Goal: Transaction & Acquisition: Book appointment/travel/reservation

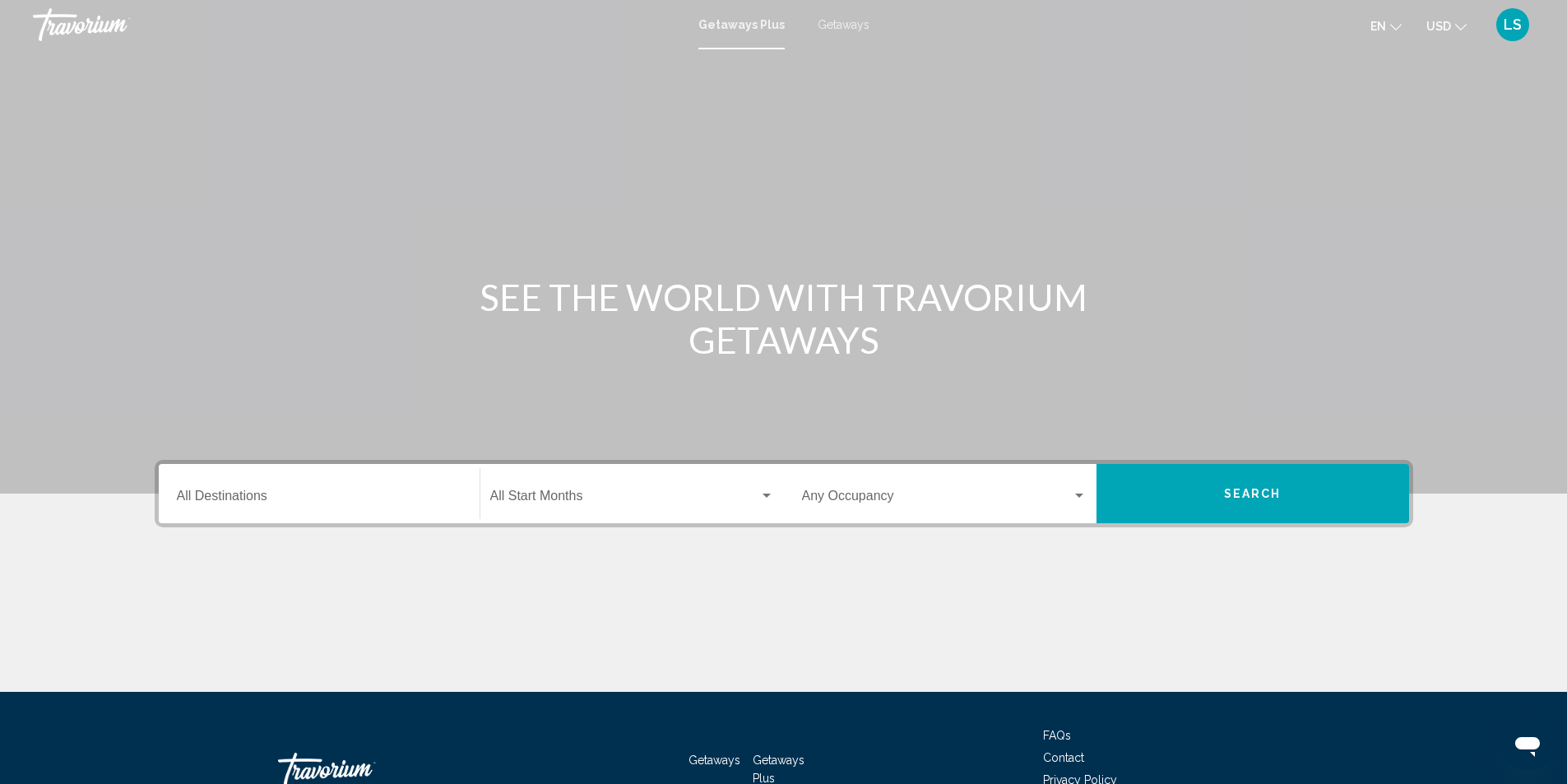
click at [228, 499] on input "Destination All Destinations" at bounding box center [319, 499] width 285 height 15
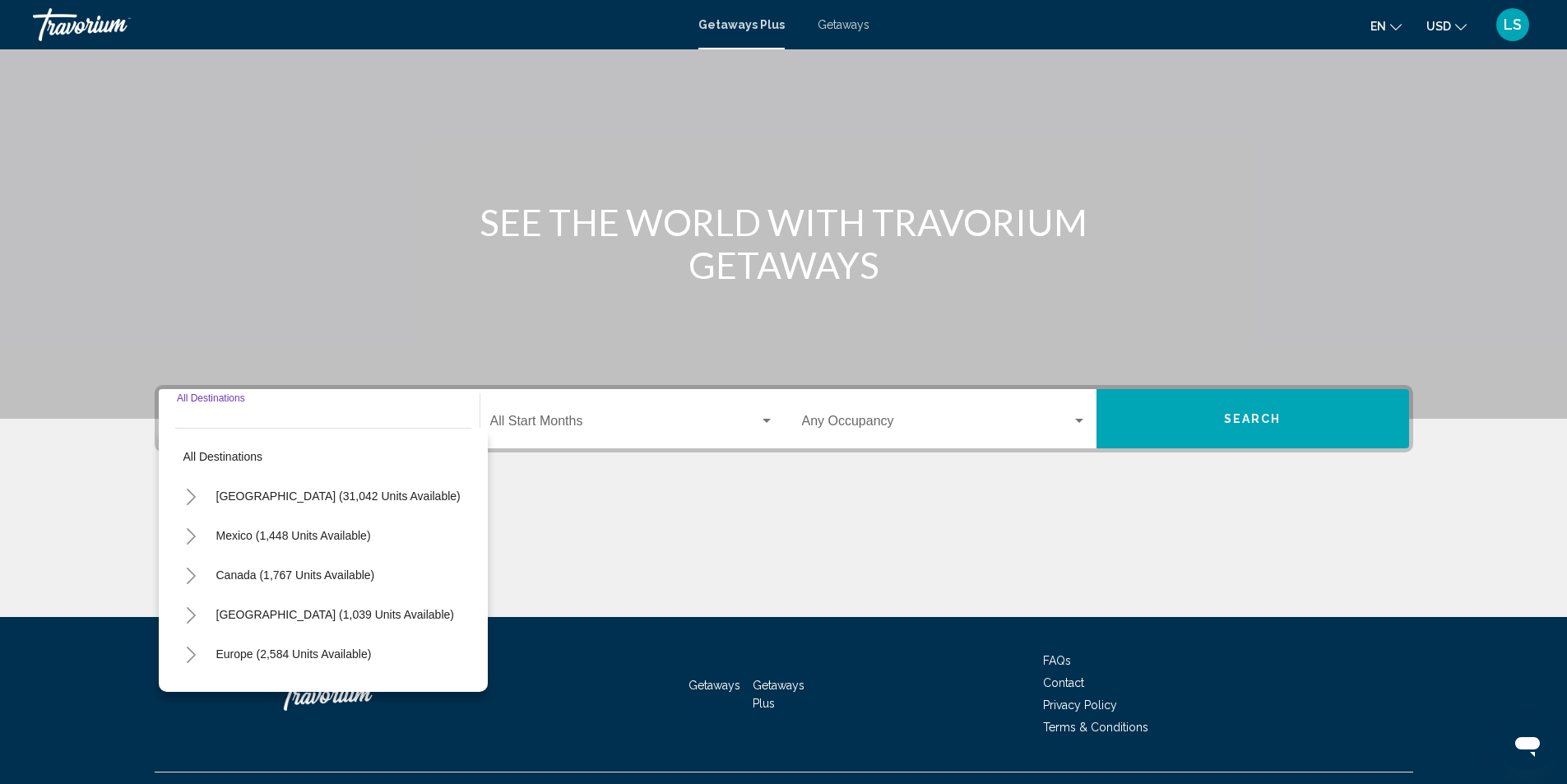
scroll to position [110, 0]
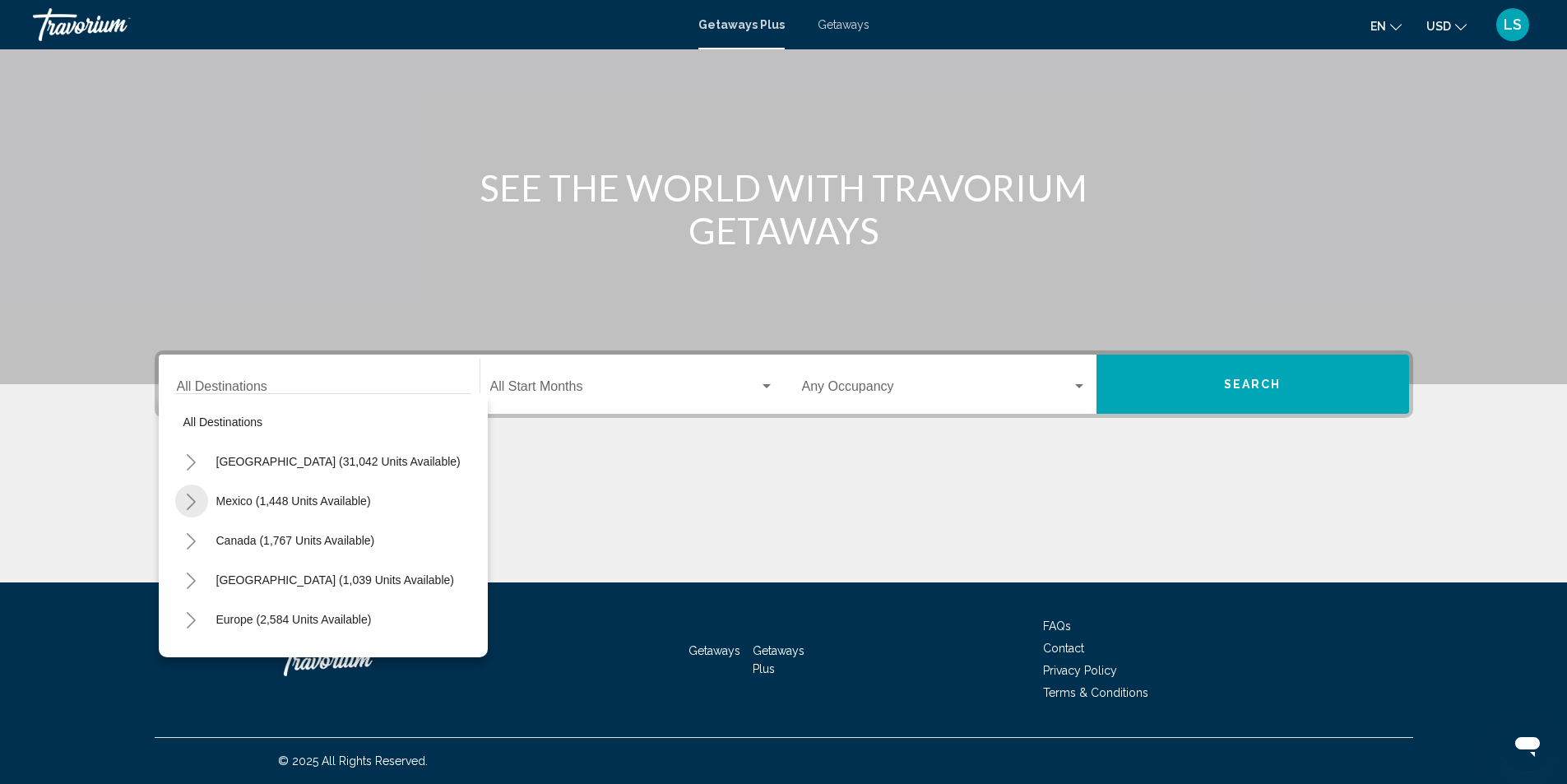
click at [191, 504] on icon "Toggle Mexico (1,448 units available)" at bounding box center [191, 502] width 12 height 17
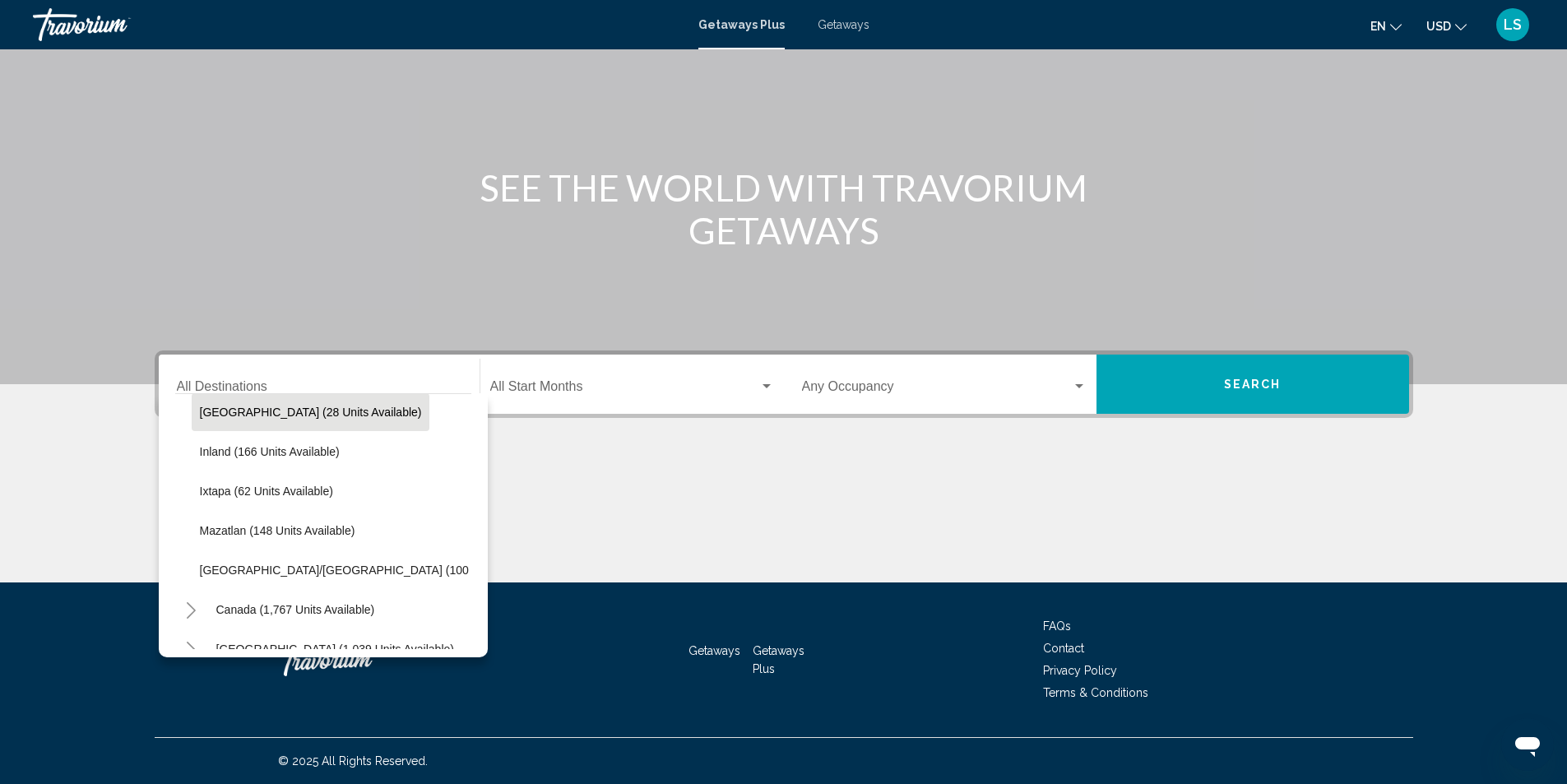
scroll to position [329, 0]
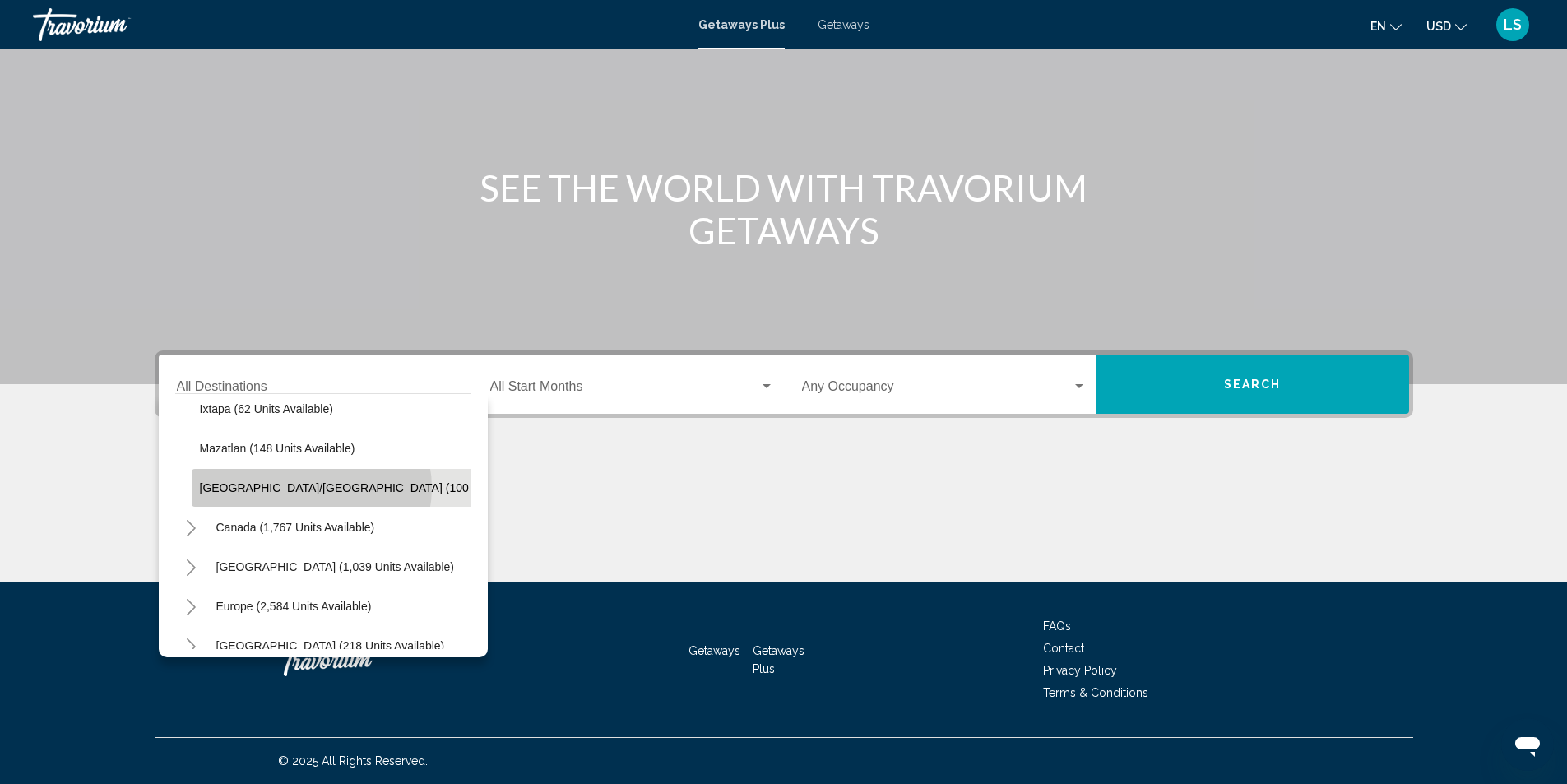
click at [311, 488] on span "[GEOGRAPHIC_DATA]/[GEOGRAPHIC_DATA] (100 units available)" at bounding box center [375, 487] width 352 height 13
type input "**********"
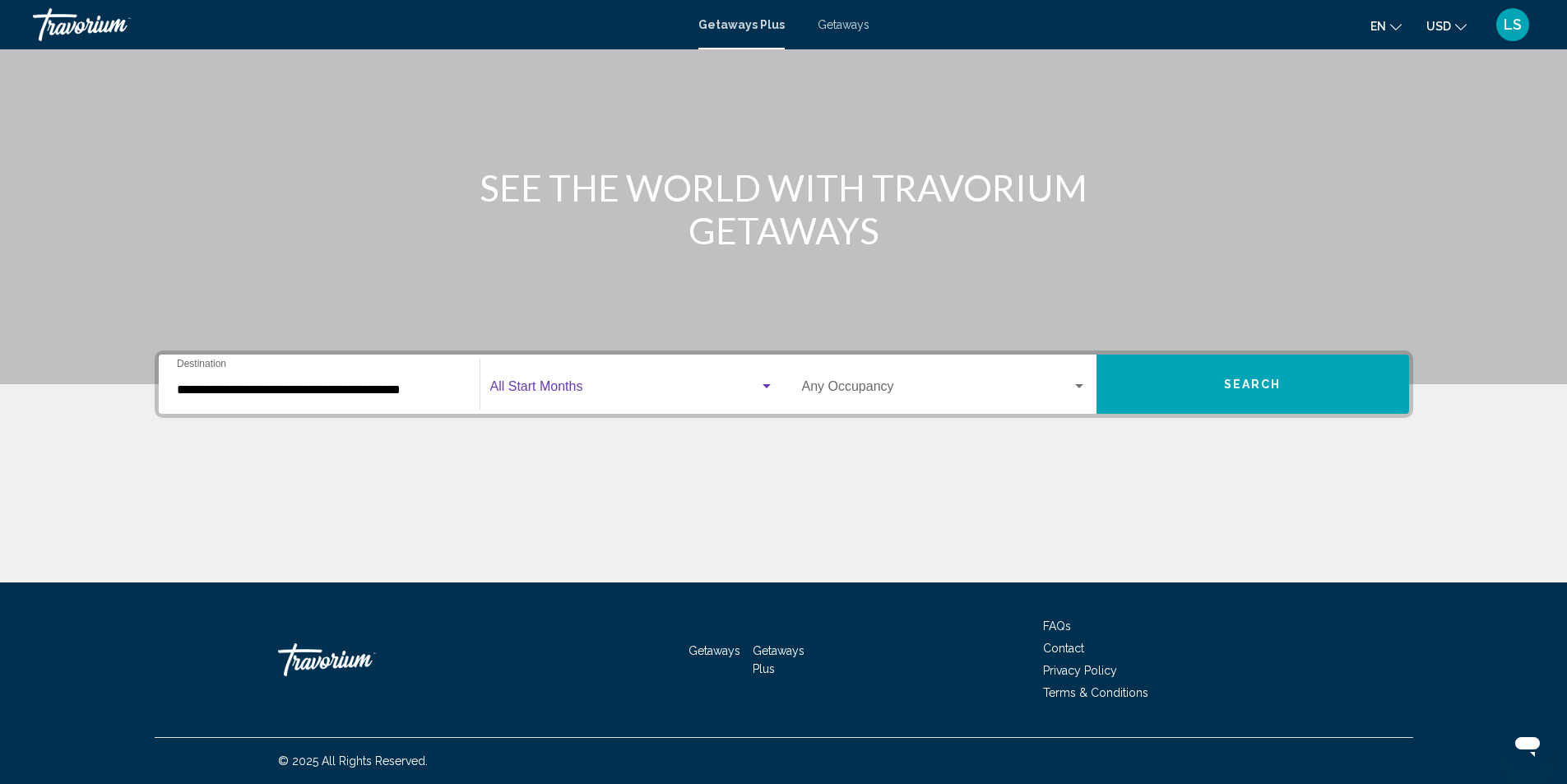
click at [573, 391] on span "Search widget" at bounding box center [624, 389] width 269 height 15
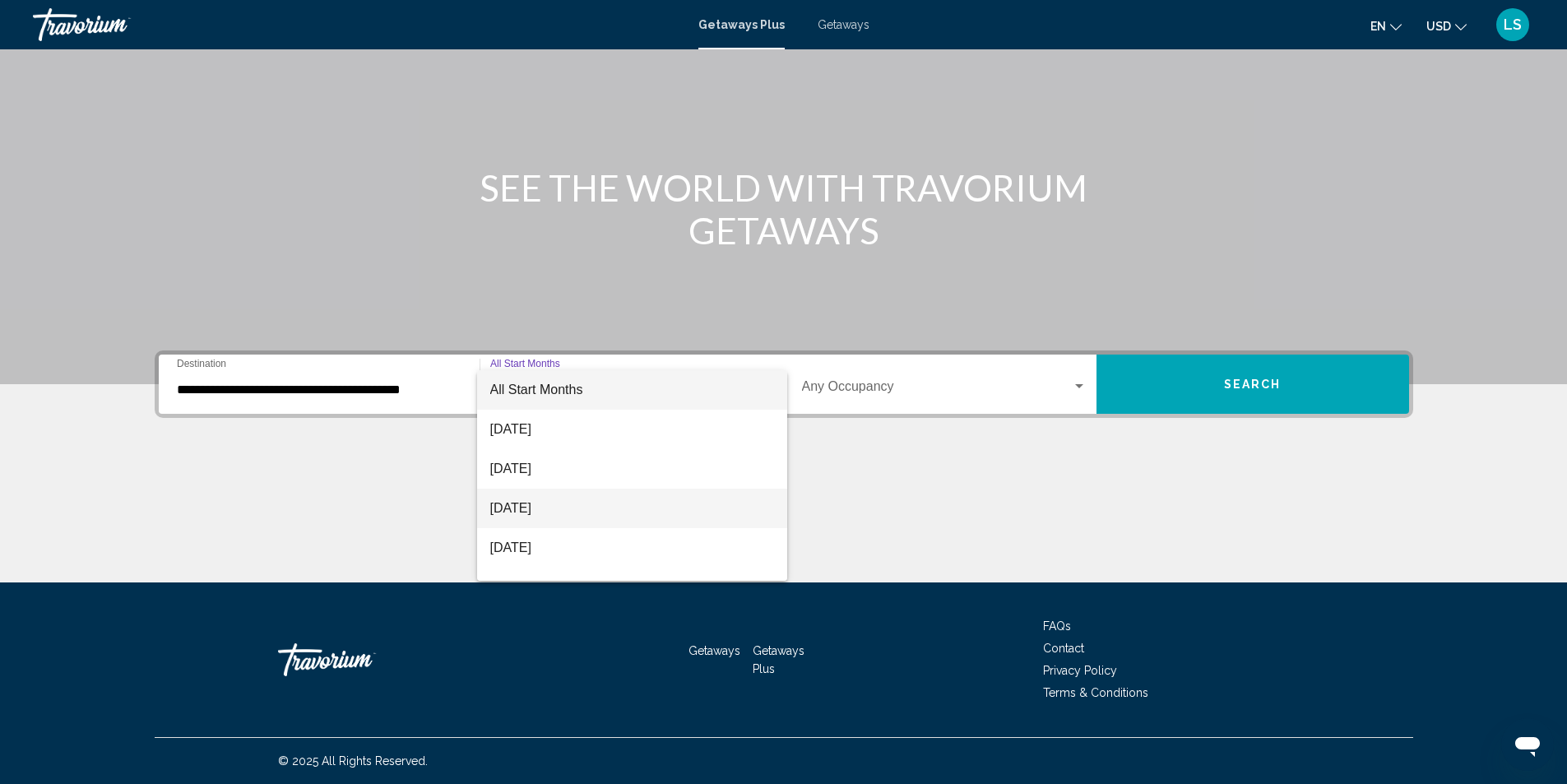
scroll to position [82, 0]
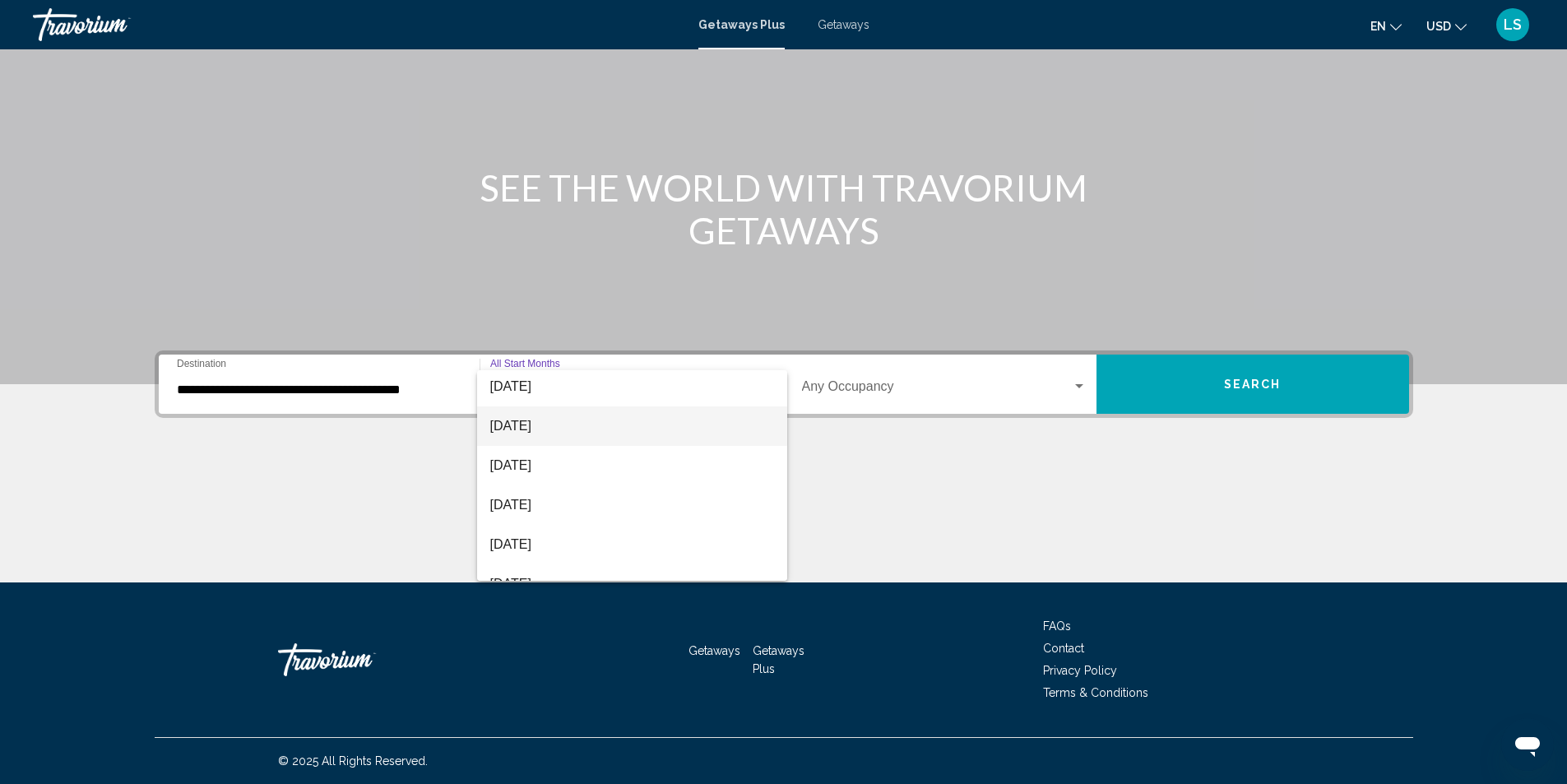
click at [553, 425] on span "[DATE]" at bounding box center [631, 426] width 284 height 39
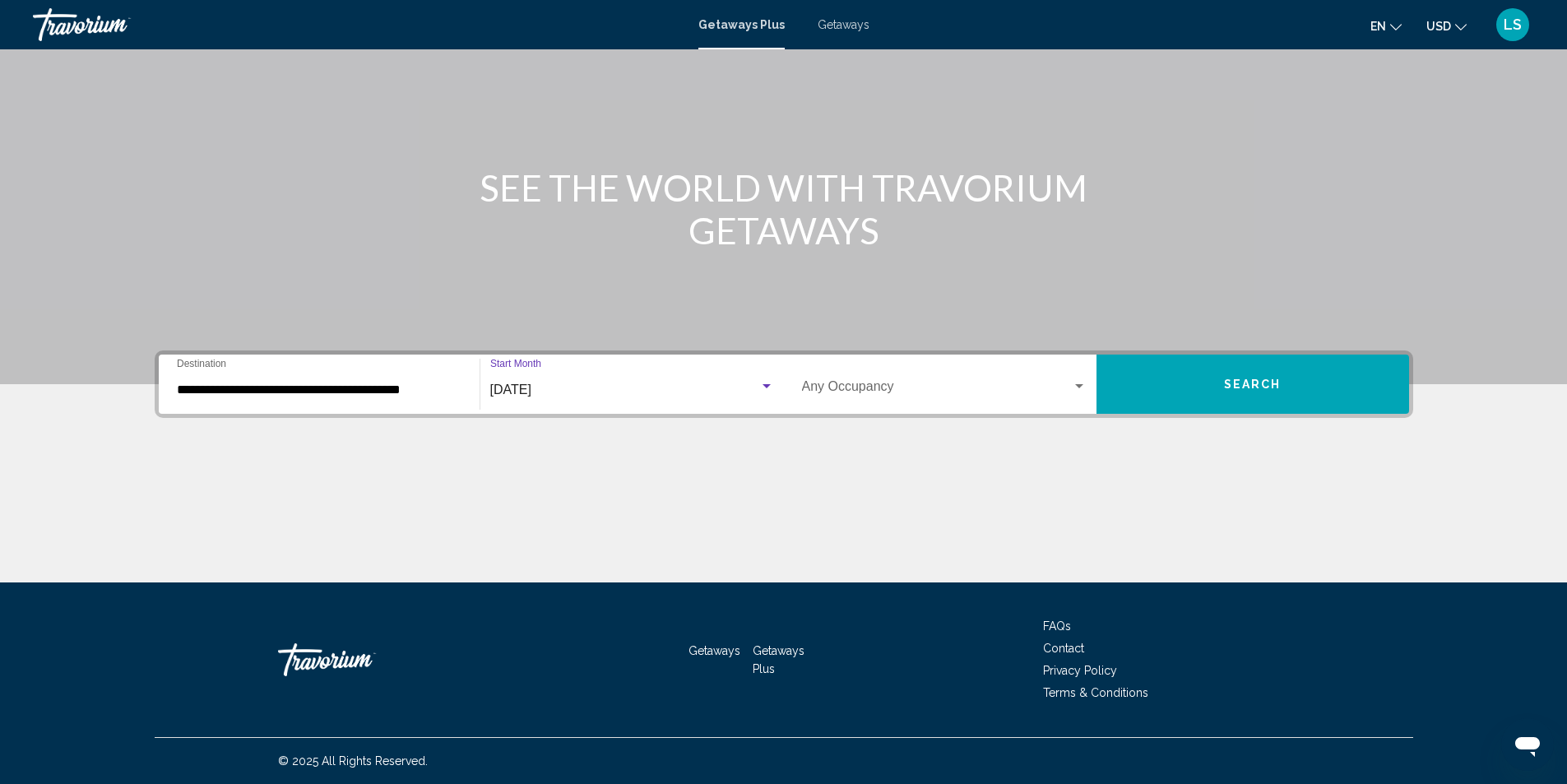
click at [878, 382] on span "Search widget" at bounding box center [937, 389] width 270 height 15
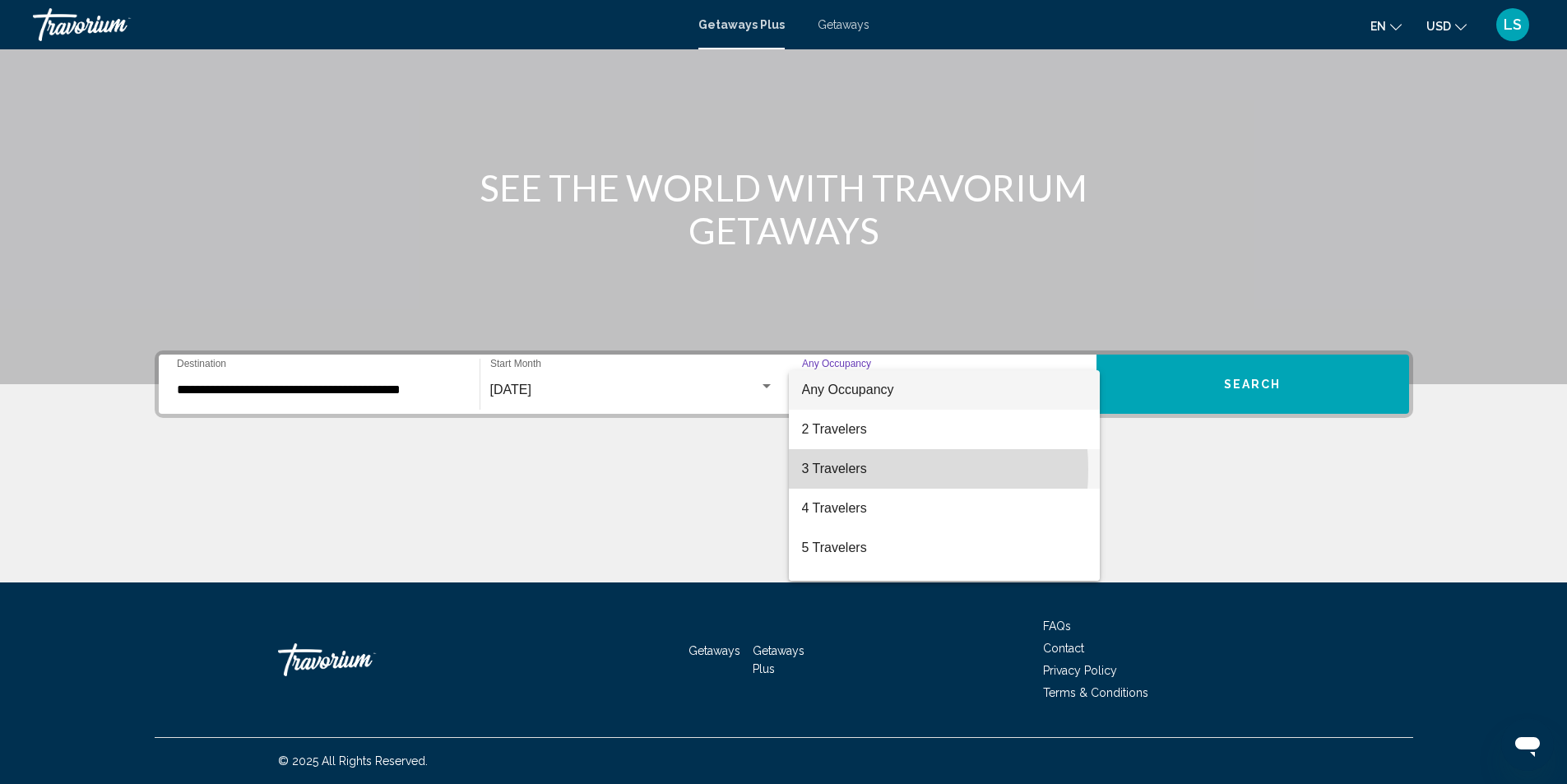
click at [839, 470] on span "3 Travelers" at bounding box center [945, 469] width 285 height 39
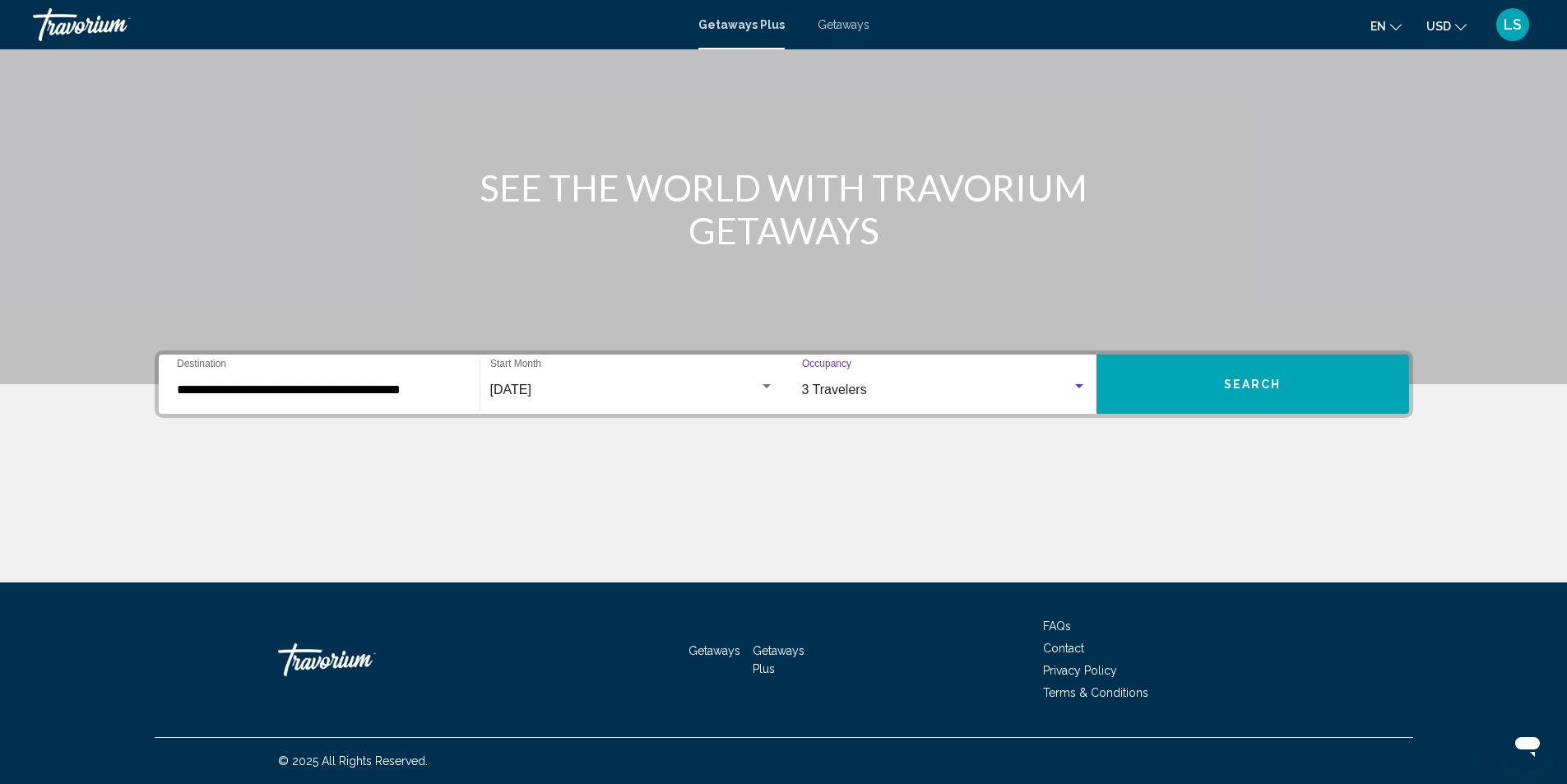
click at [1121, 401] on button "Search" at bounding box center [1253, 384] width 312 height 59
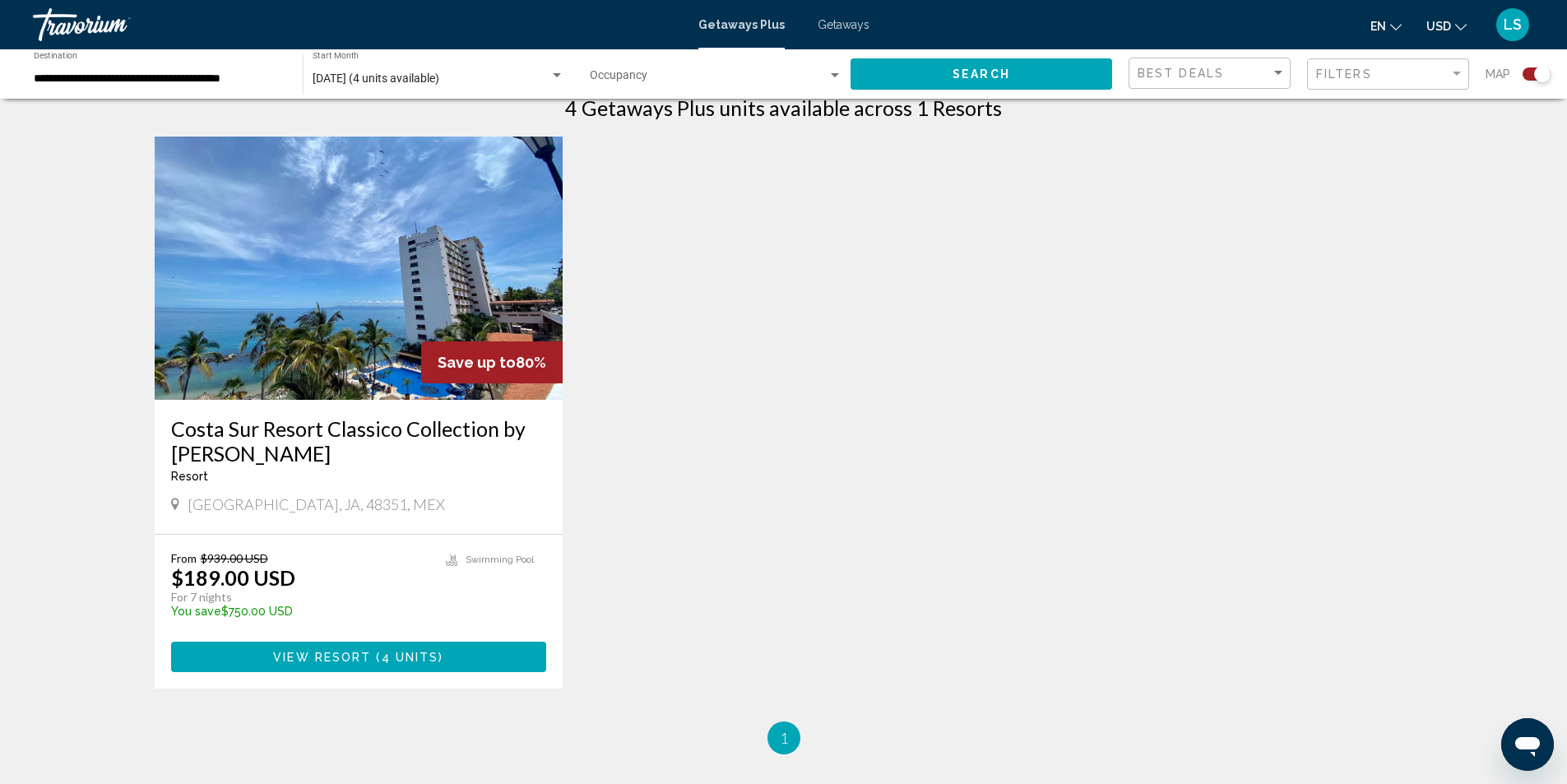
scroll to position [576, 0]
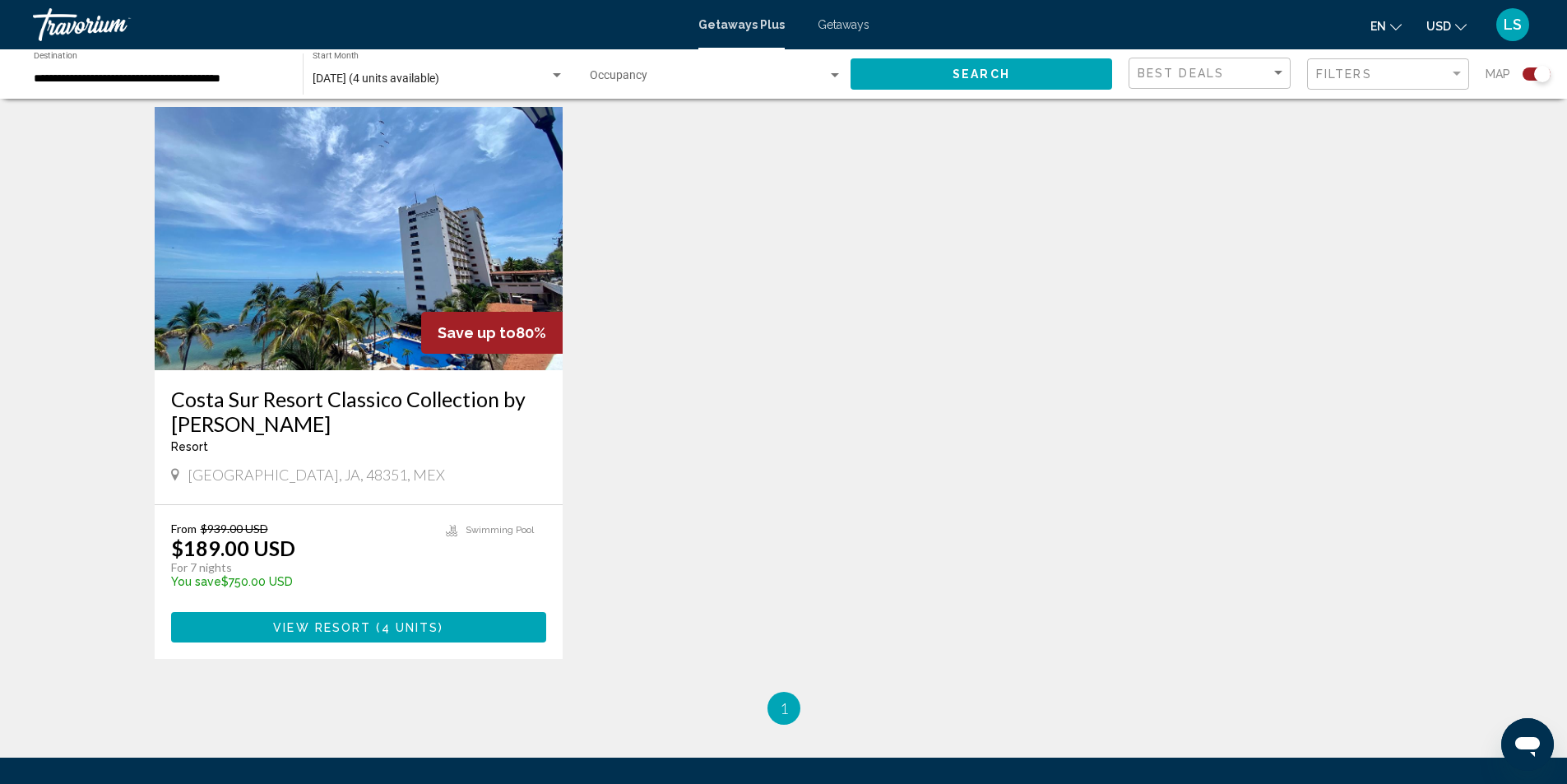
click at [367, 287] on img "Main content" at bounding box center [360, 238] width 409 height 263
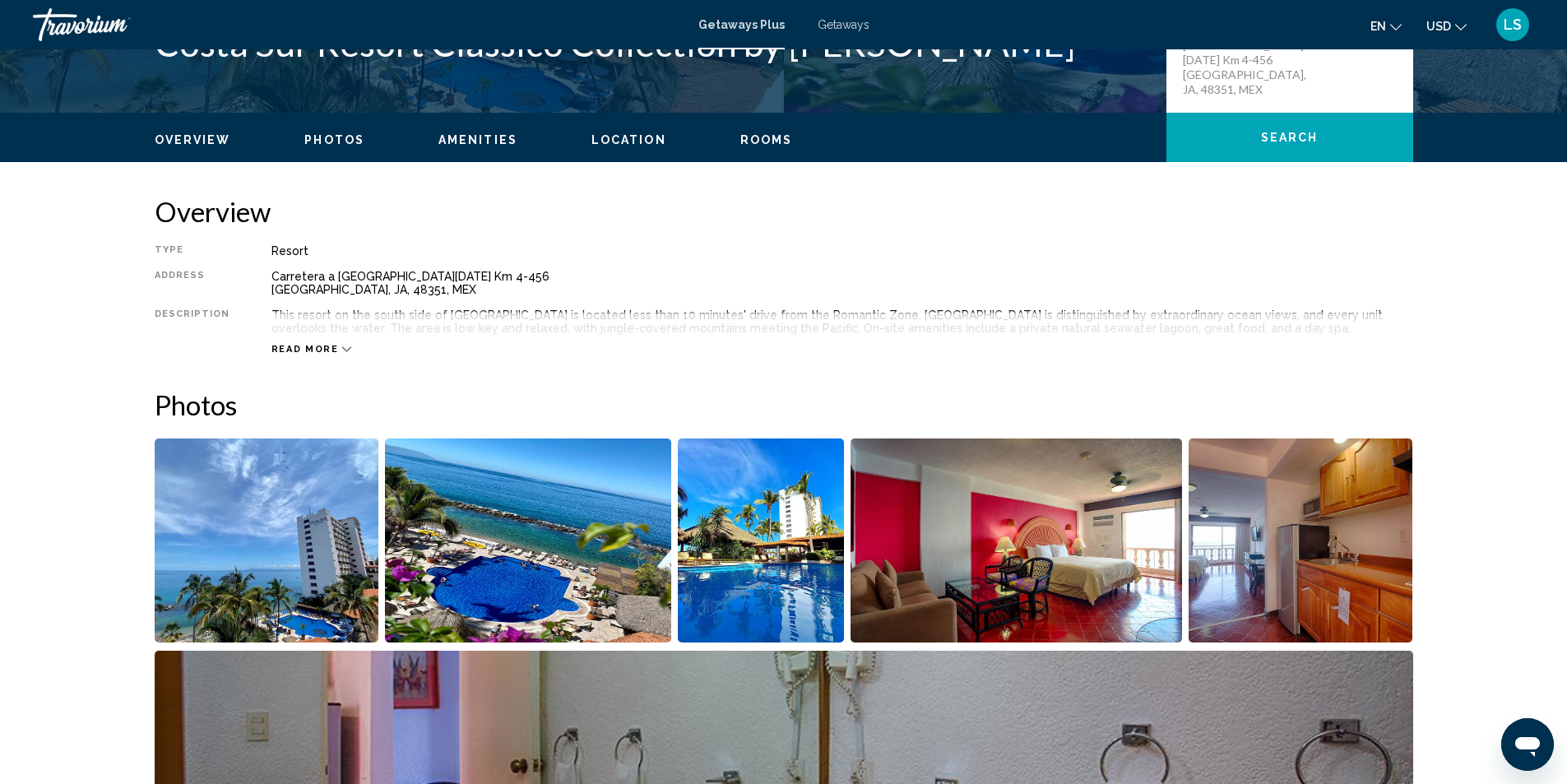
scroll to position [494, 0]
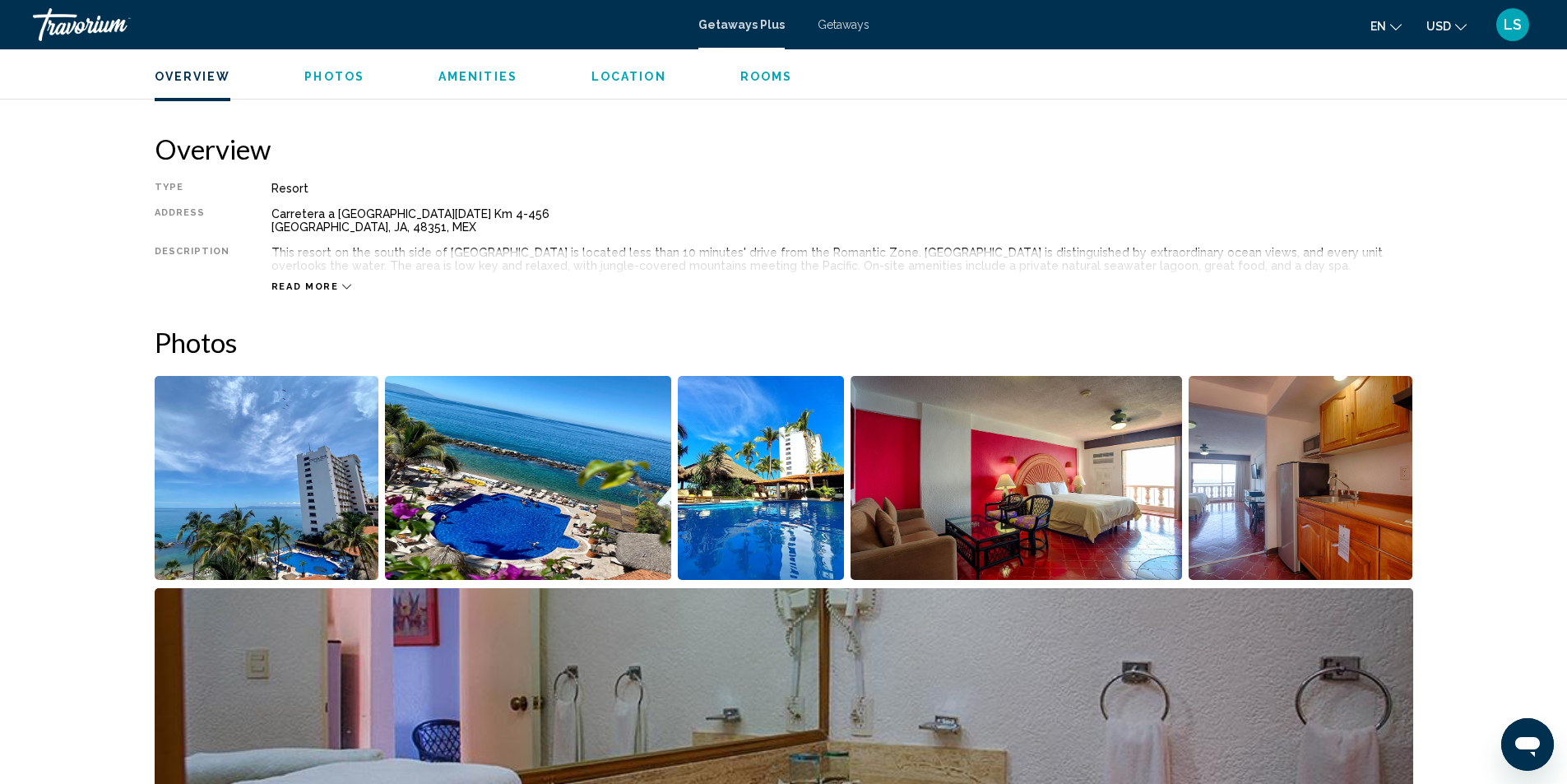
click at [305, 288] on span "Read more" at bounding box center [305, 286] width 67 height 11
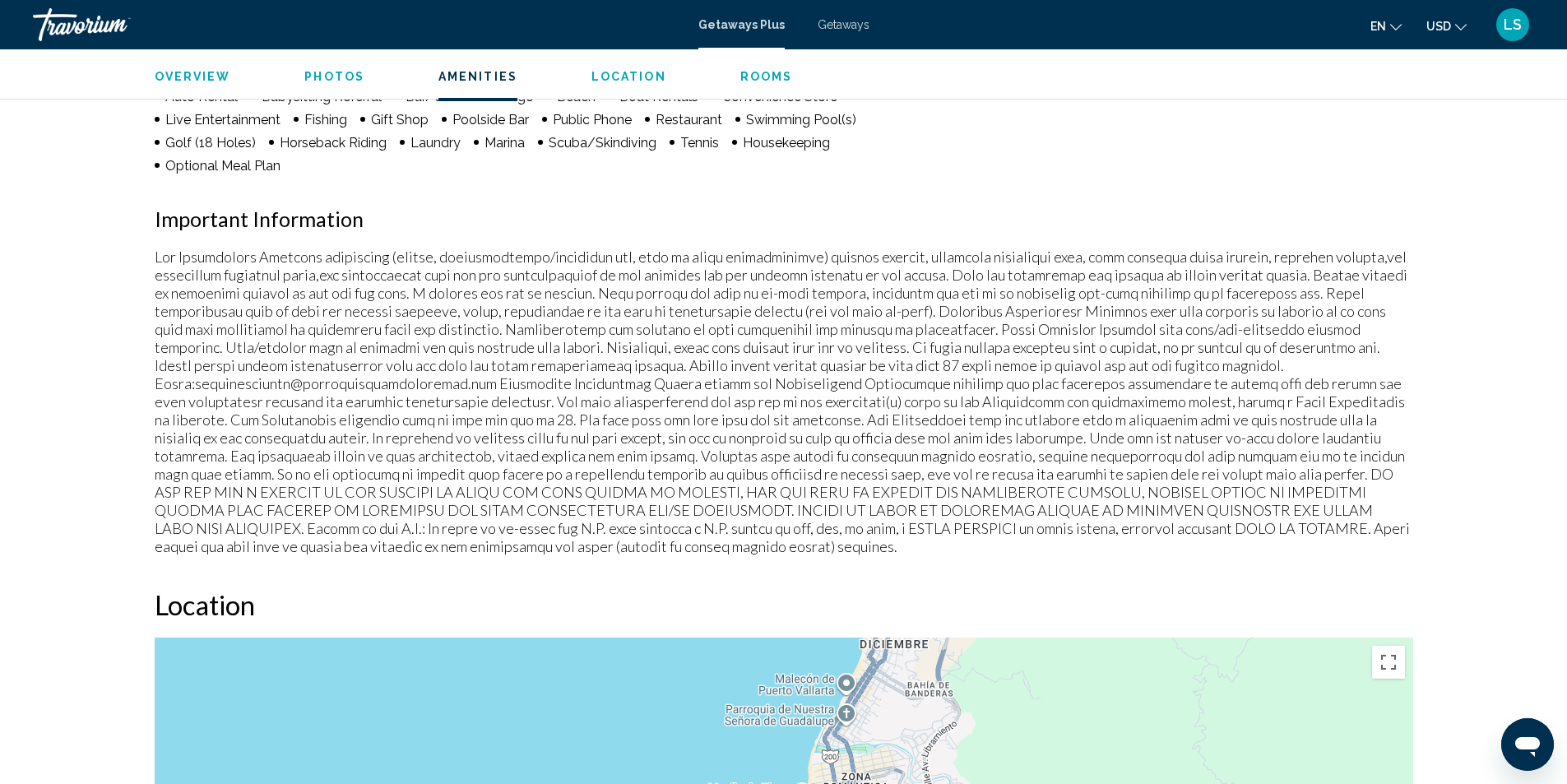
scroll to position [1233, 0]
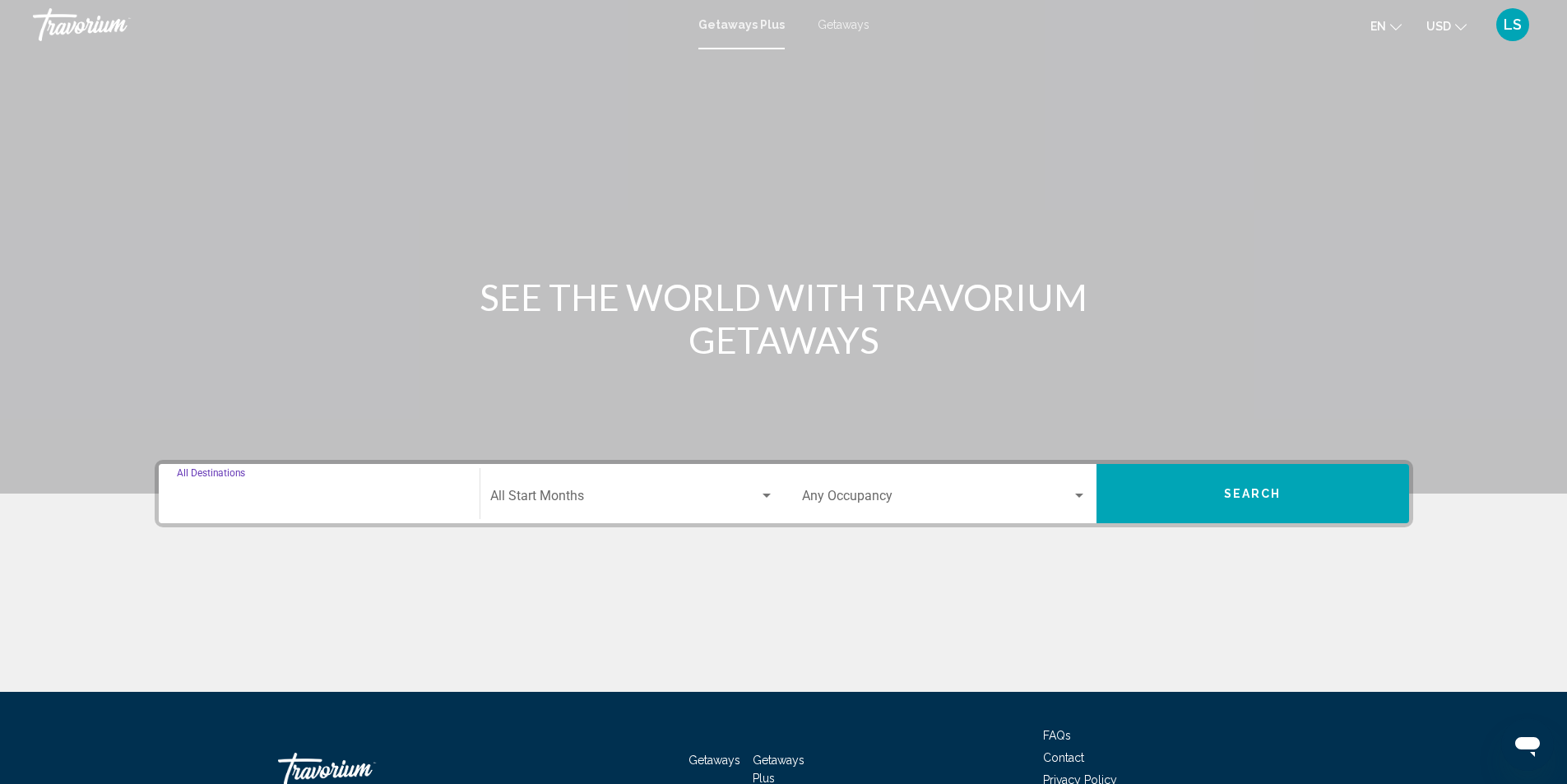
click at [292, 497] on input "Destination All Destinations" at bounding box center [319, 499] width 285 height 15
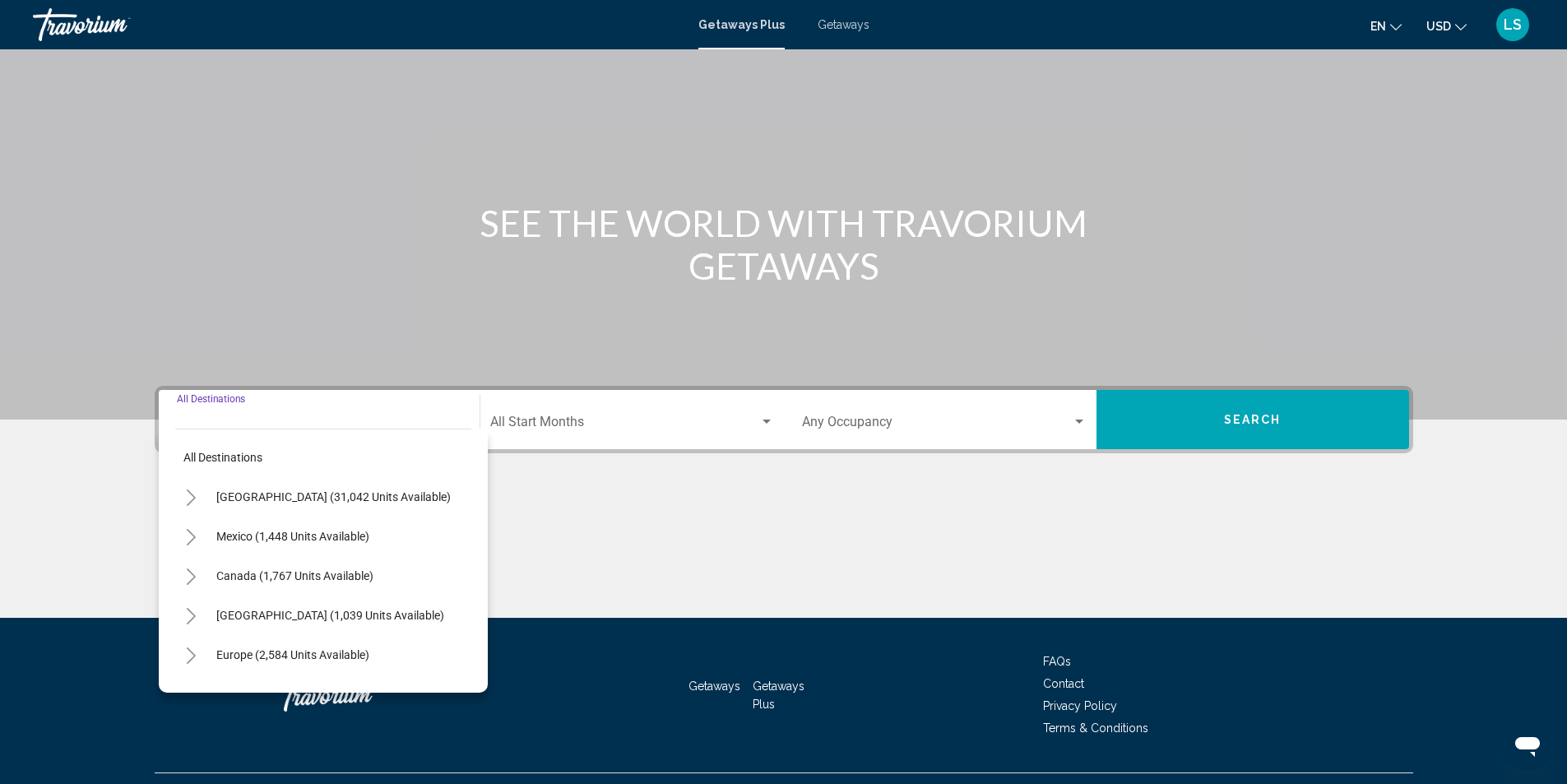
scroll to position [110, 0]
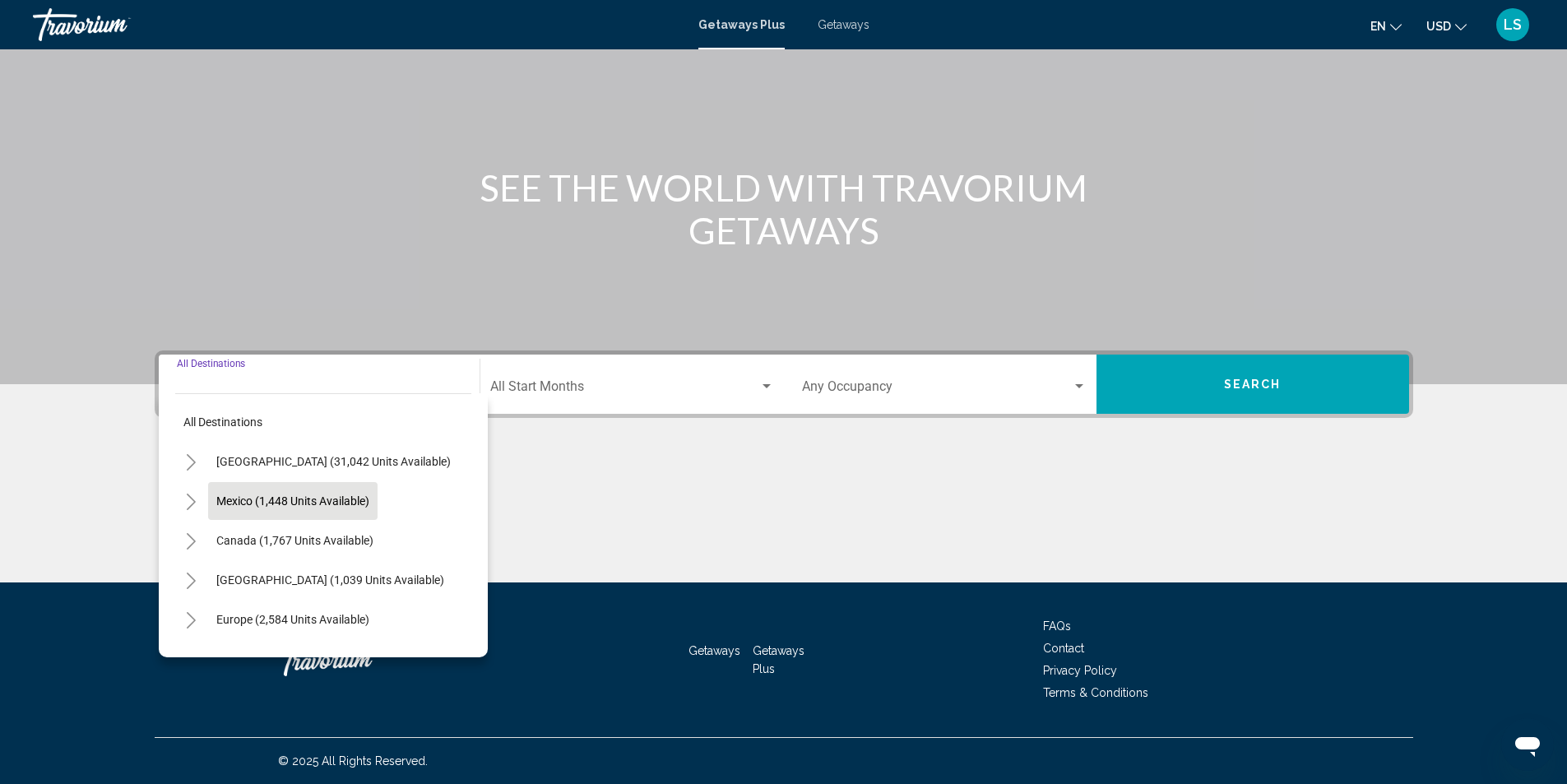
click at [263, 507] on span "Mexico (1,448 units available)" at bounding box center [292, 501] width 153 height 13
type input "**********"
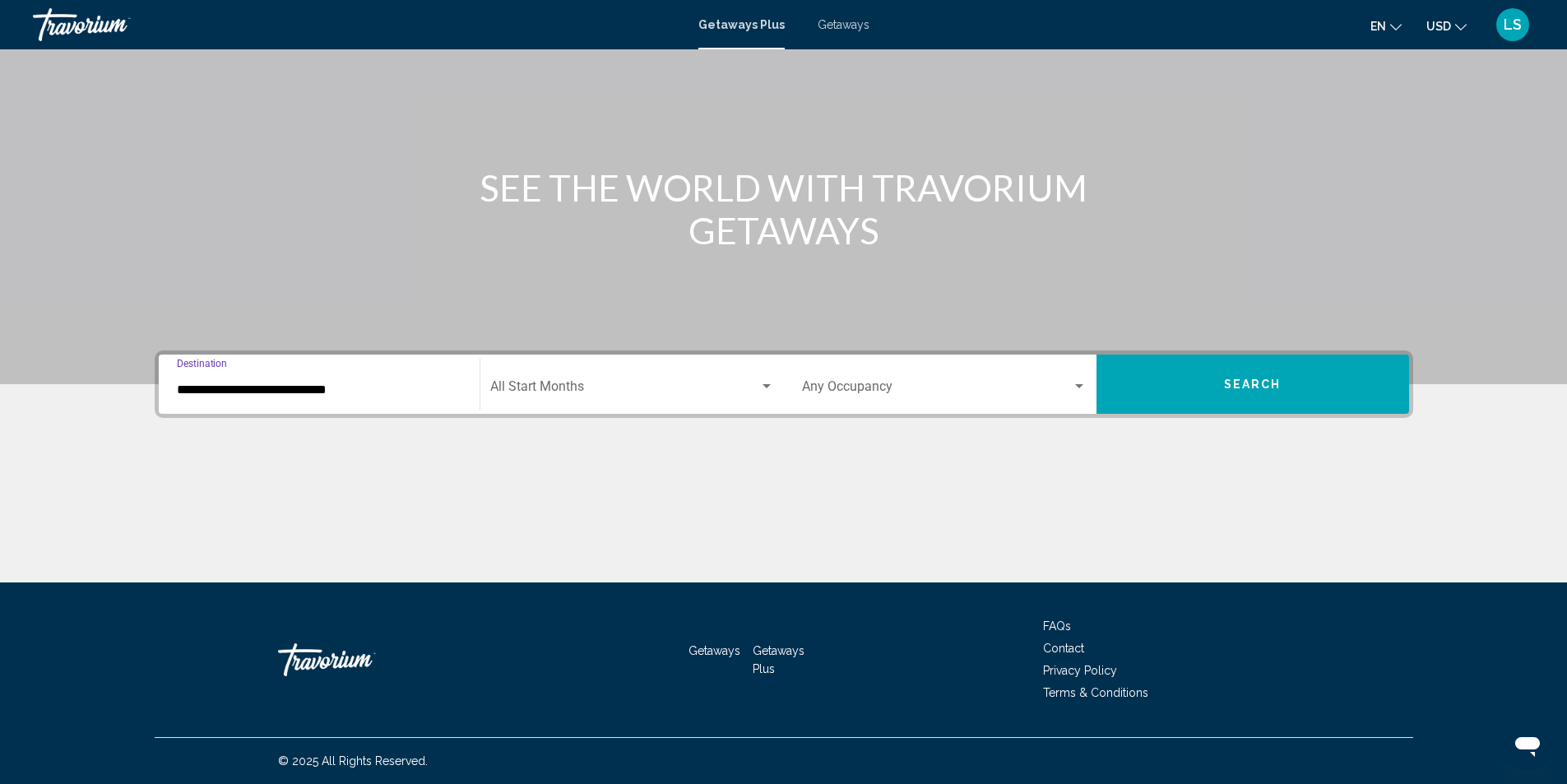
click at [563, 383] on span "Search widget" at bounding box center [624, 389] width 269 height 15
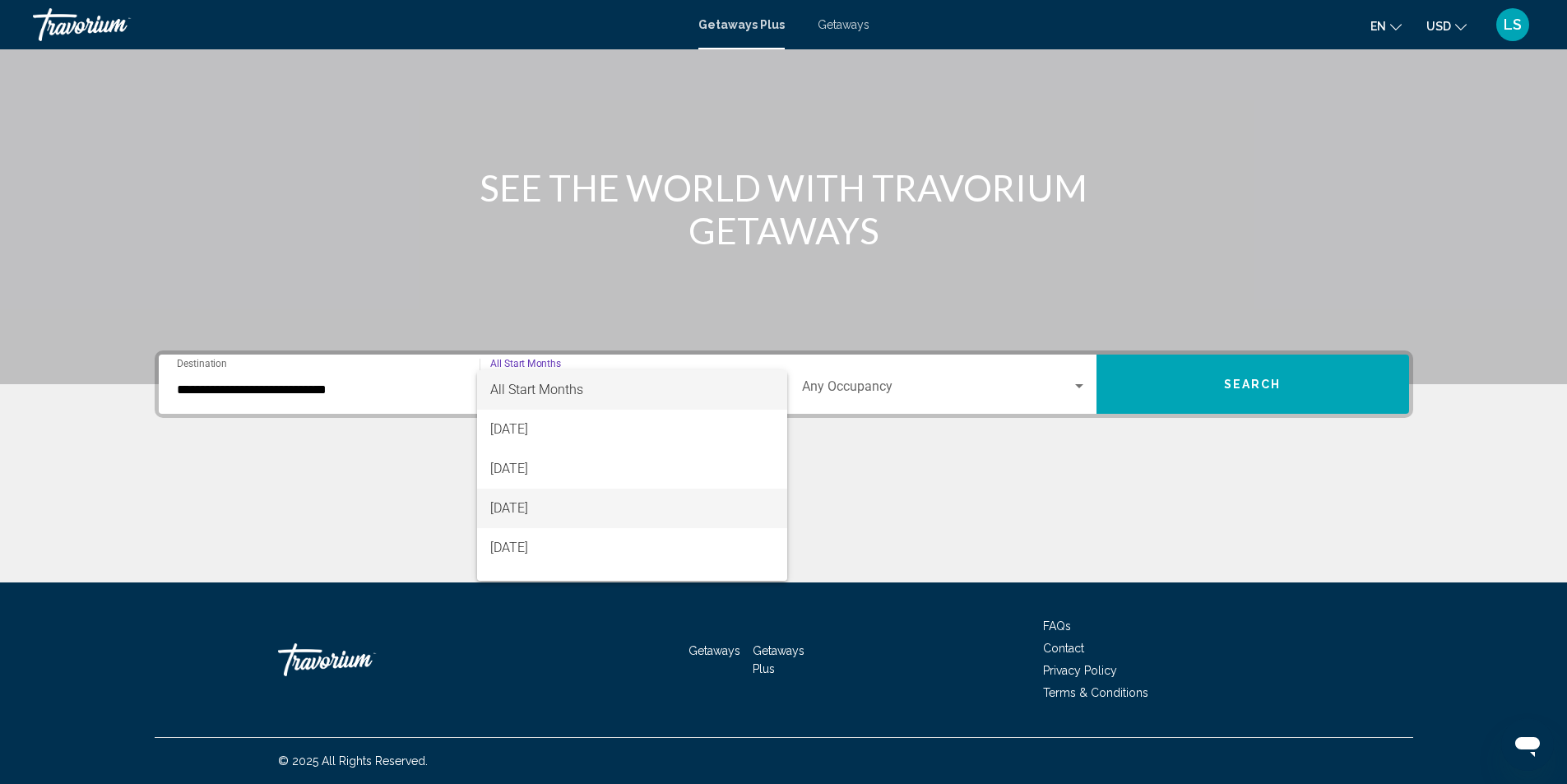
click at [529, 509] on span "[DATE]" at bounding box center [631, 509] width 284 height 39
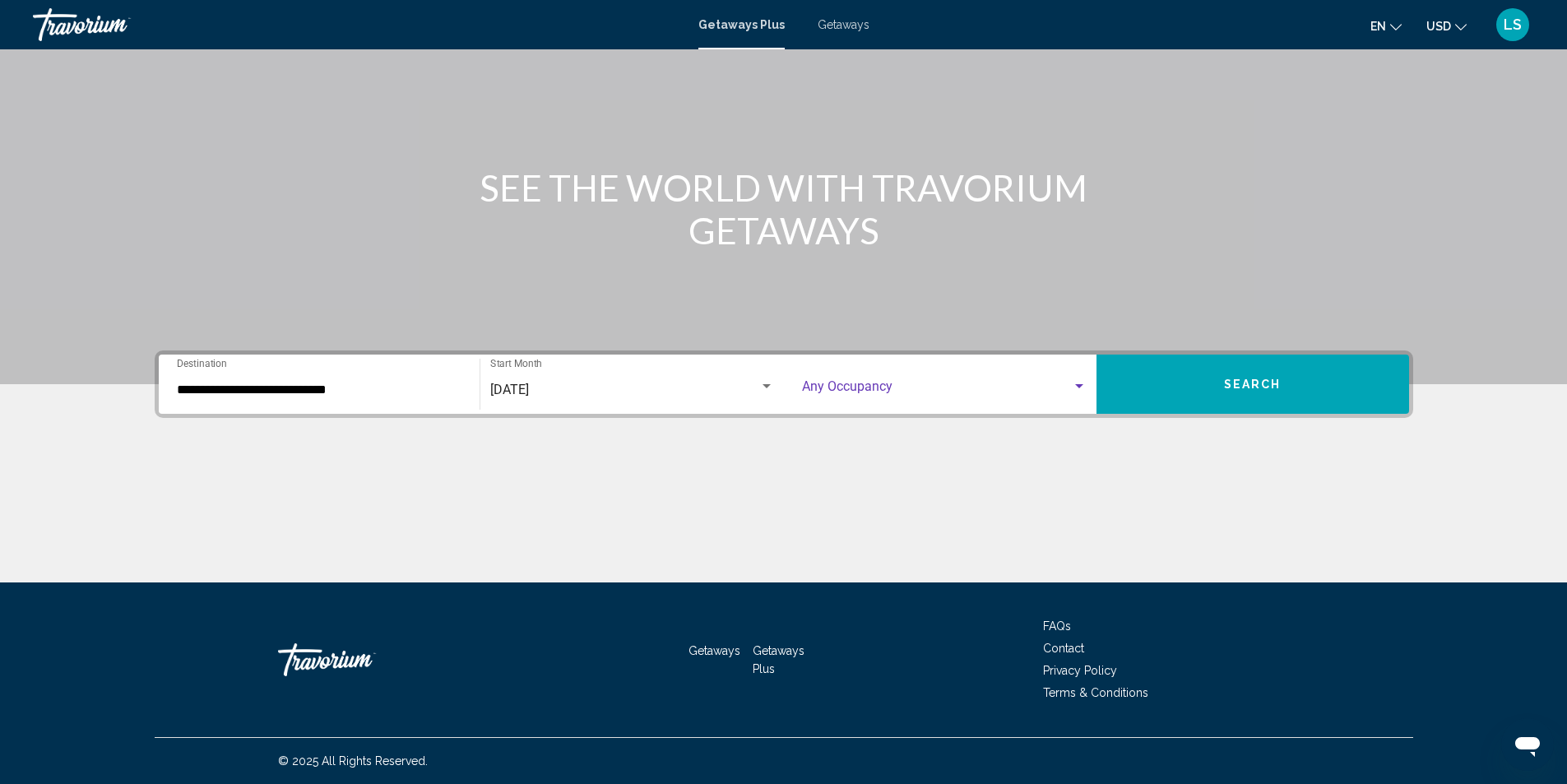
click at [1080, 386] on div "Search widget" at bounding box center [1079, 386] width 8 height 4
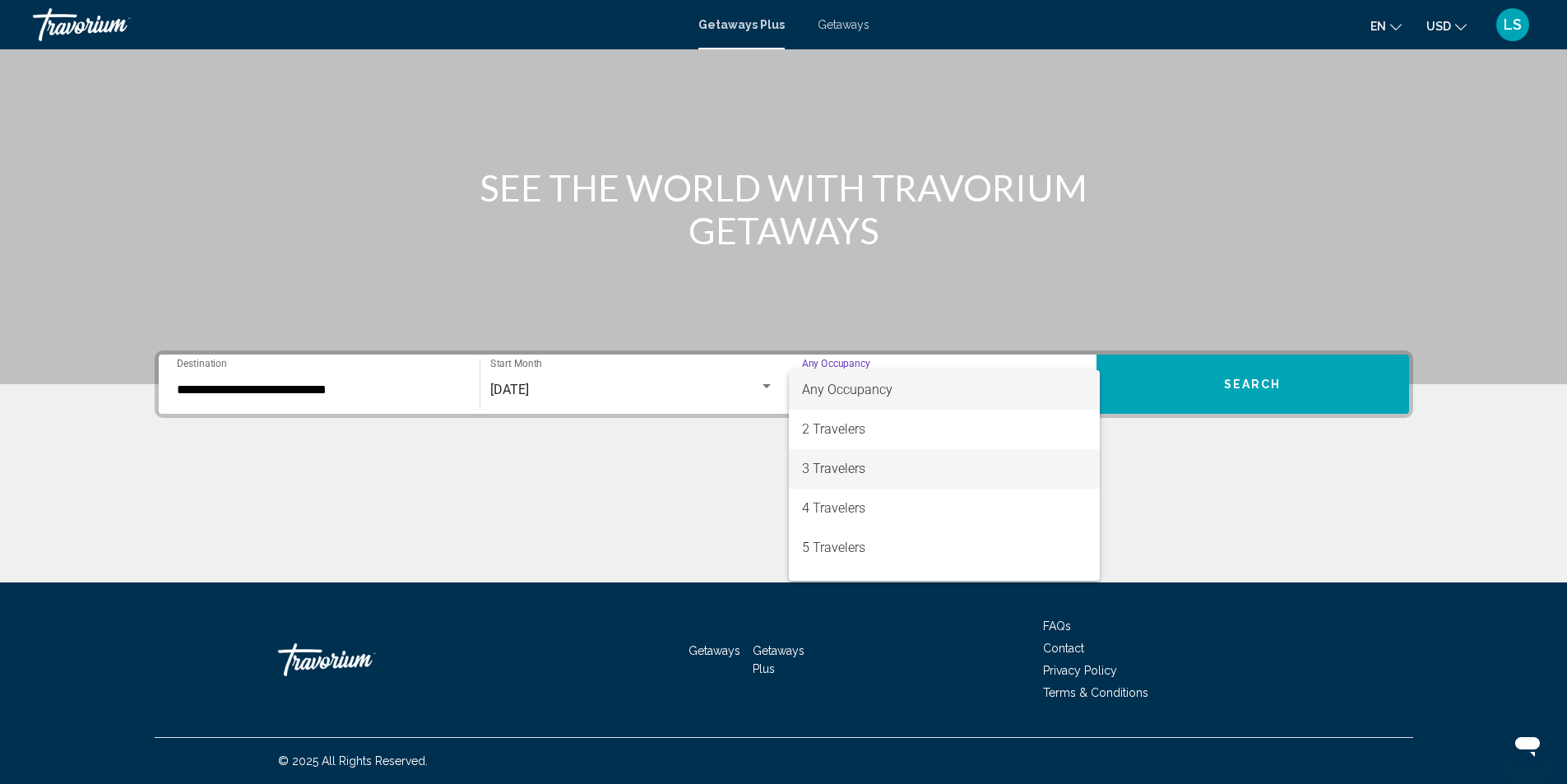
click at [855, 472] on span "3 Travelers" at bounding box center [945, 469] width 285 height 39
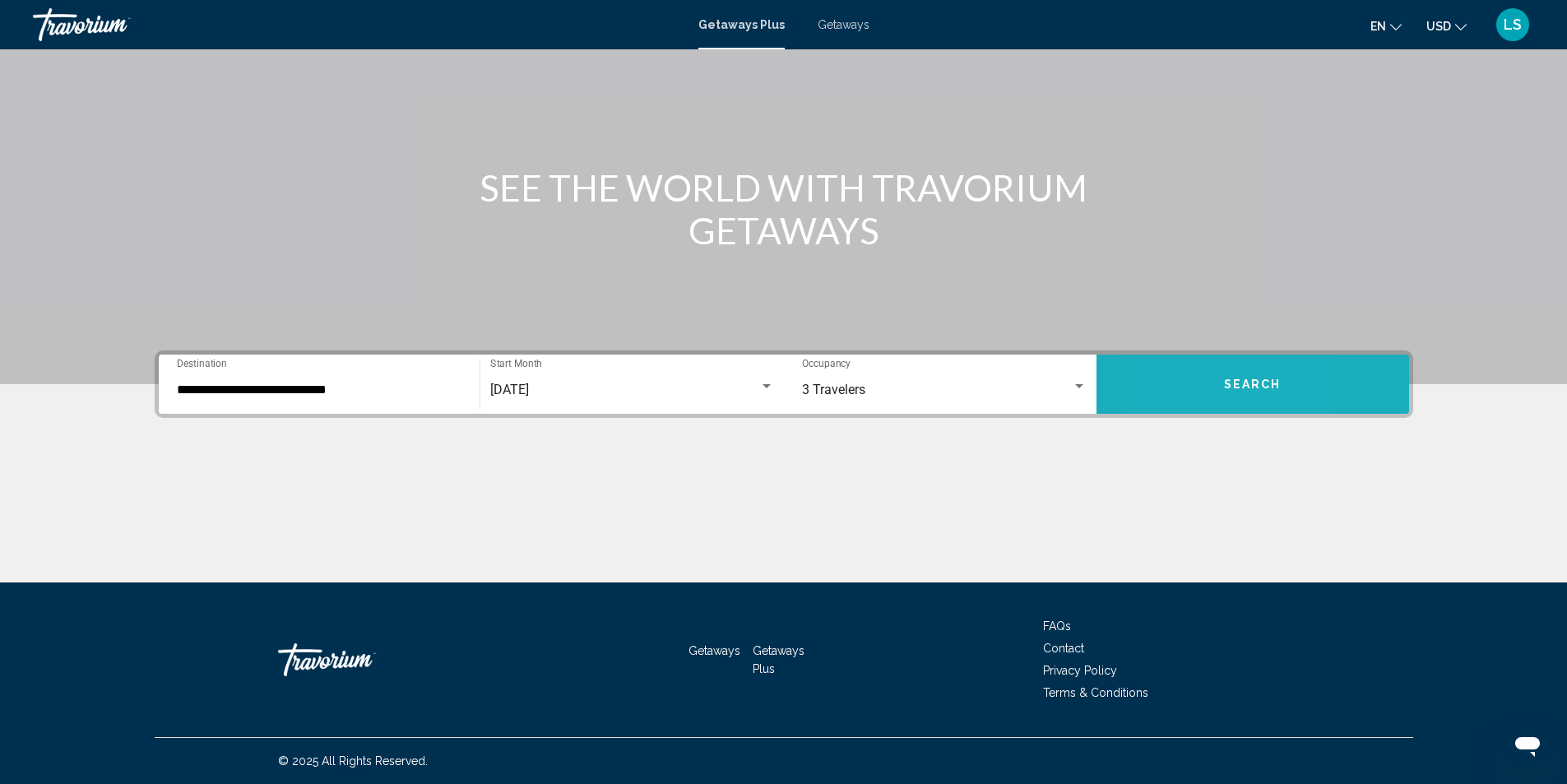
click at [1164, 389] on button "Search" at bounding box center [1253, 384] width 312 height 59
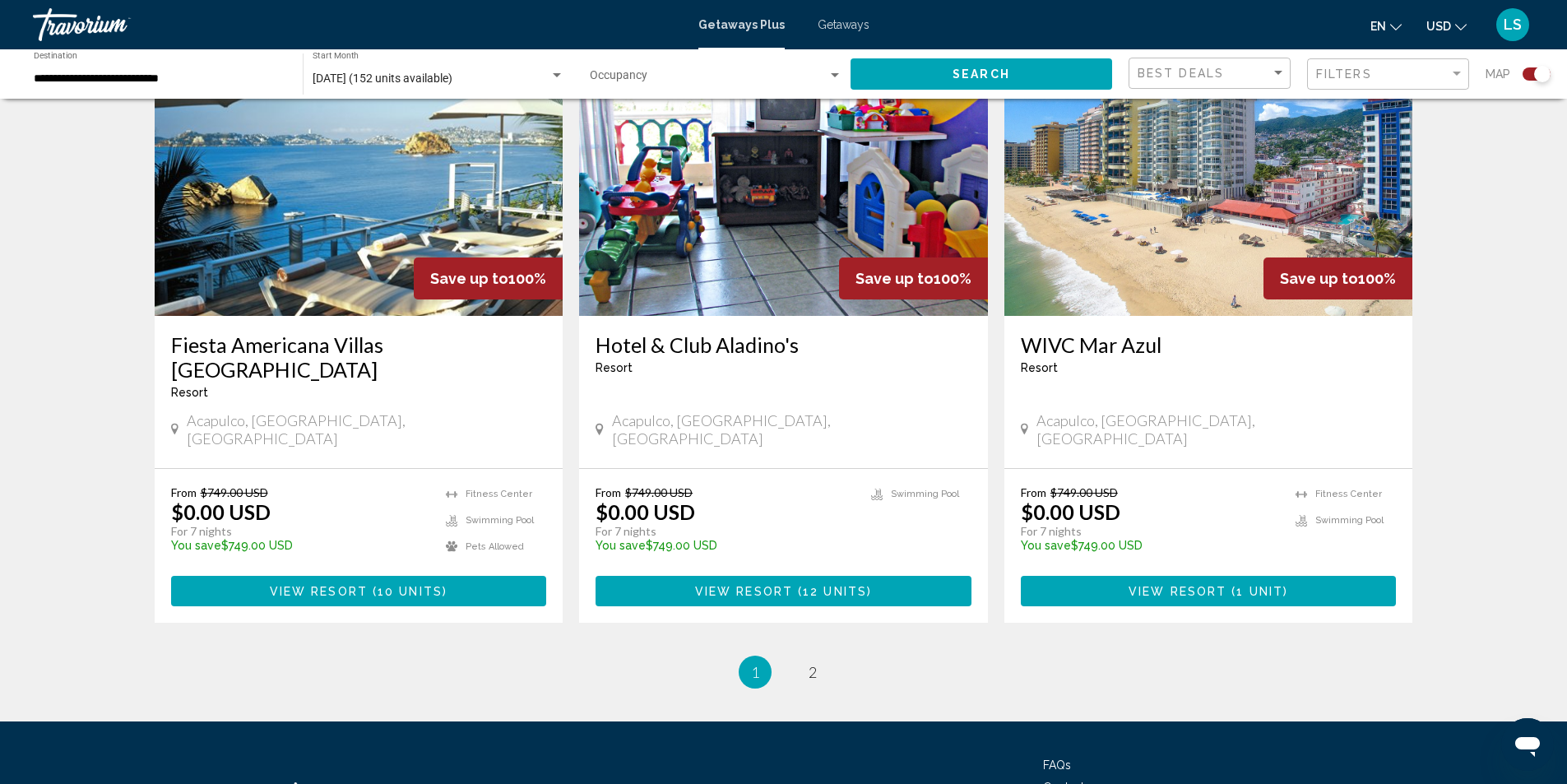
scroll to position [2432, 0]
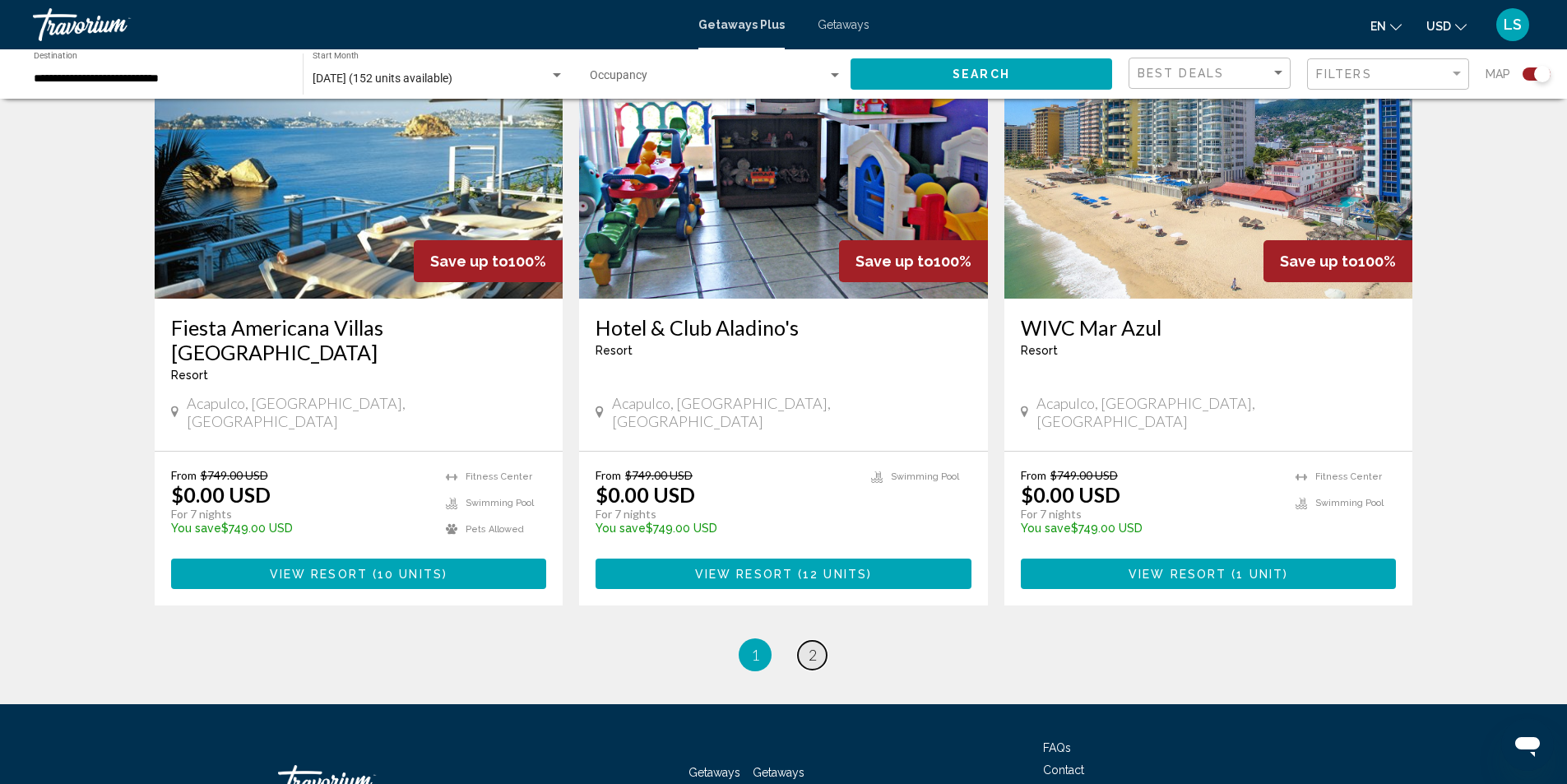
click at [815, 646] on span "2" at bounding box center [813, 655] width 8 height 18
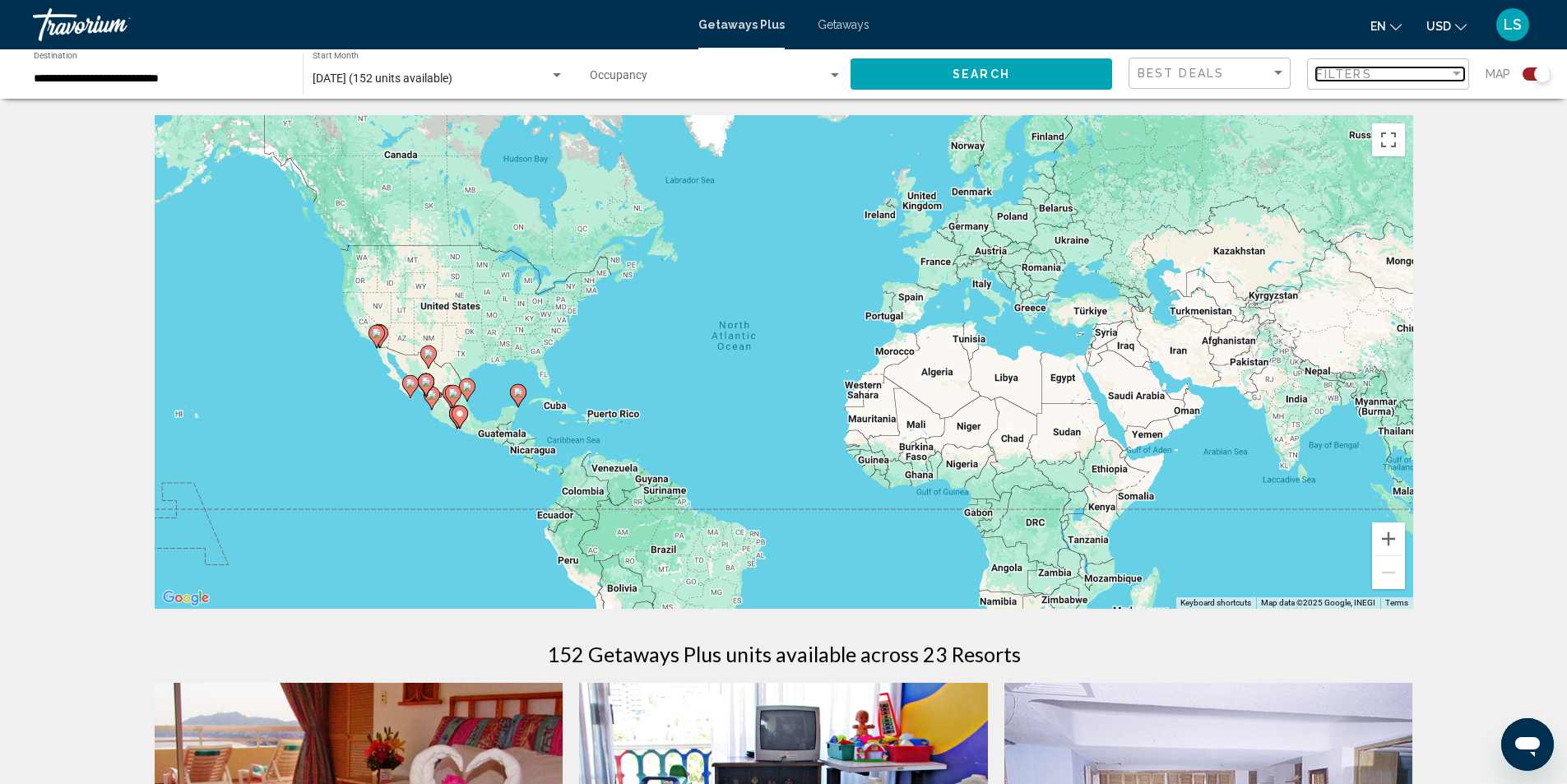
click at [1353, 74] on span "Filters" at bounding box center [1344, 73] width 56 height 13
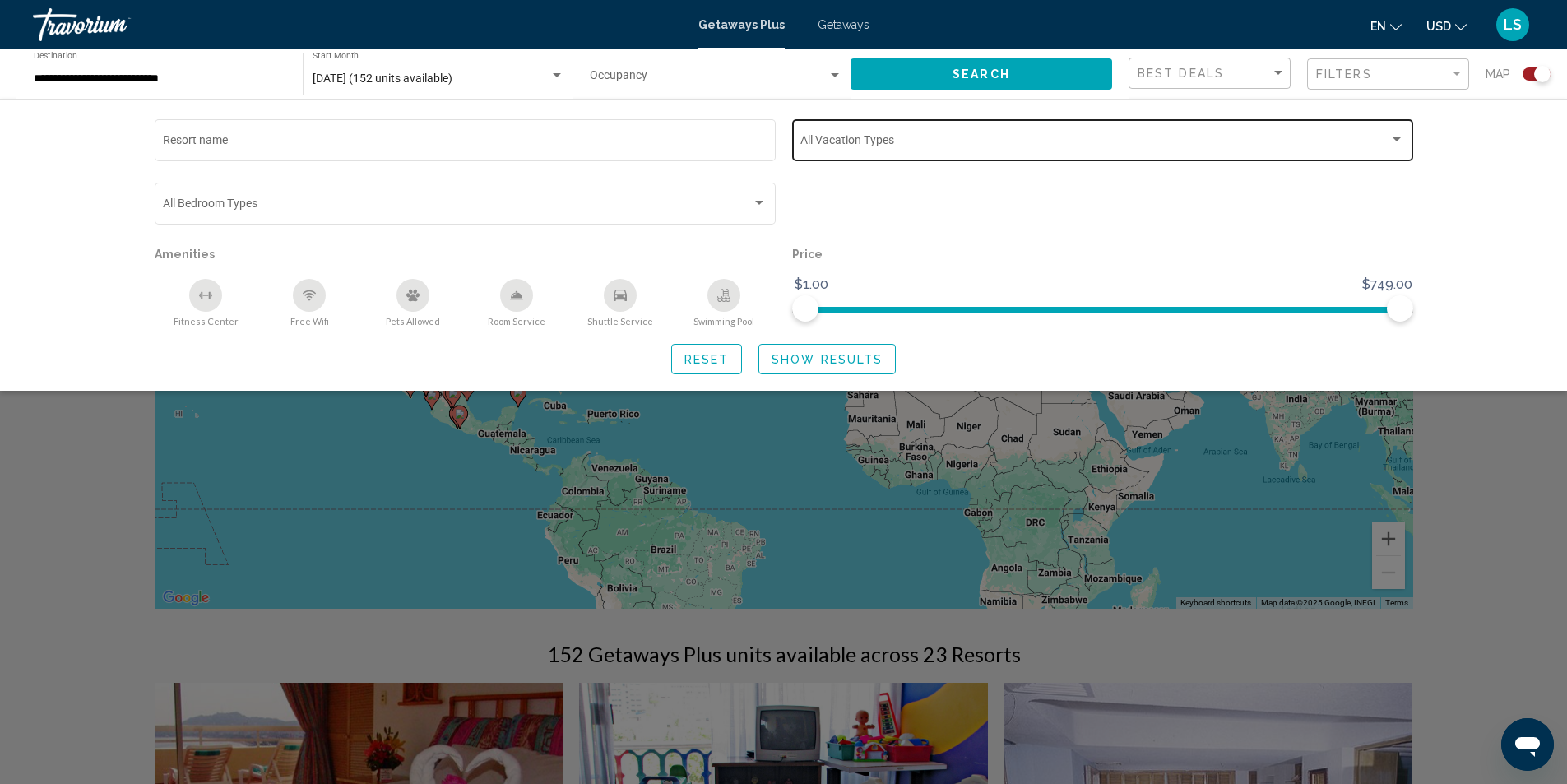
click at [814, 142] on span "Search widget" at bounding box center [1095, 142] width 589 height 13
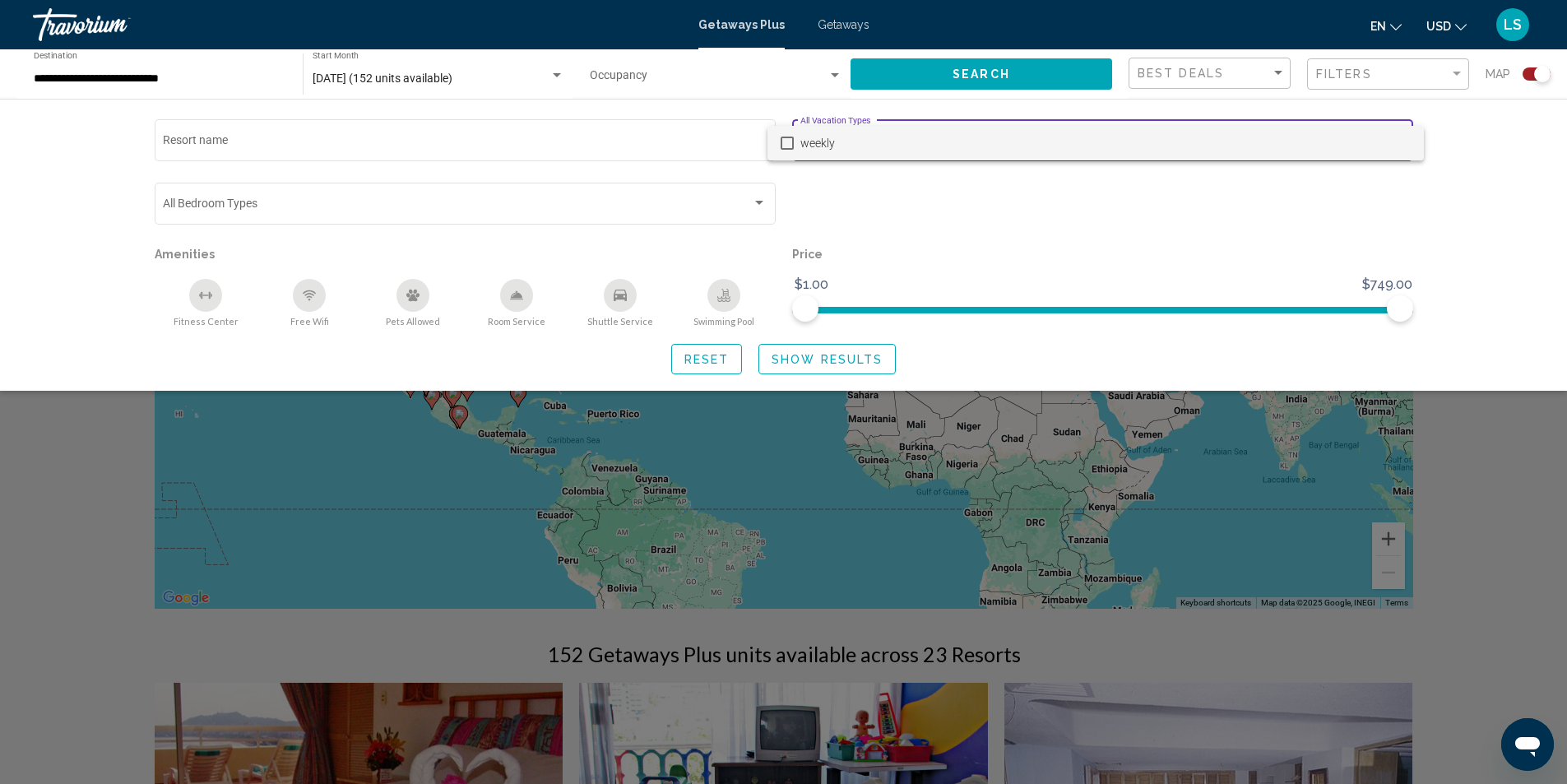
click at [913, 212] on div at bounding box center [784, 392] width 1567 height 784
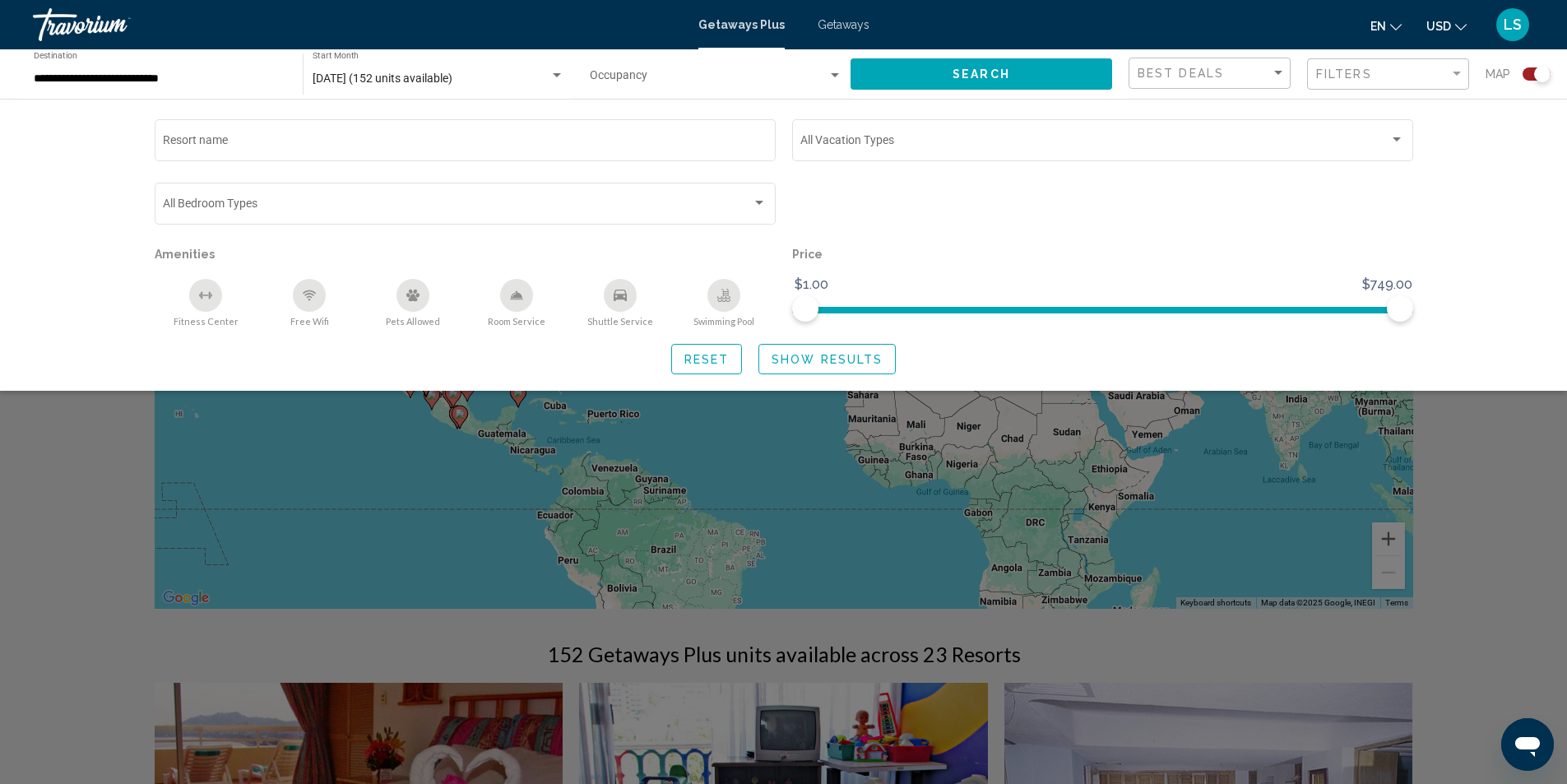
click at [699, 83] on span "Search widget" at bounding box center [708, 78] width 238 height 13
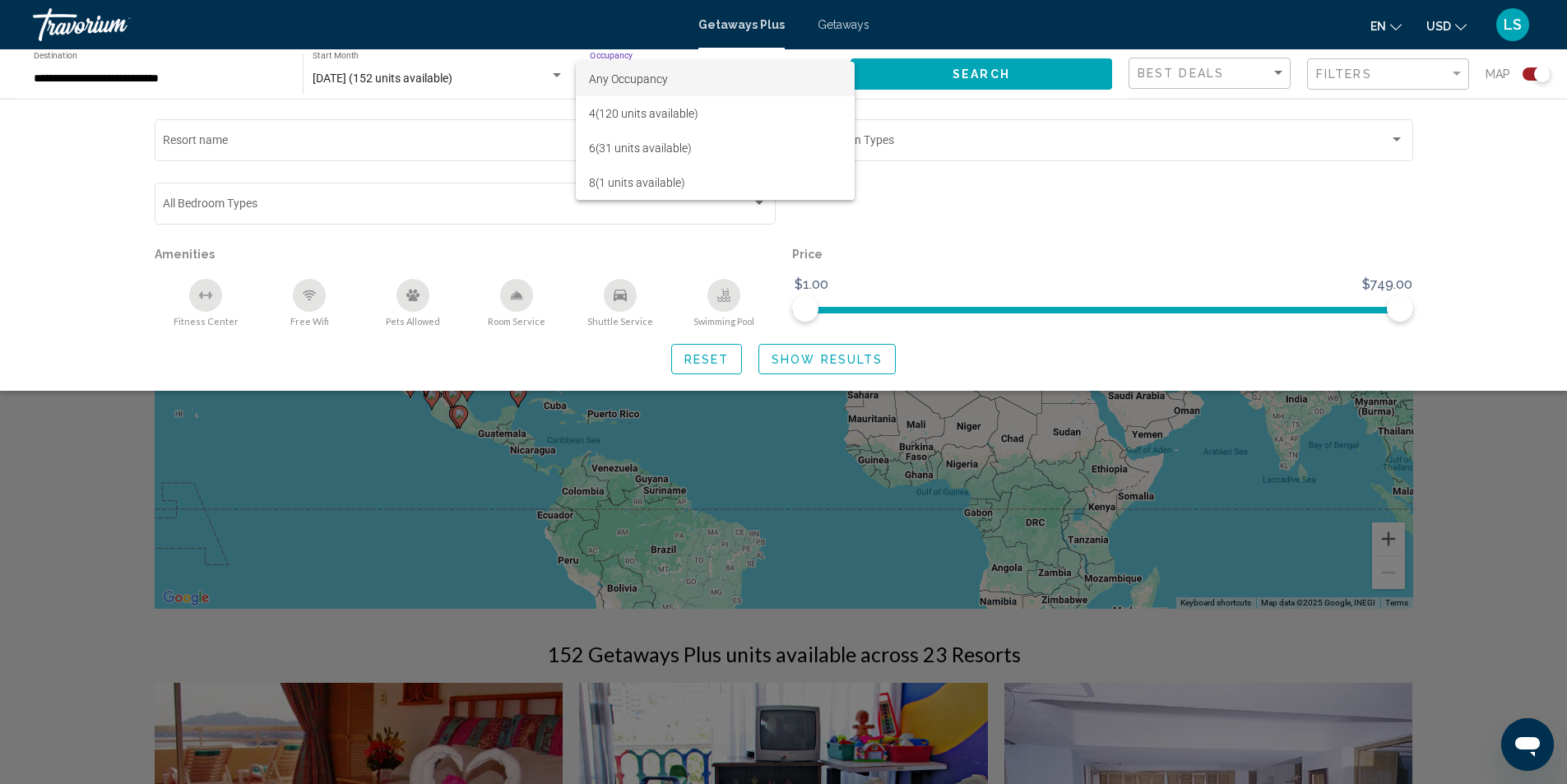
click at [81, 290] on div at bounding box center [784, 392] width 1567 height 784
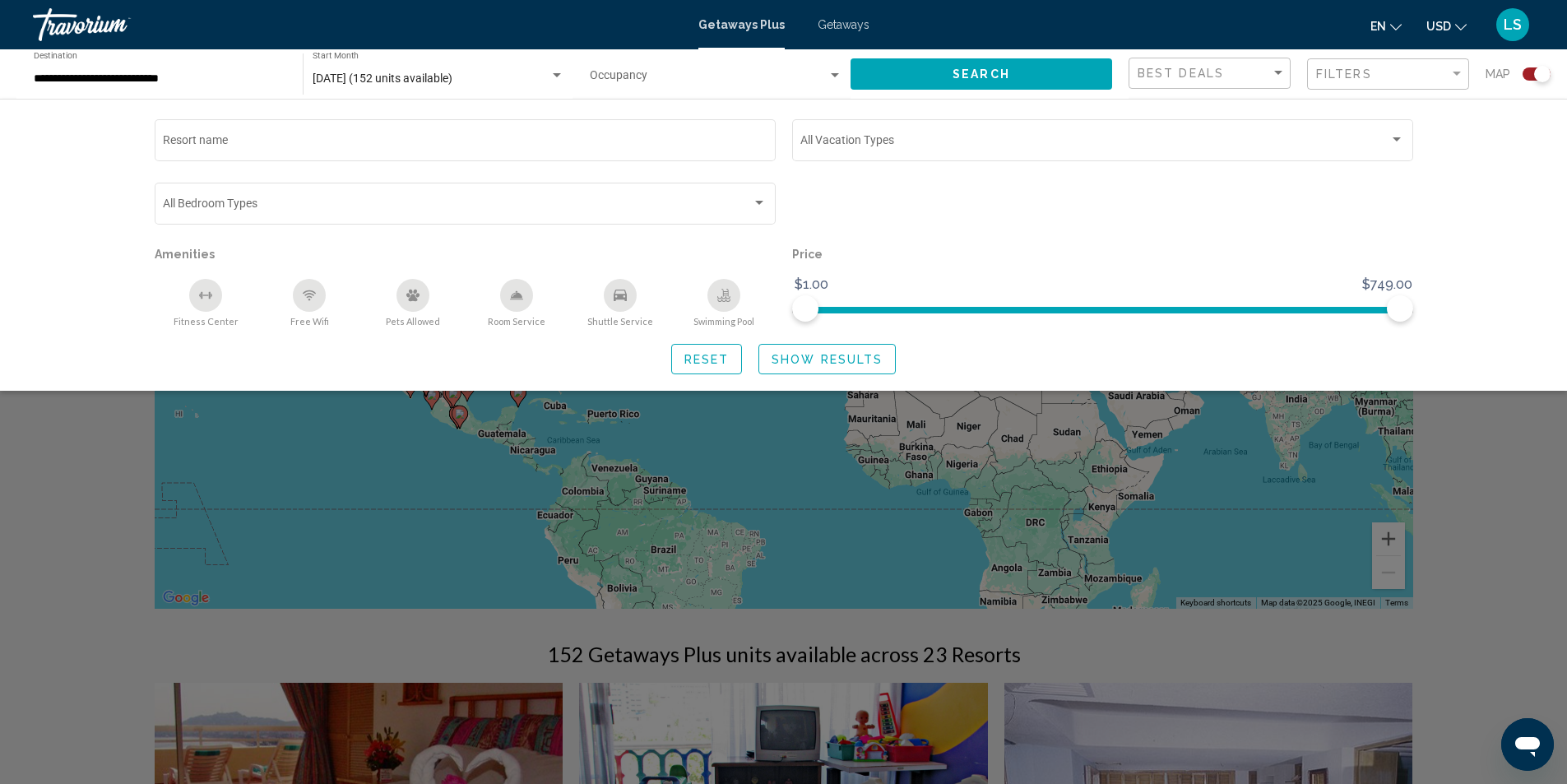
click at [717, 66] on div "Occupancy Any Occupancy" at bounding box center [716, 74] width 253 height 45
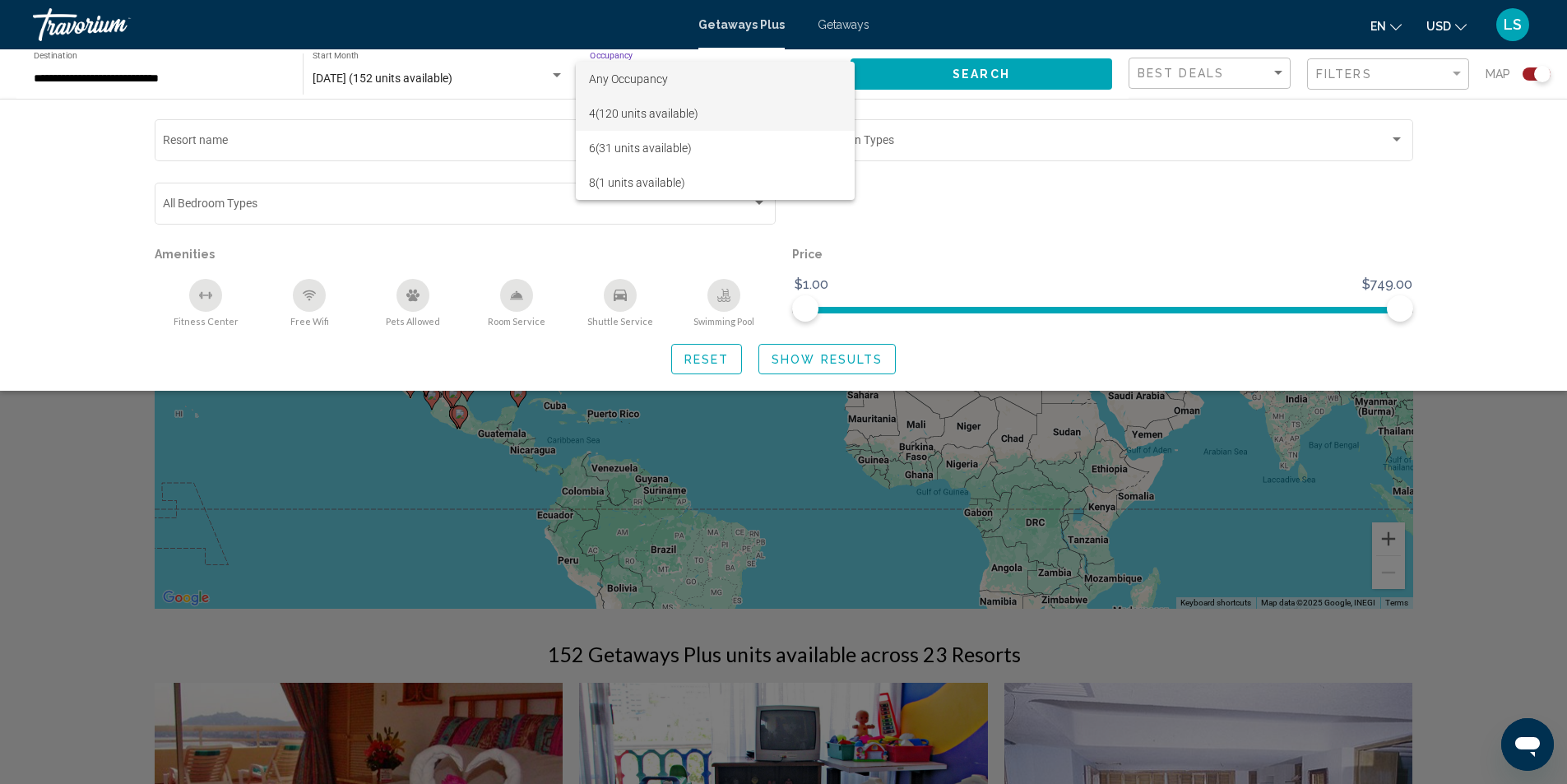
click at [616, 107] on span "4 (120 units available)" at bounding box center [715, 113] width 253 height 35
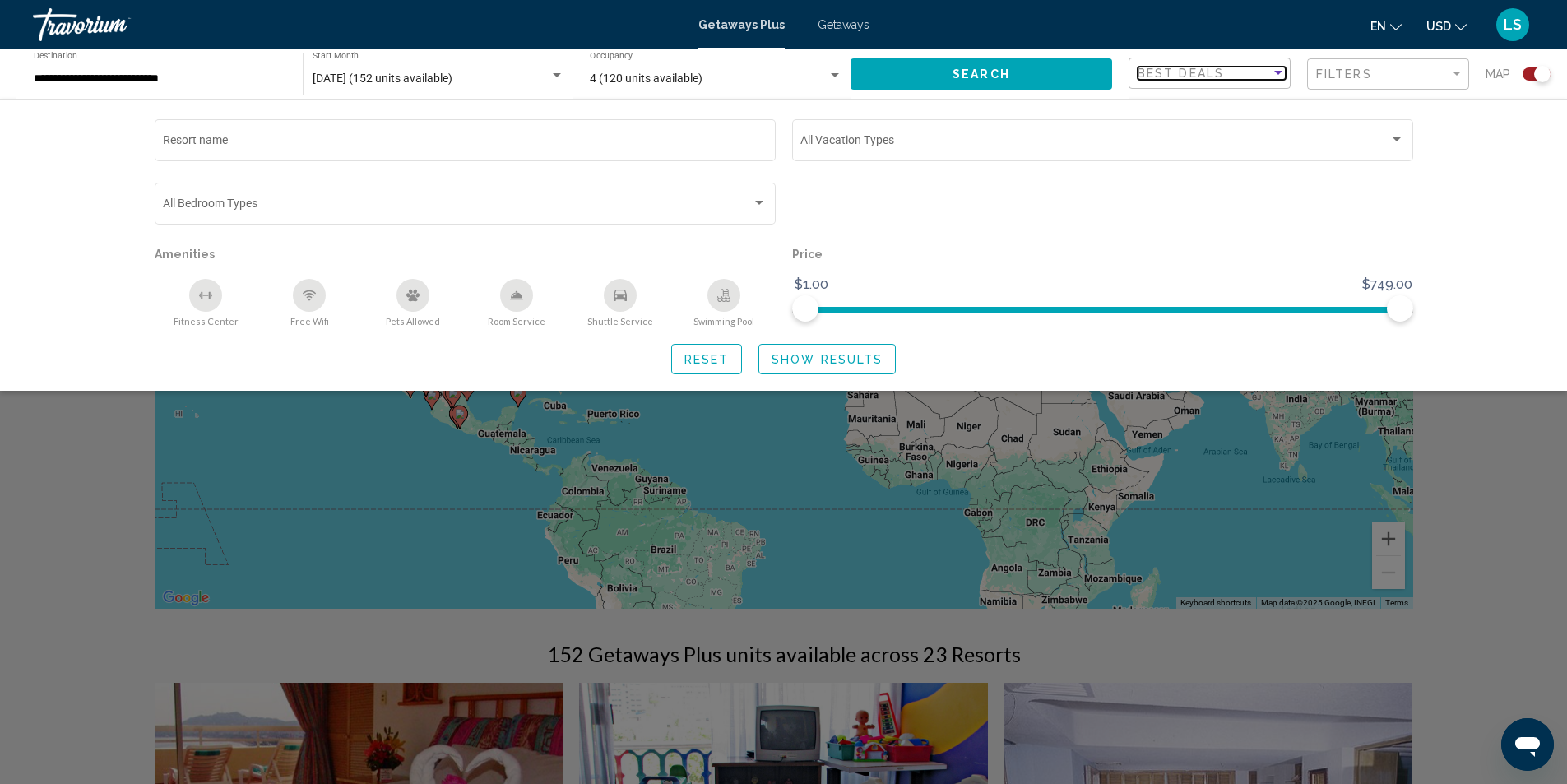
click at [1173, 77] on span "Best Deals" at bounding box center [1181, 72] width 86 height 13
click at [829, 27] on div at bounding box center [784, 392] width 1567 height 784
click at [836, 25] on span "Getaways" at bounding box center [844, 24] width 51 height 13
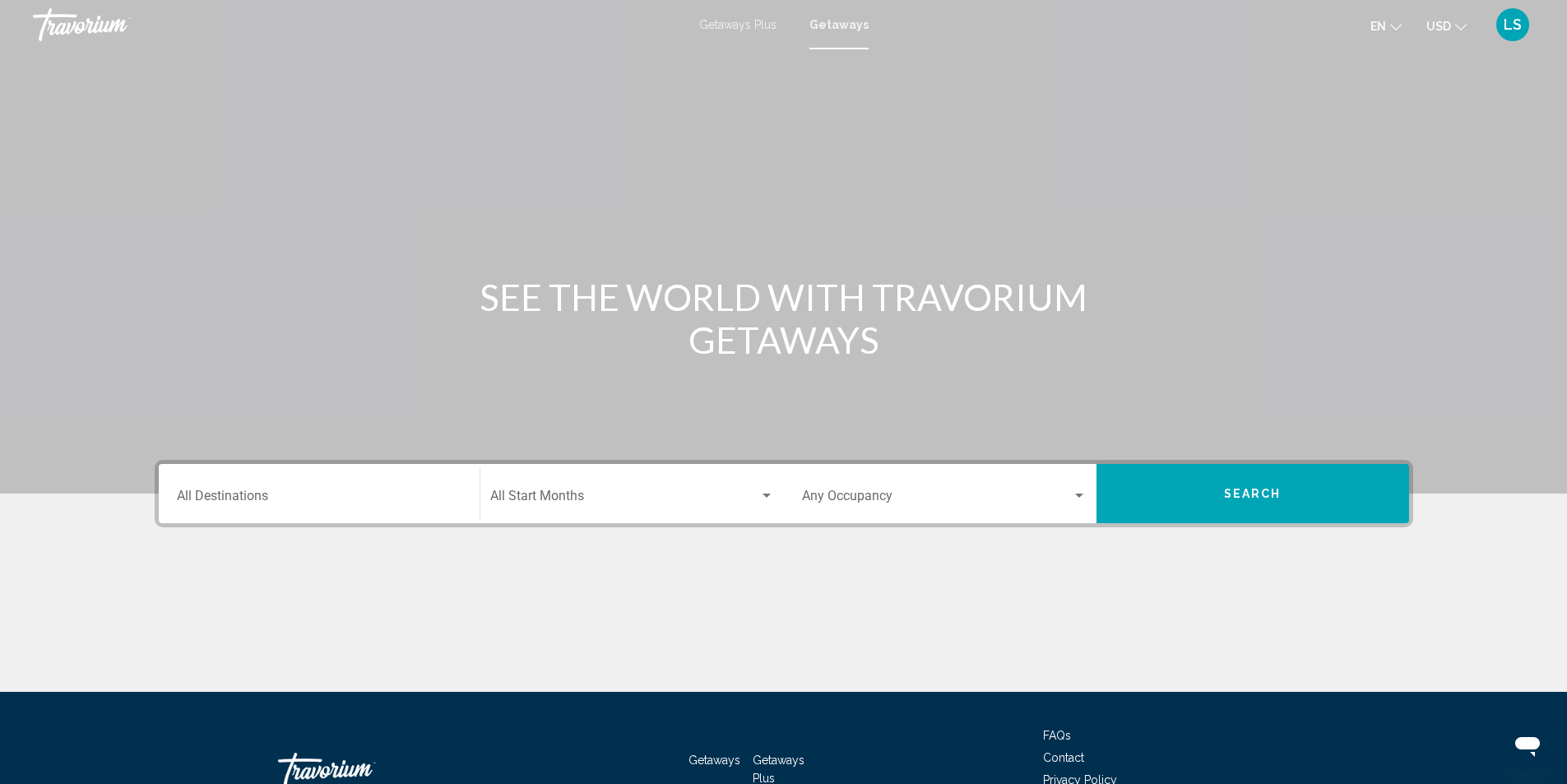
click at [248, 492] on input "Destination All Destinations" at bounding box center [319, 499] width 285 height 15
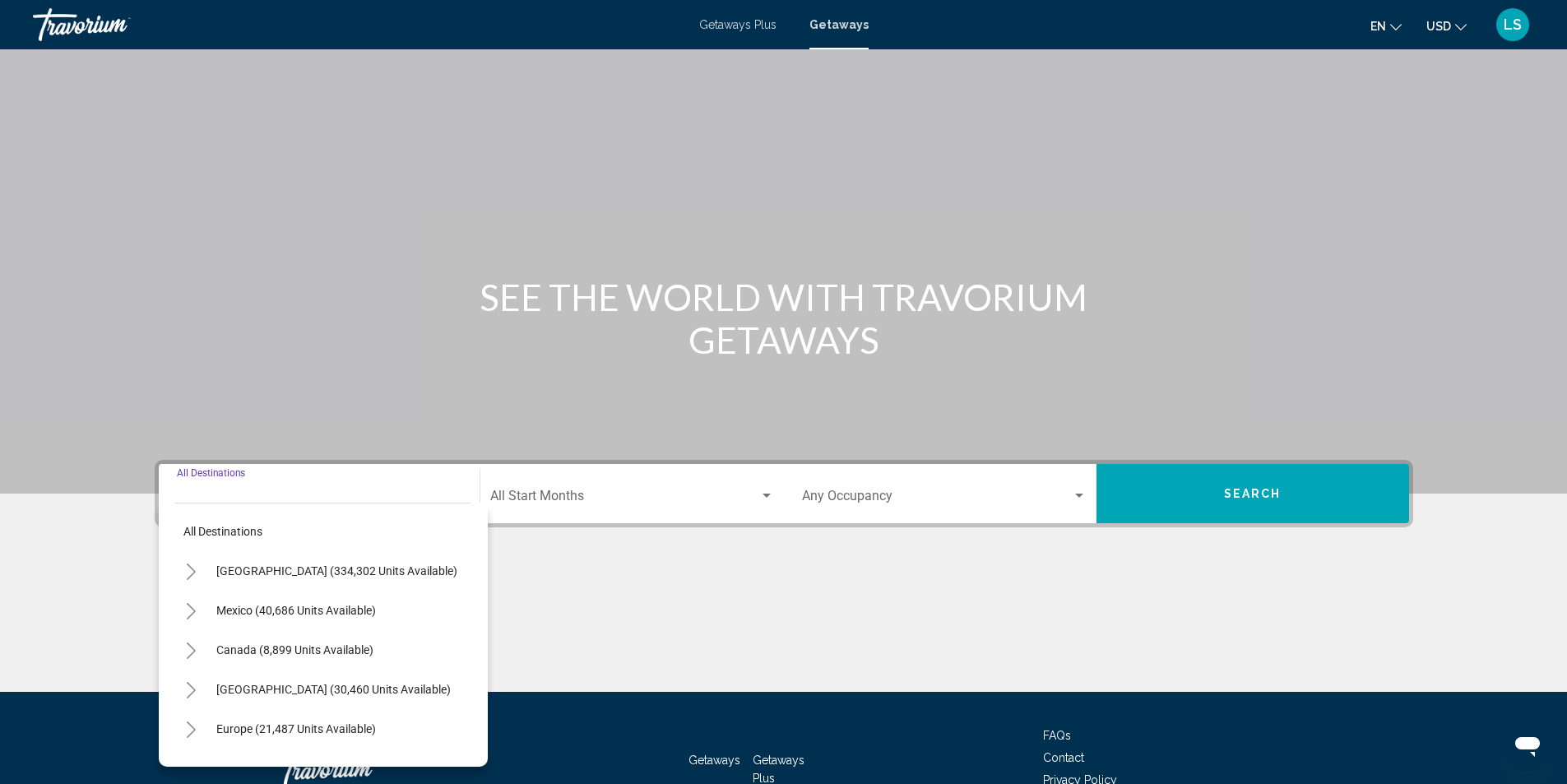
scroll to position [110, 0]
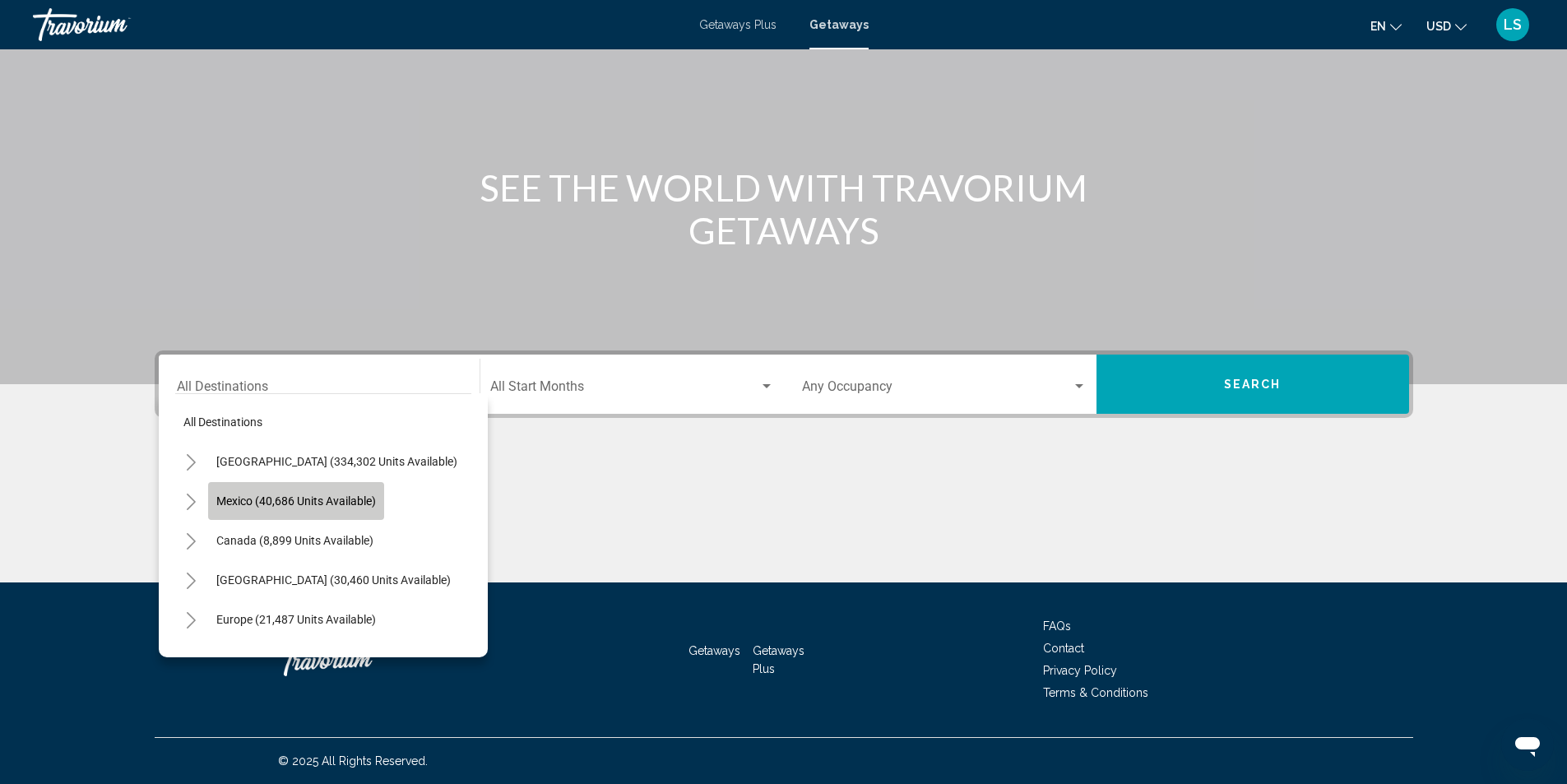
click at [252, 504] on span "Mexico (40,686 units available)" at bounding box center [296, 501] width 160 height 13
type input "**********"
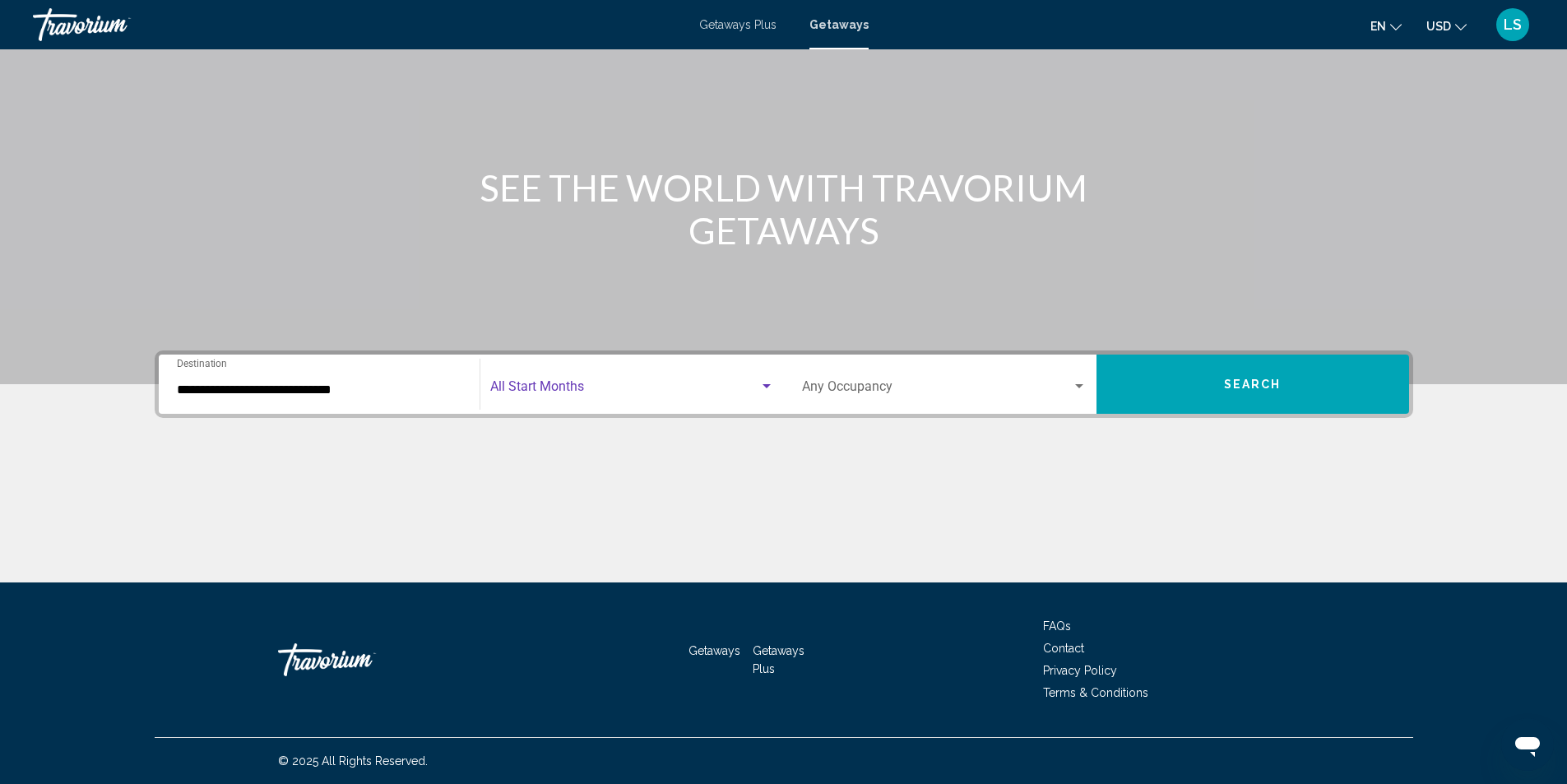
click at [547, 382] on span "Search widget" at bounding box center [624, 389] width 269 height 15
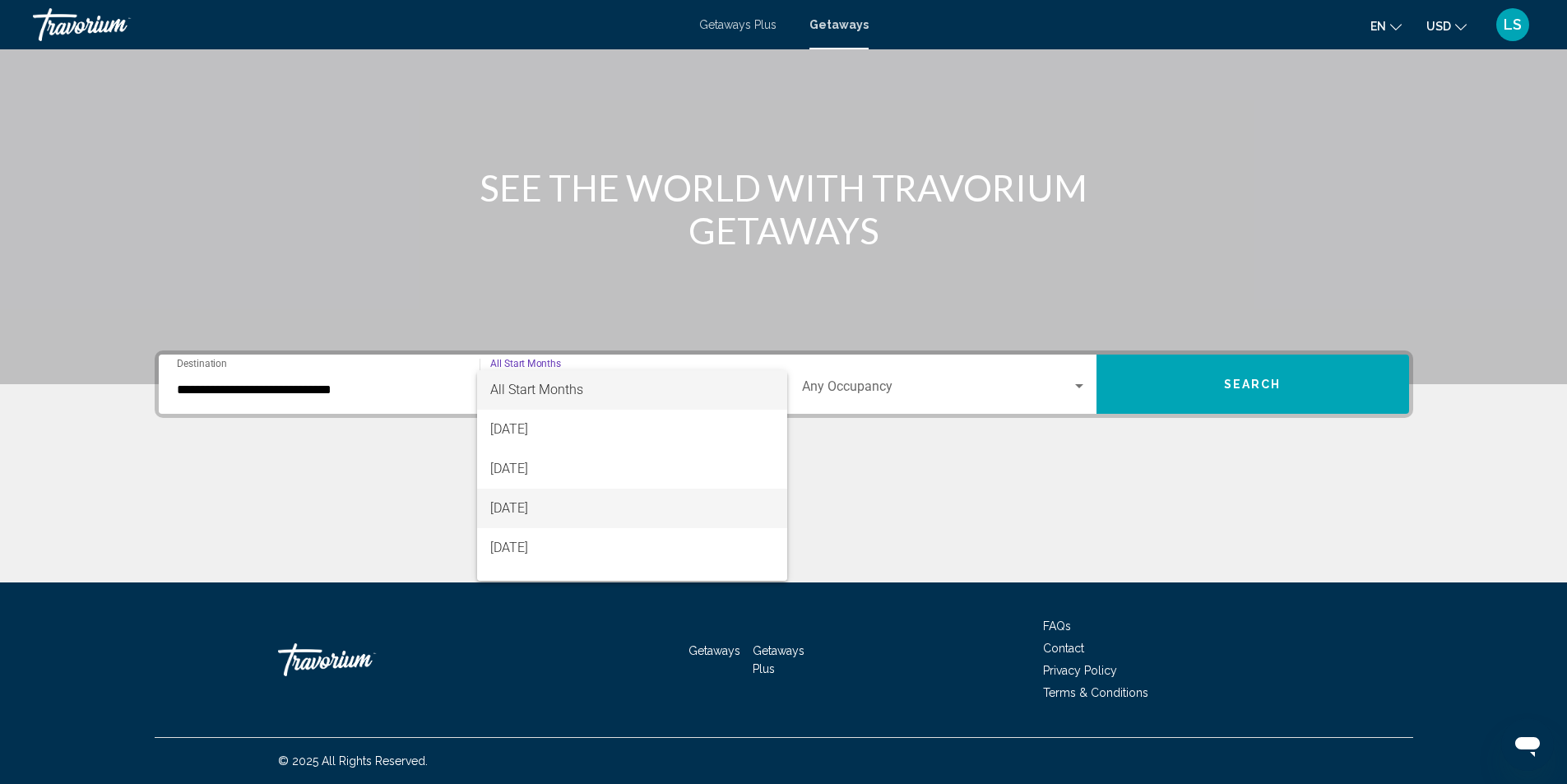
click at [527, 503] on span "[DATE]" at bounding box center [631, 509] width 284 height 39
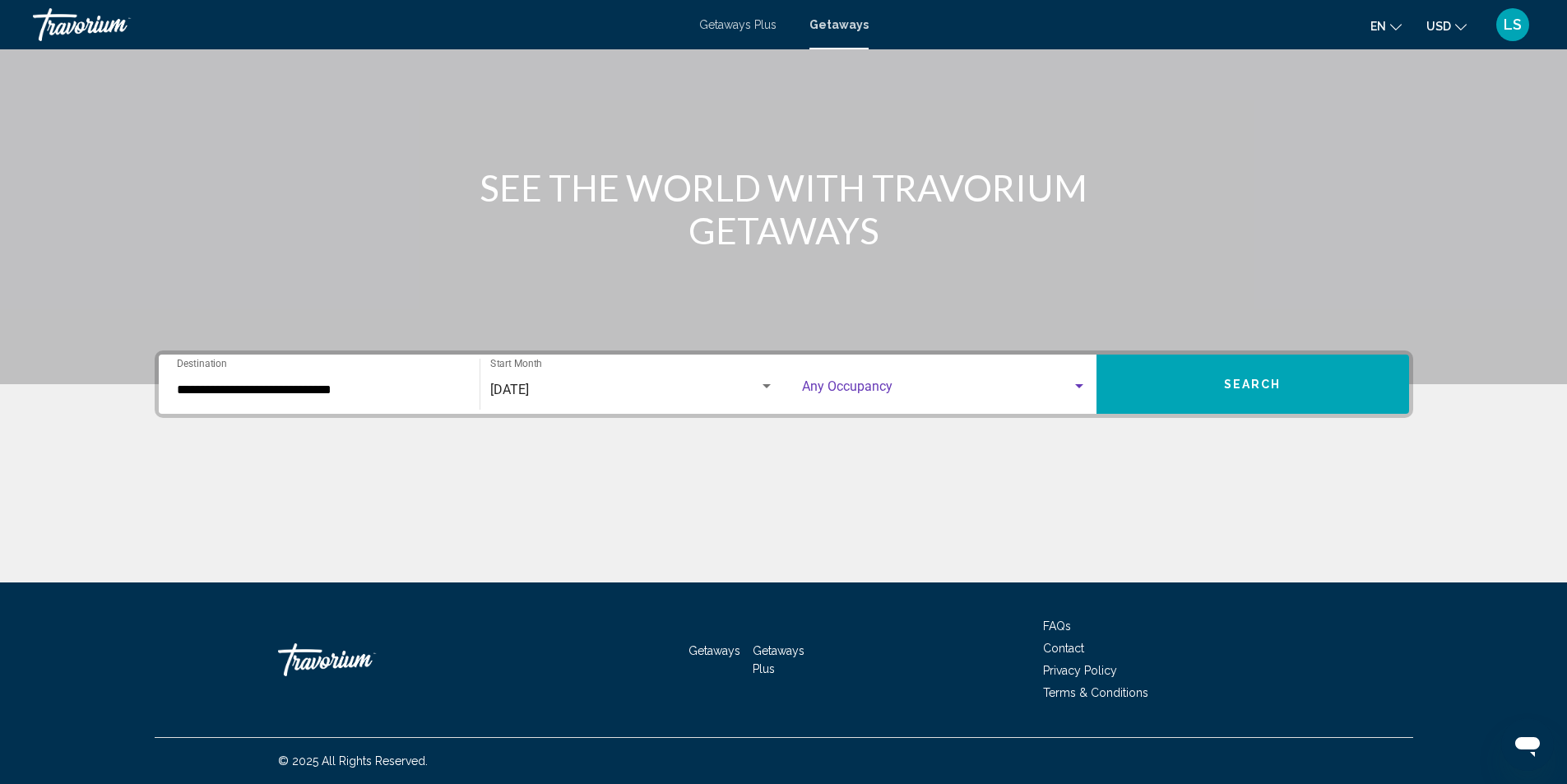
click at [886, 383] on span "Search widget" at bounding box center [937, 389] width 270 height 15
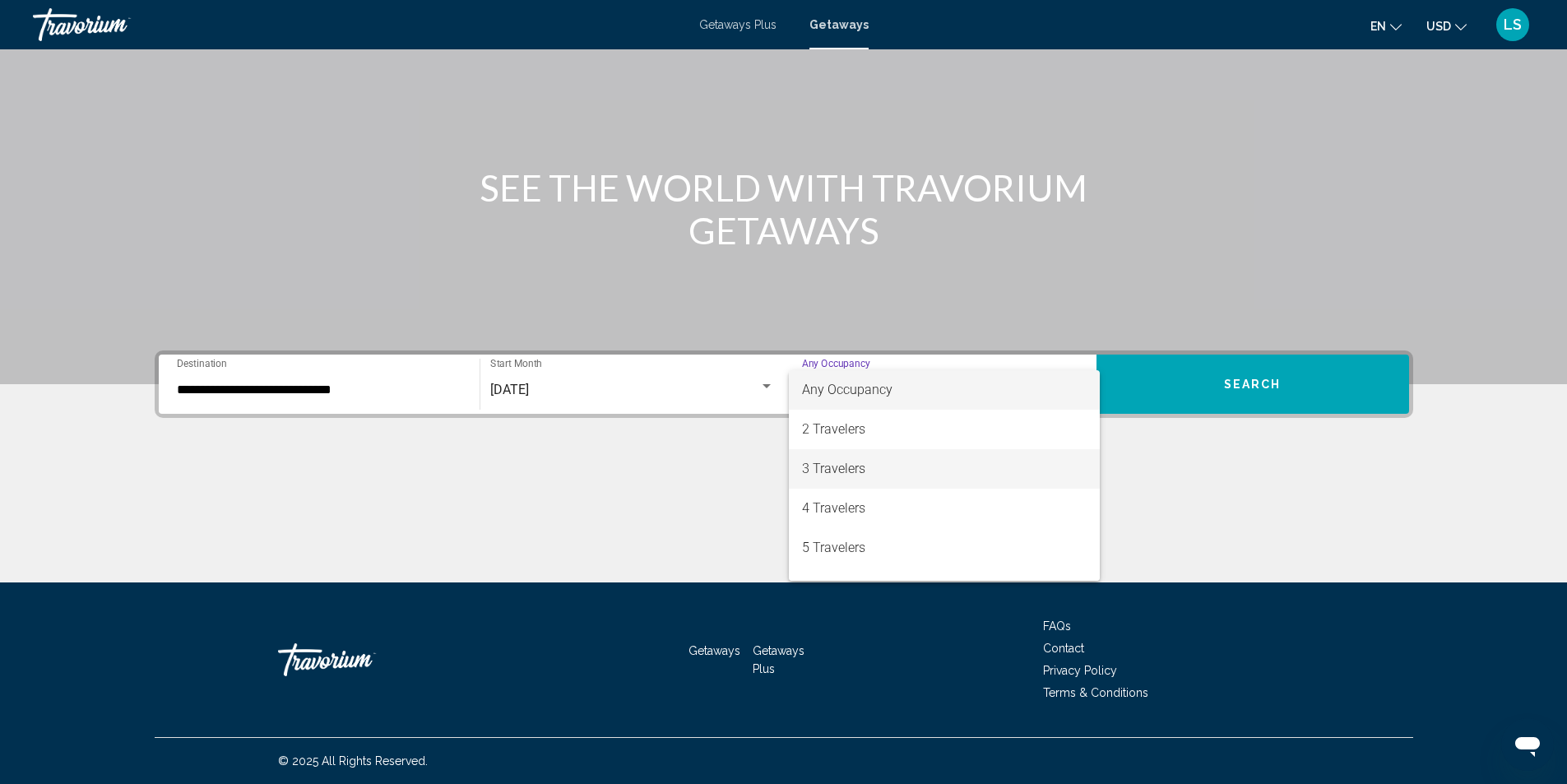
click at [844, 468] on span "3 Travelers" at bounding box center [945, 469] width 285 height 39
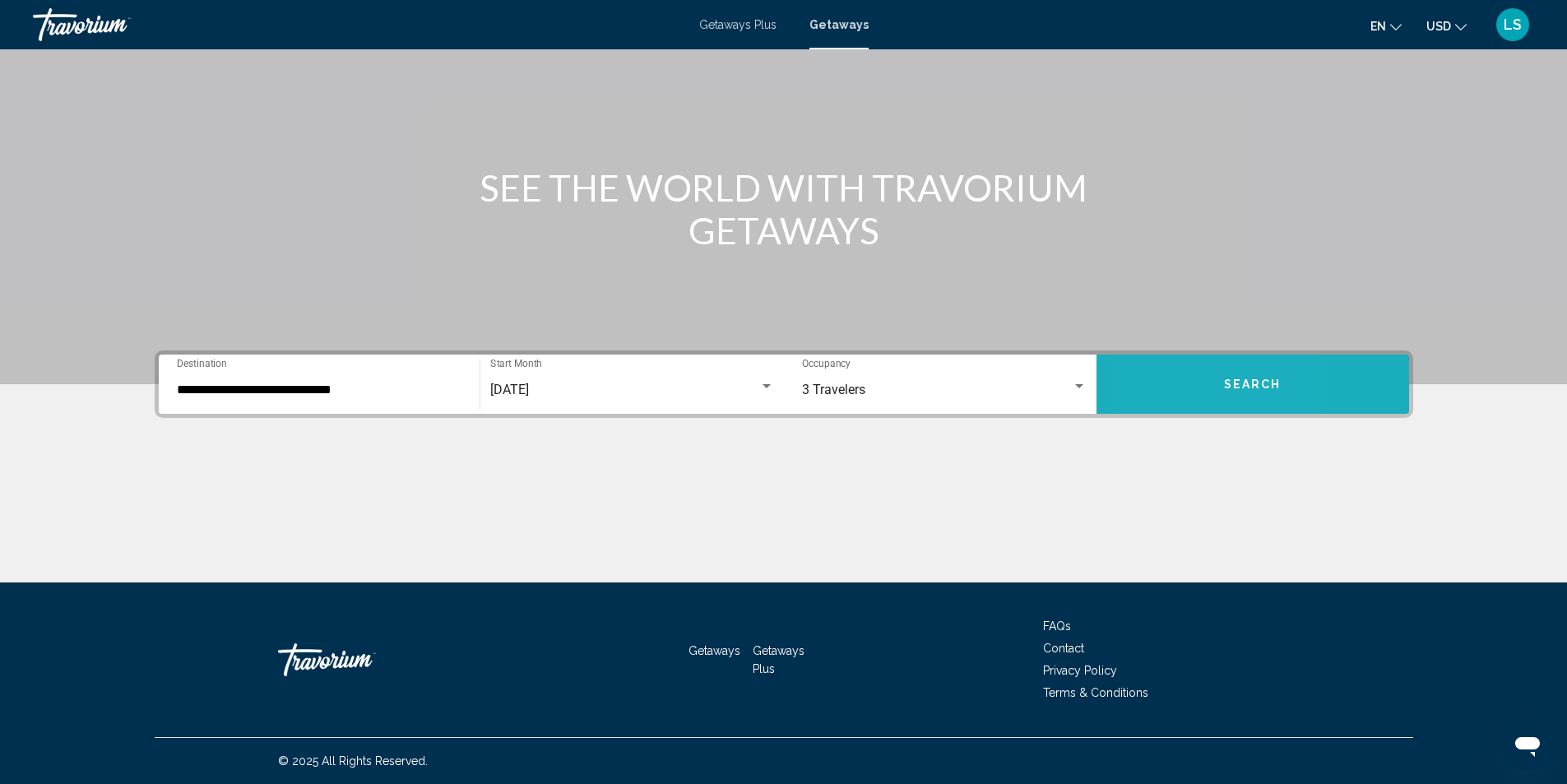
click at [1159, 389] on button "Search" at bounding box center [1253, 384] width 312 height 59
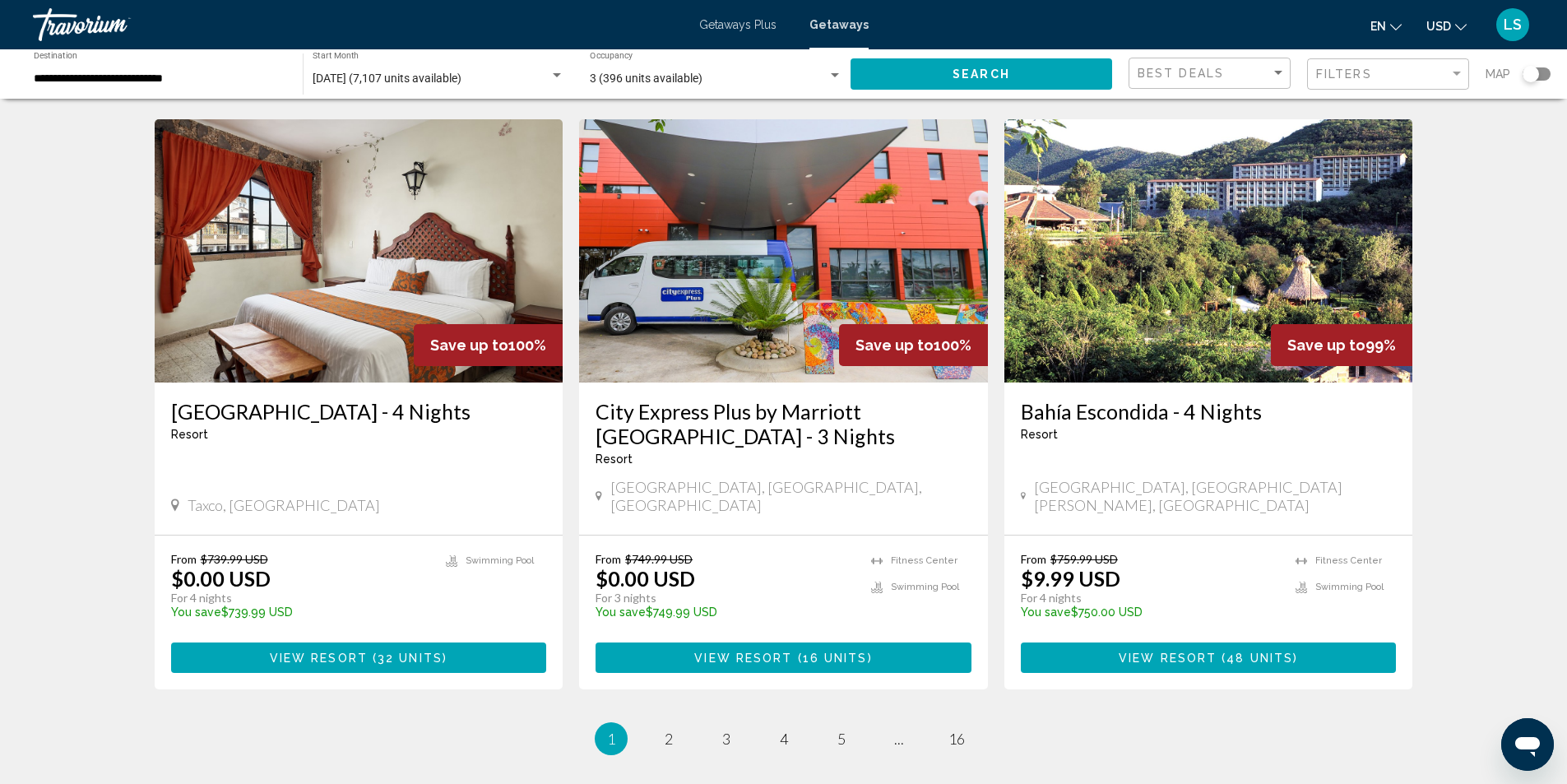
scroll to position [1891, 0]
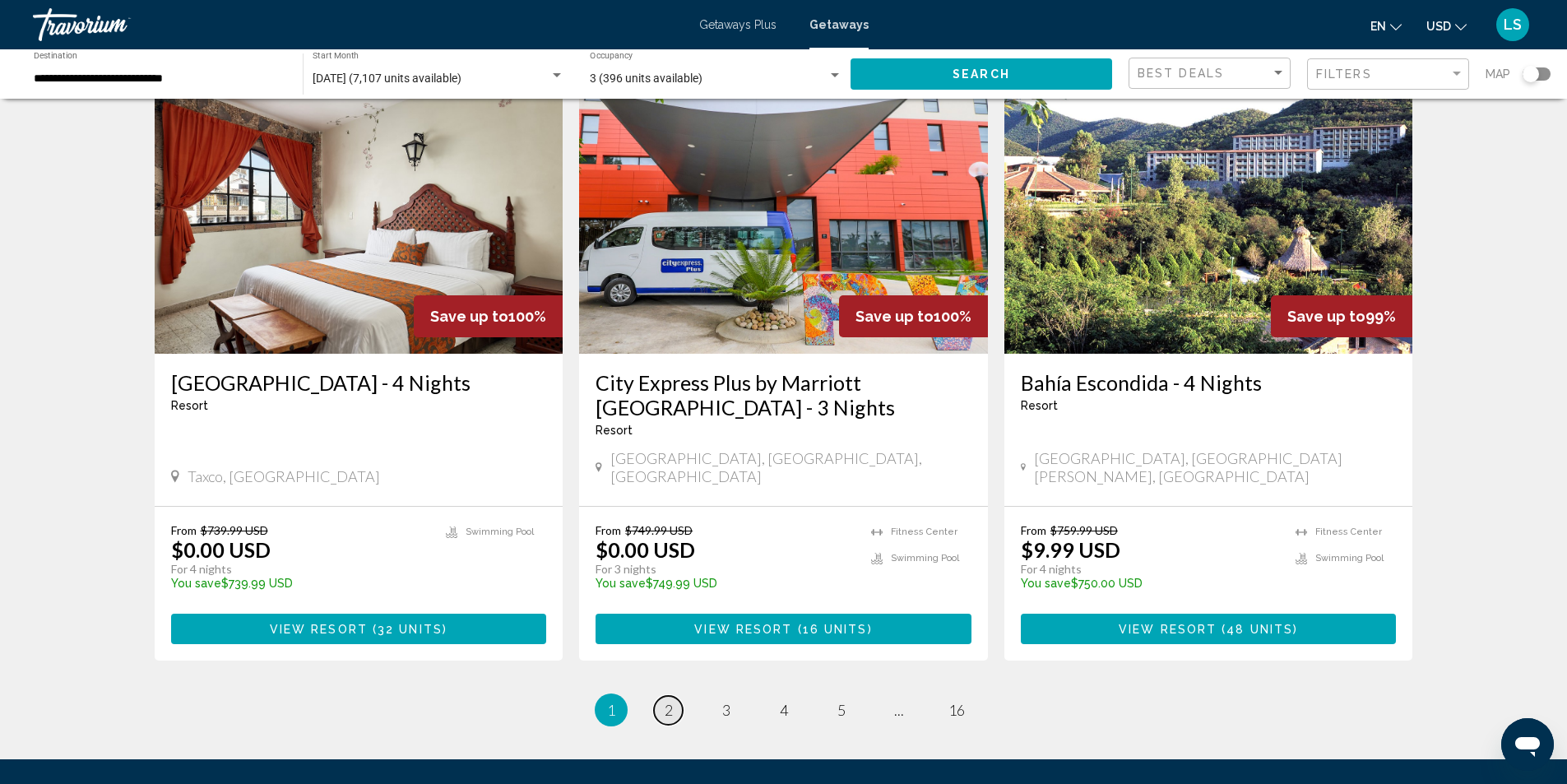
click at [667, 701] on span "2" at bounding box center [669, 710] width 8 height 18
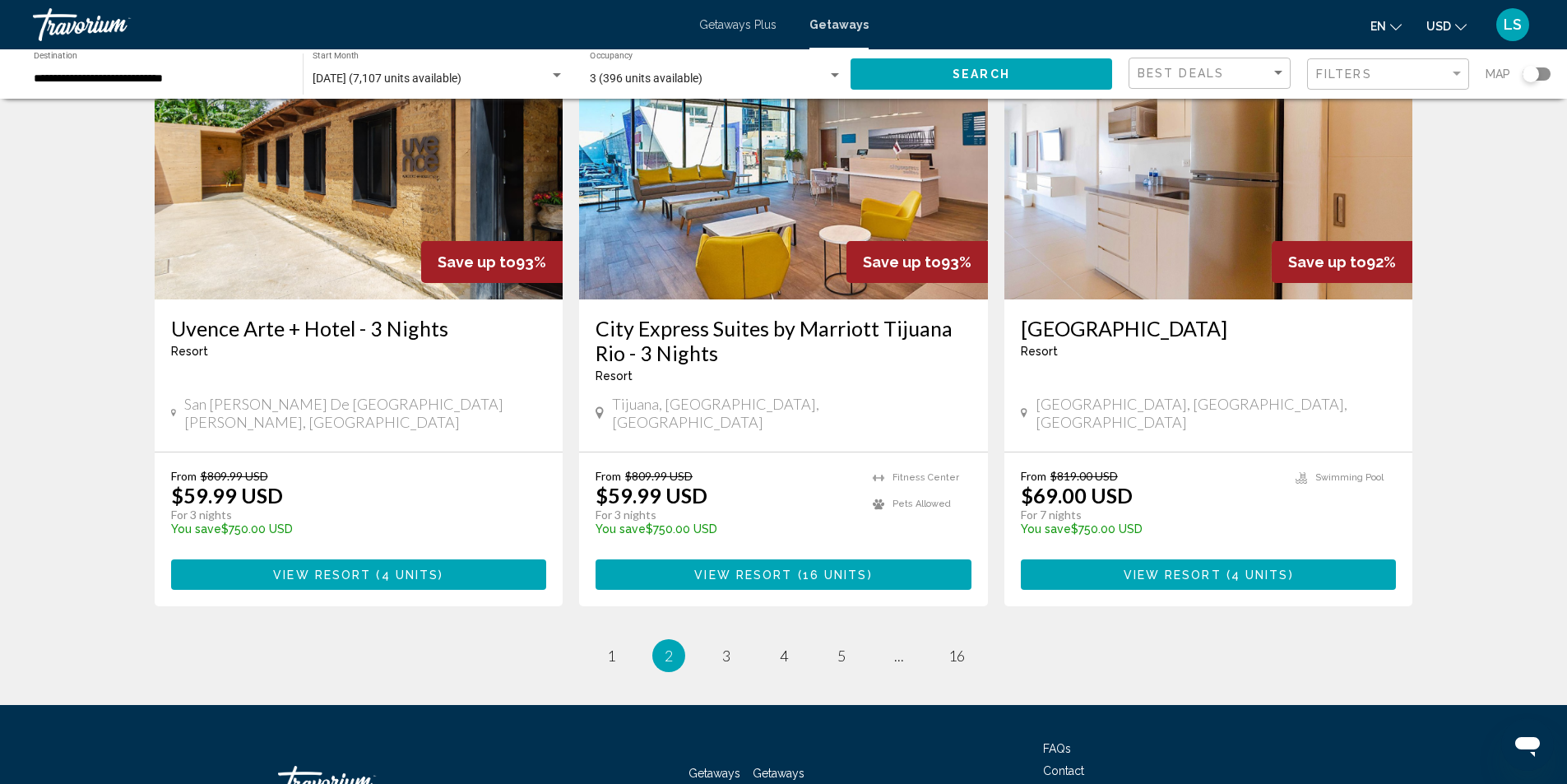
scroll to position [1972, 0]
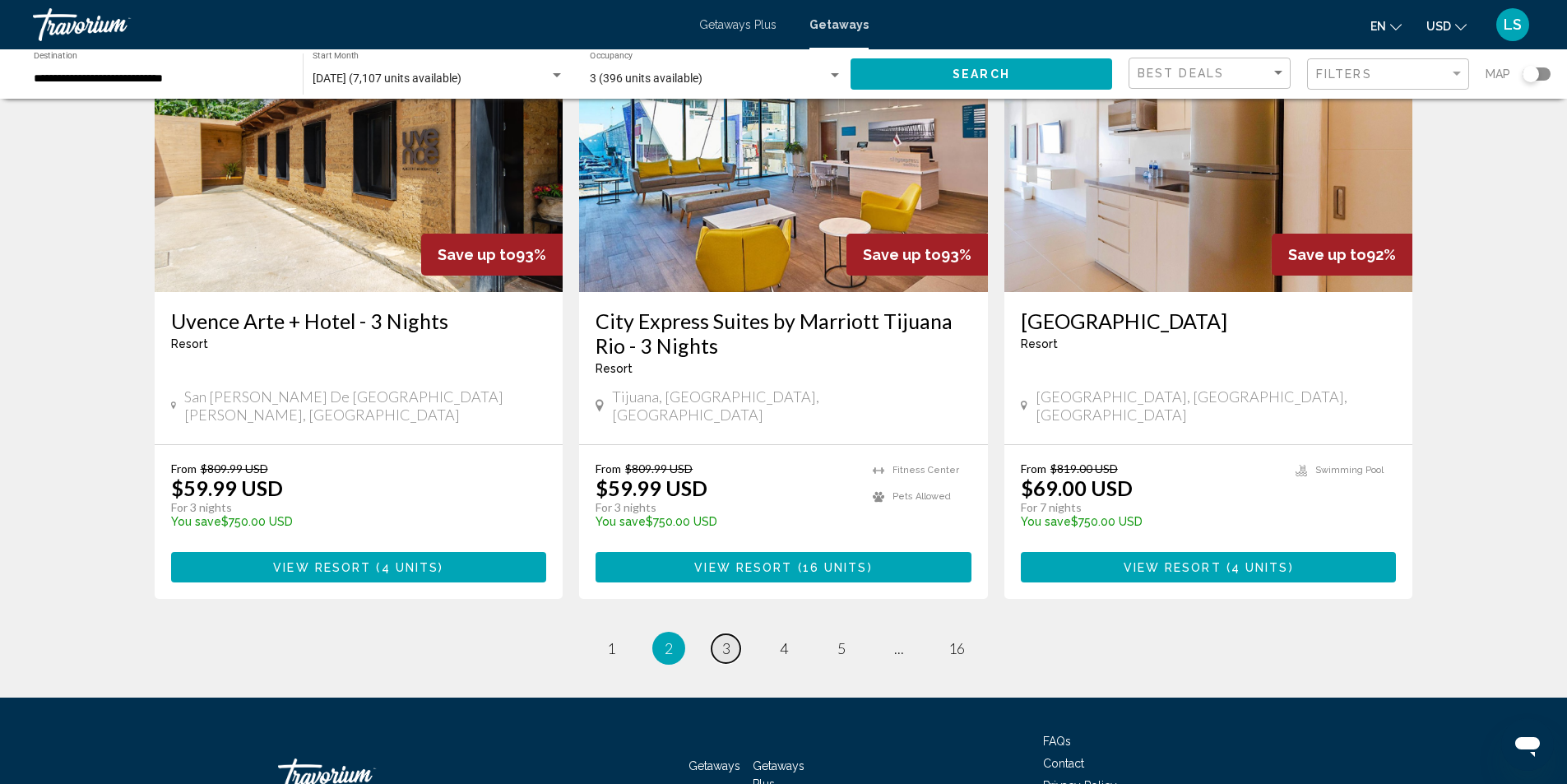
click at [726, 639] on span "3" at bounding box center [726, 648] width 8 height 18
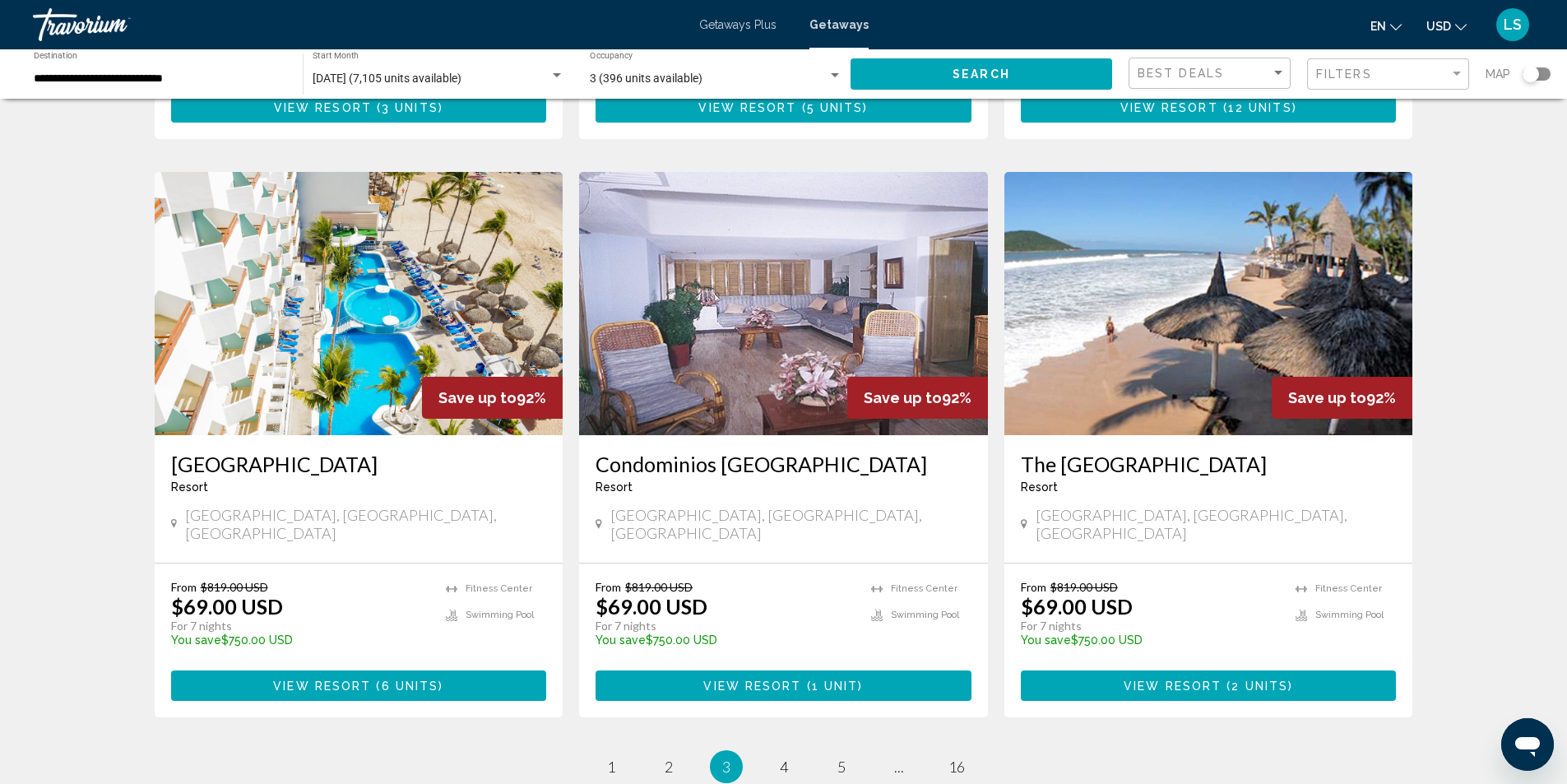
scroll to position [1809, 0]
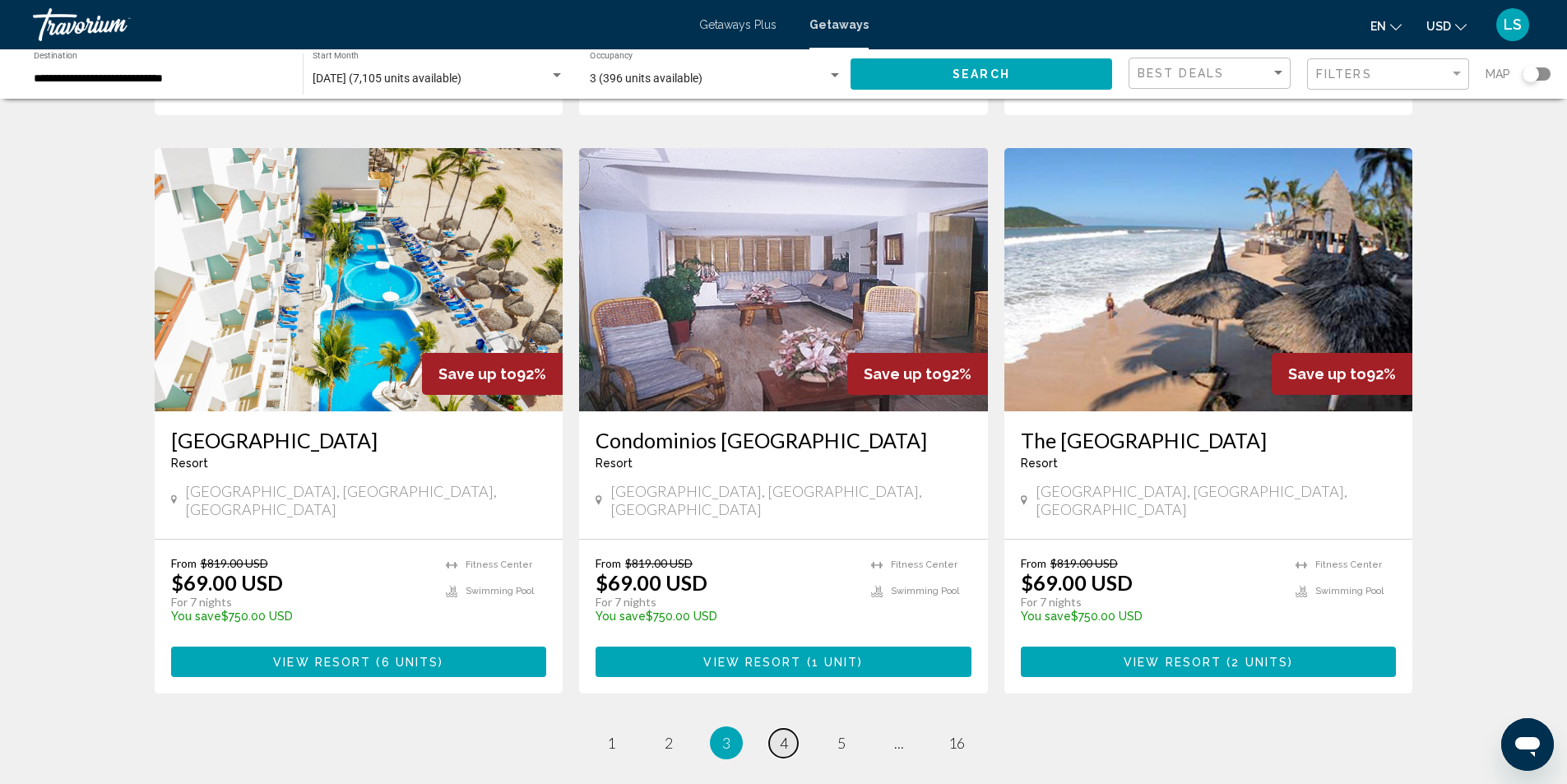
click at [780, 734] on span "4" at bounding box center [784, 743] width 8 height 18
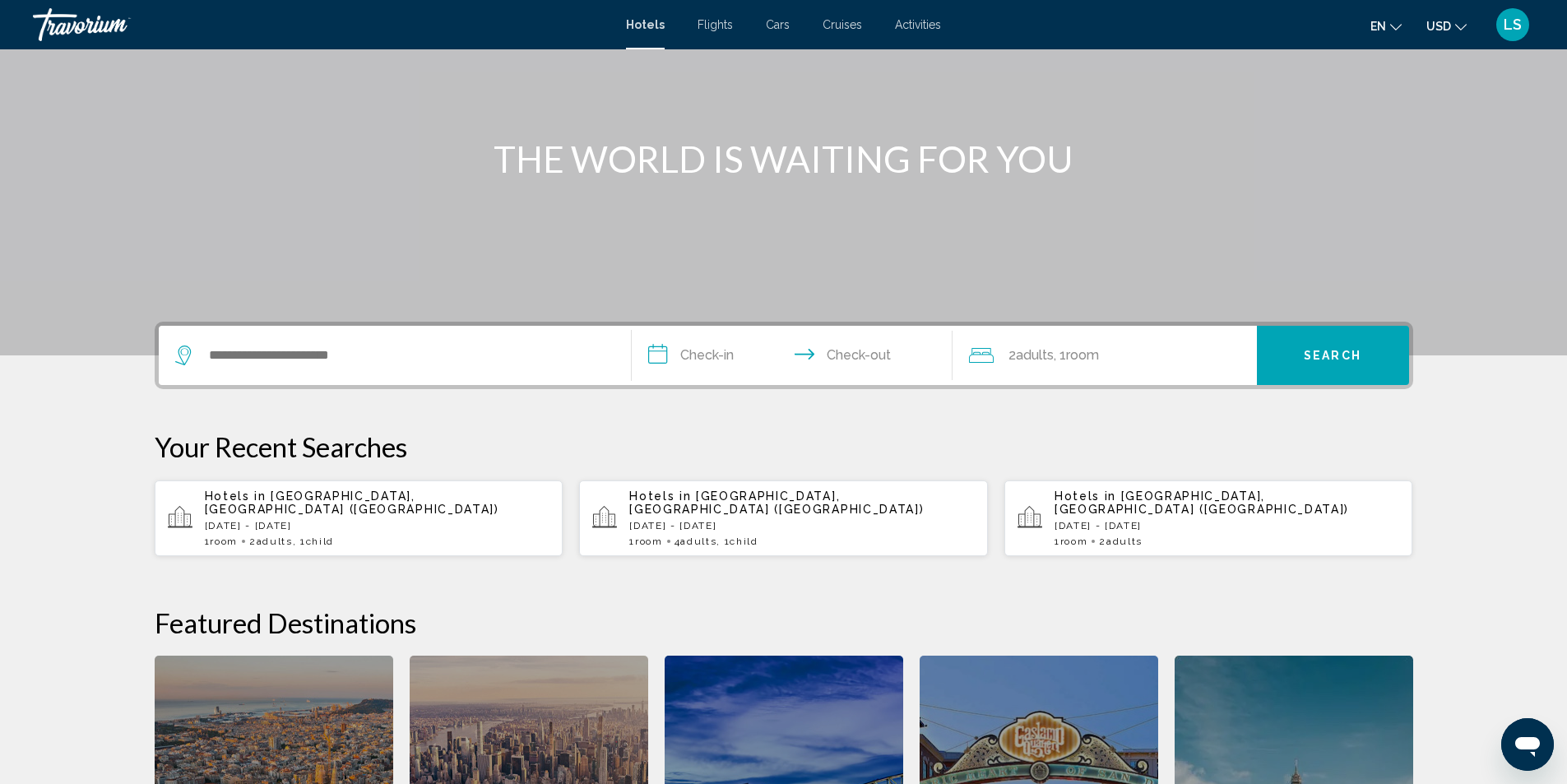
scroll to position [231, 0]
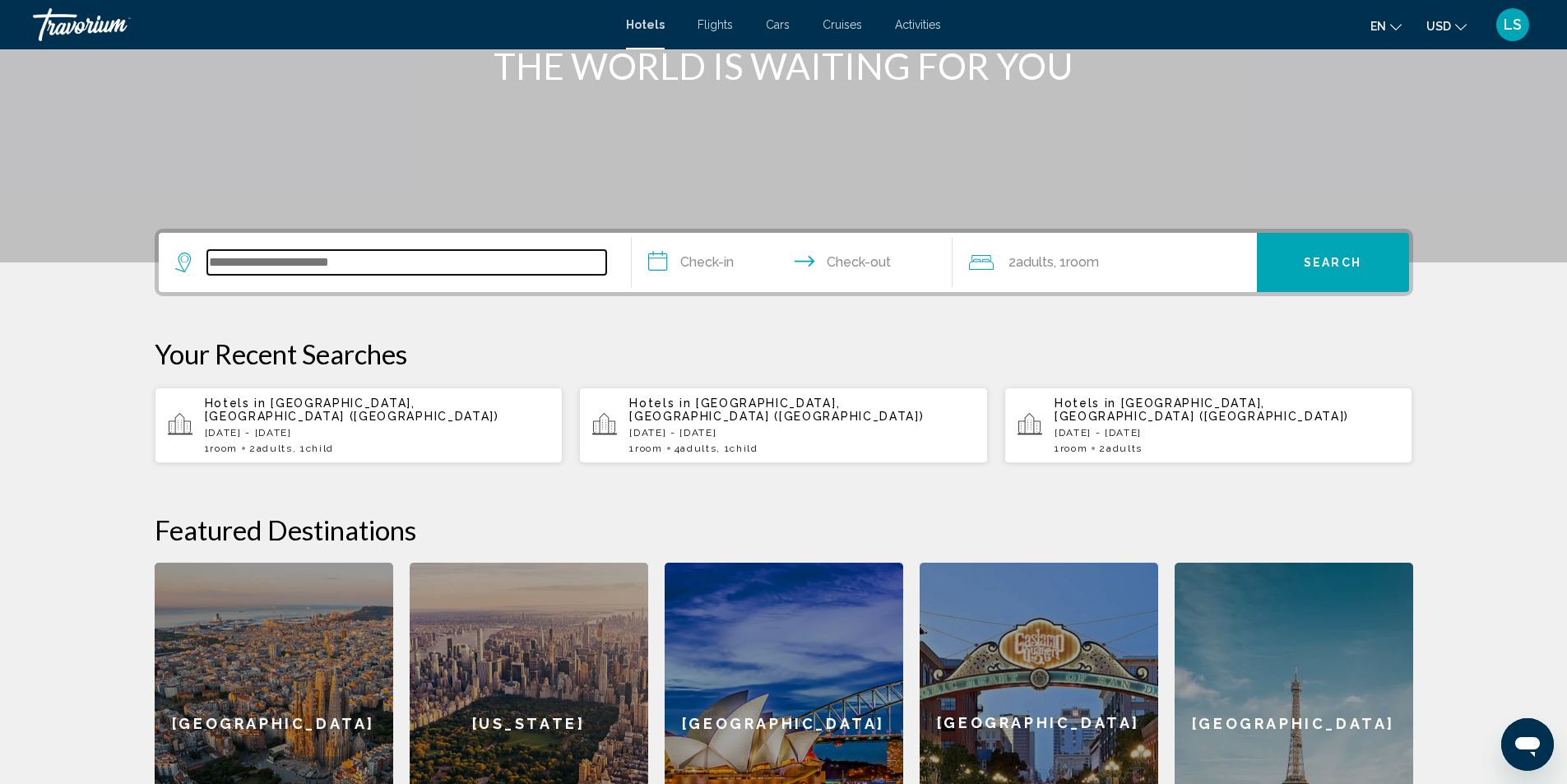
click at [246, 256] on input "Search widget" at bounding box center [407, 262] width 399 height 25
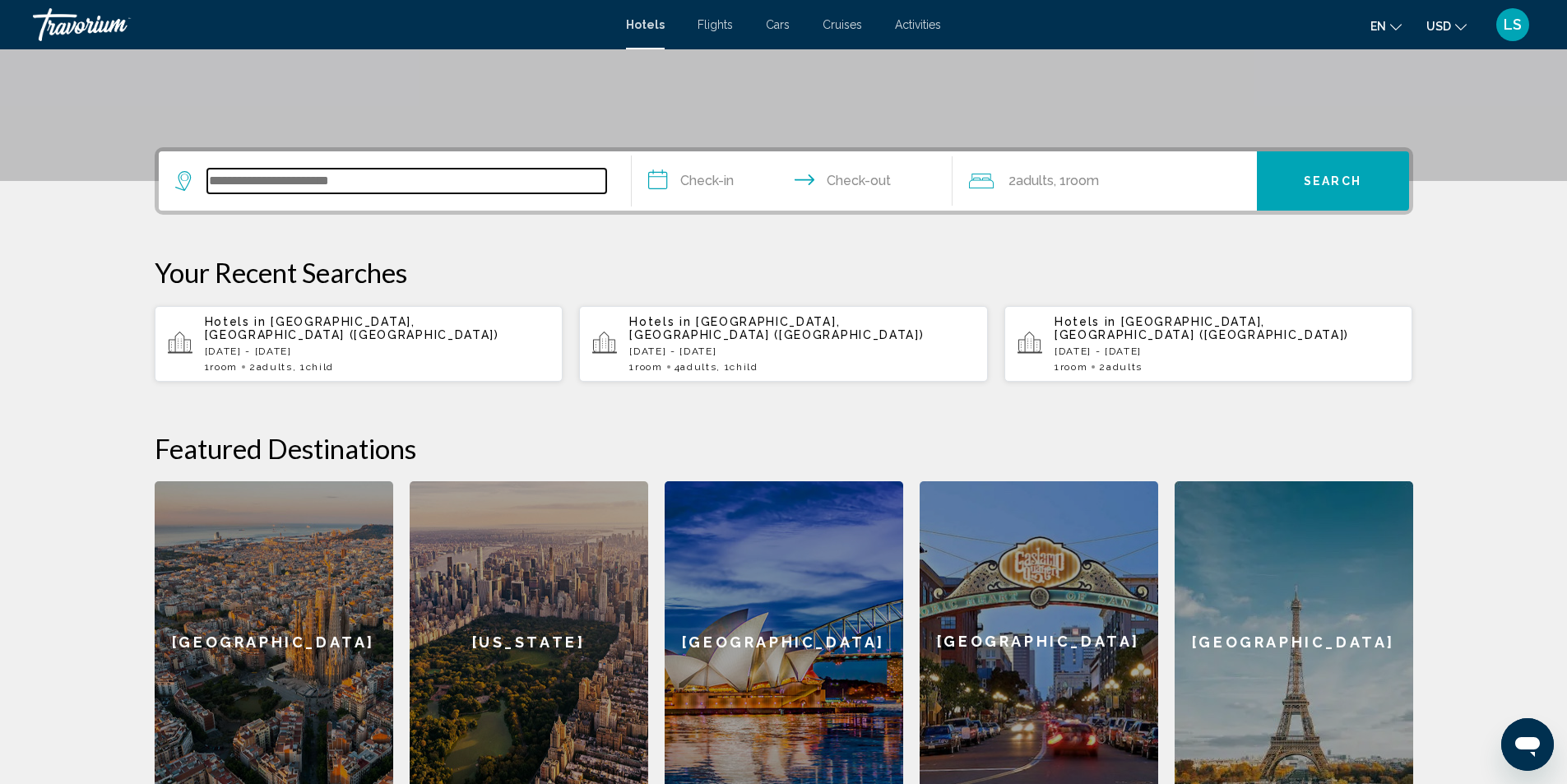
scroll to position [406, 0]
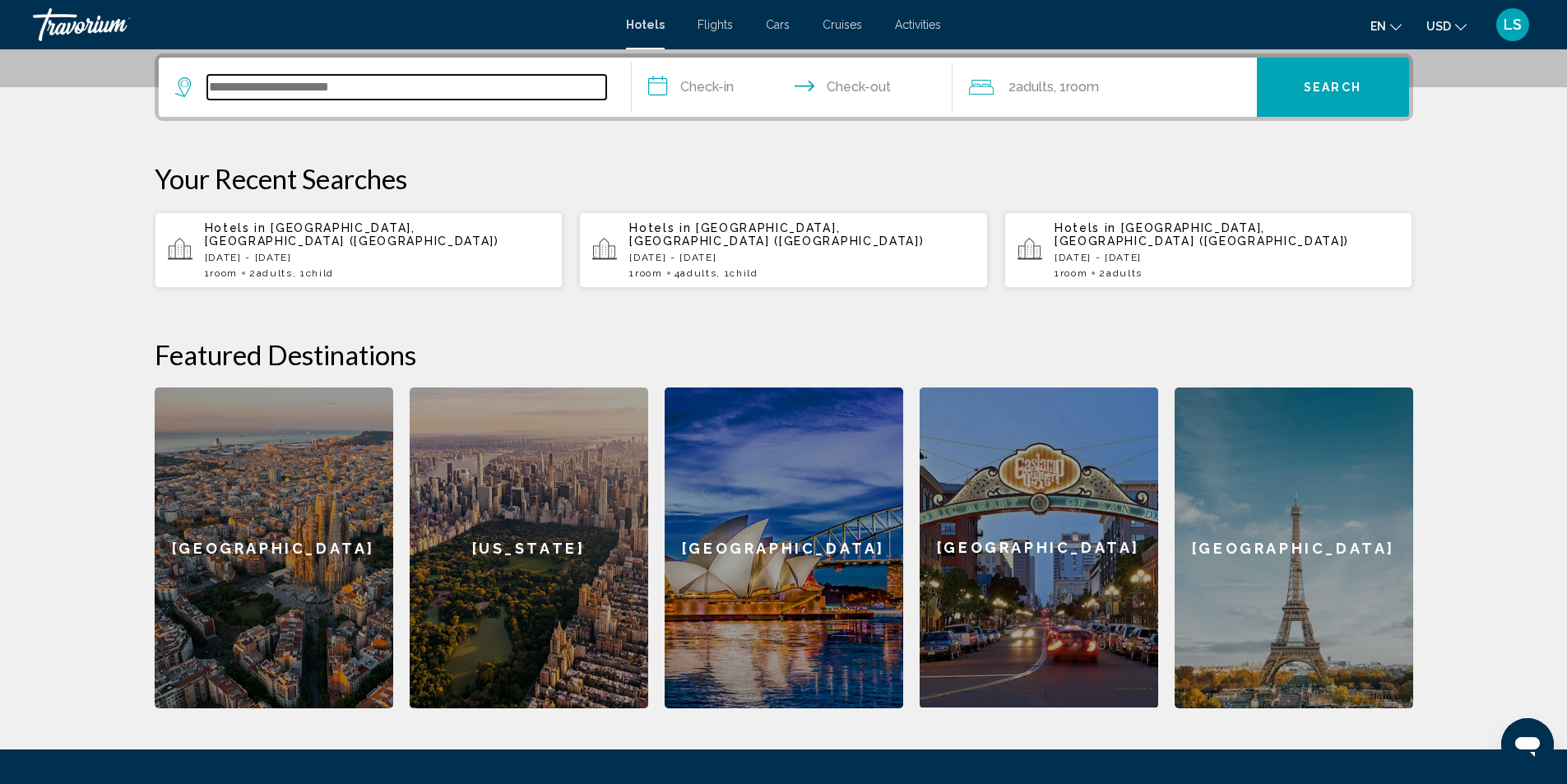
click at [226, 82] on input "Search widget" at bounding box center [407, 87] width 399 height 25
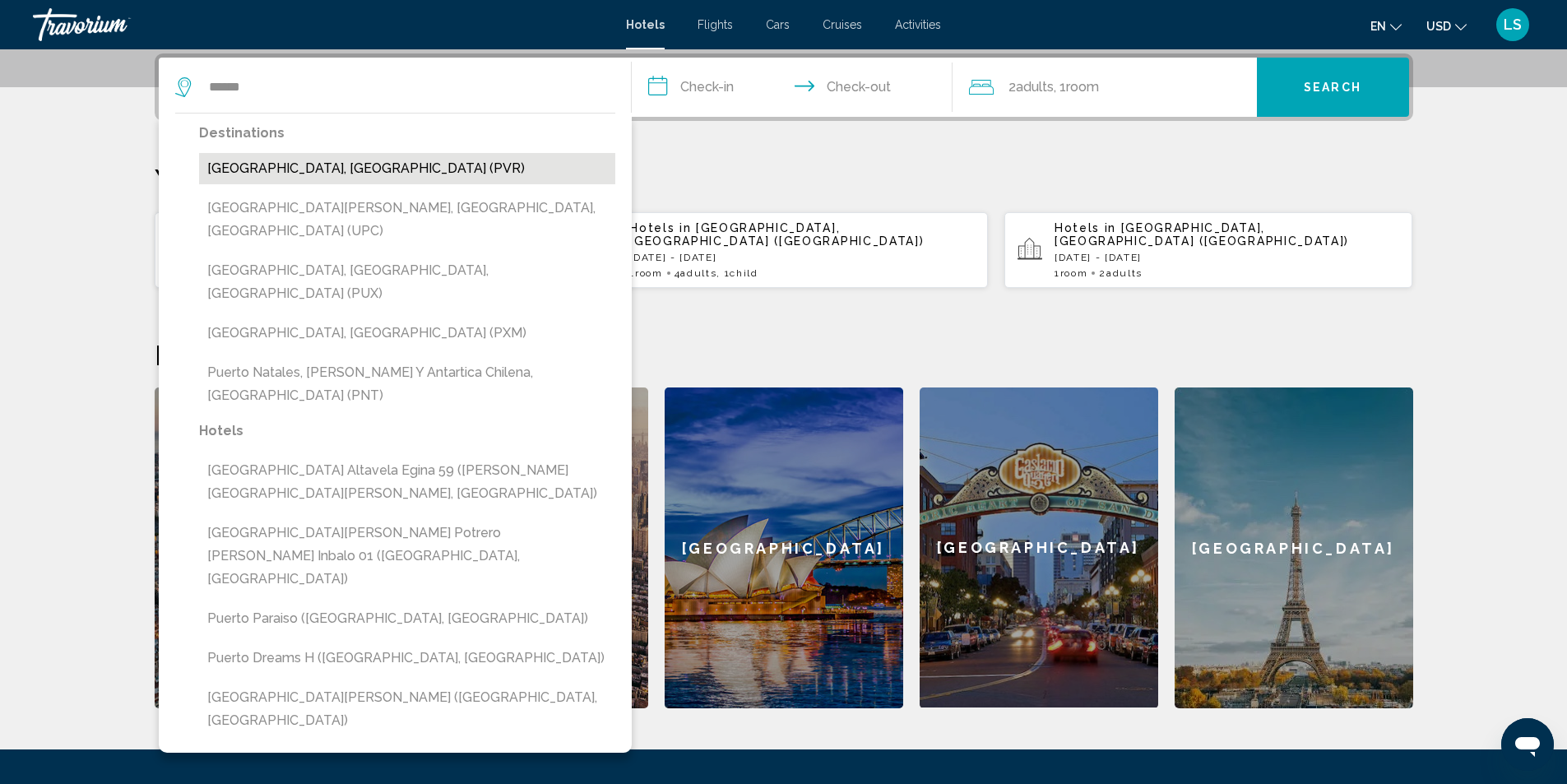
click at [278, 170] on button "Puerto Vallarta, Mexico (PVR)" at bounding box center [407, 169] width 416 height 32
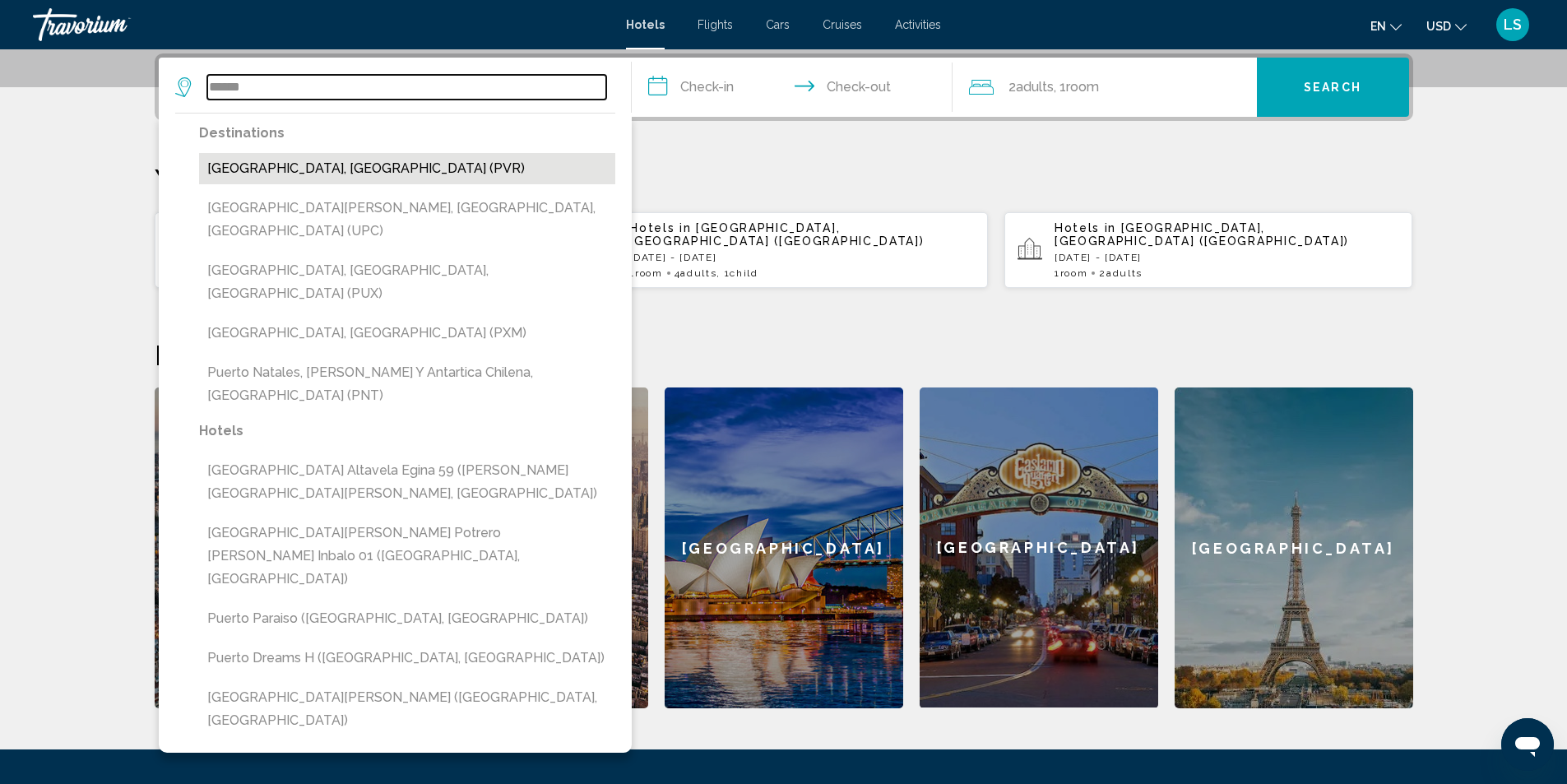
type input "**********"
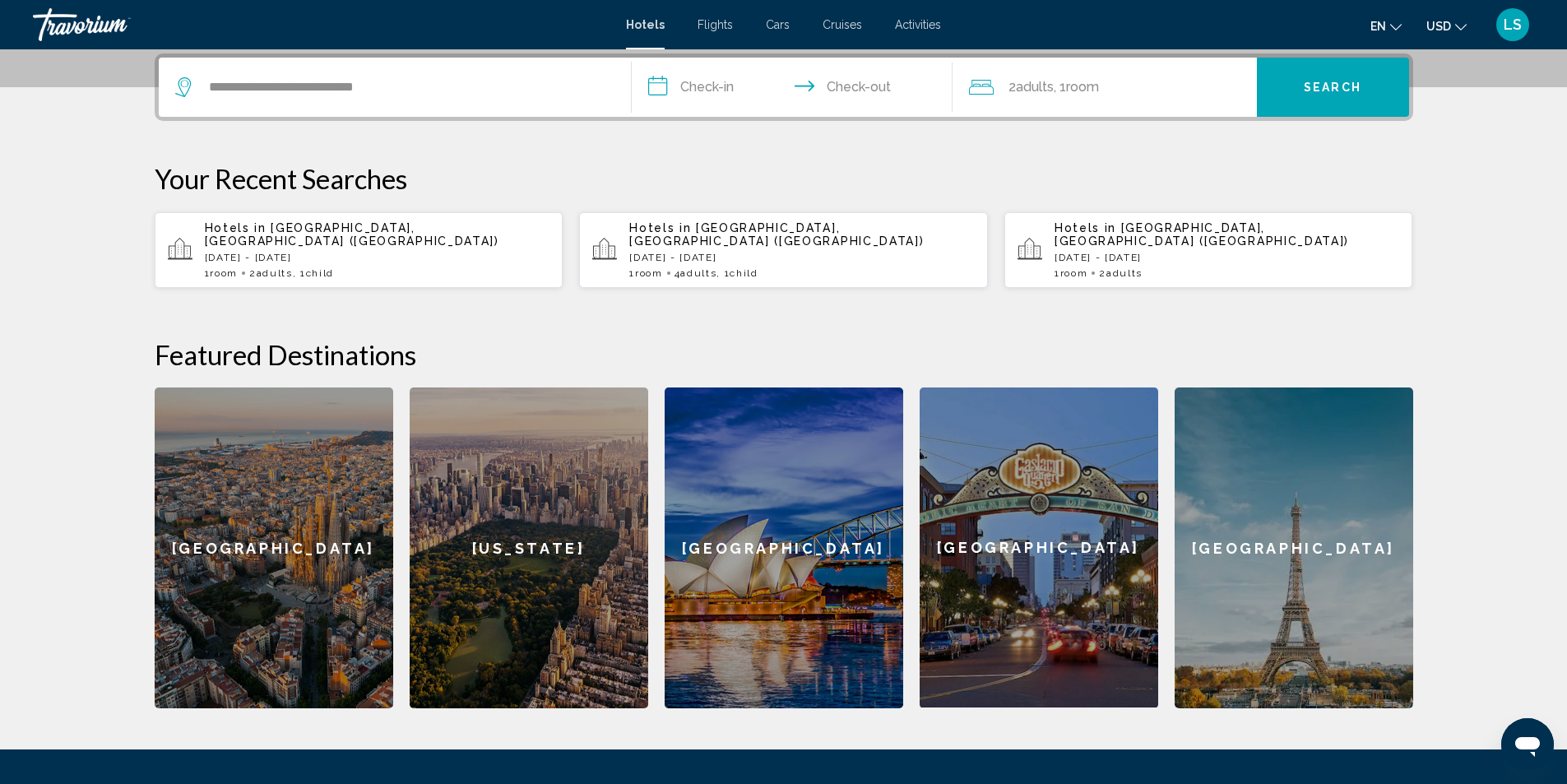
click at [669, 87] on input "**********" at bounding box center [795, 89] width 327 height 64
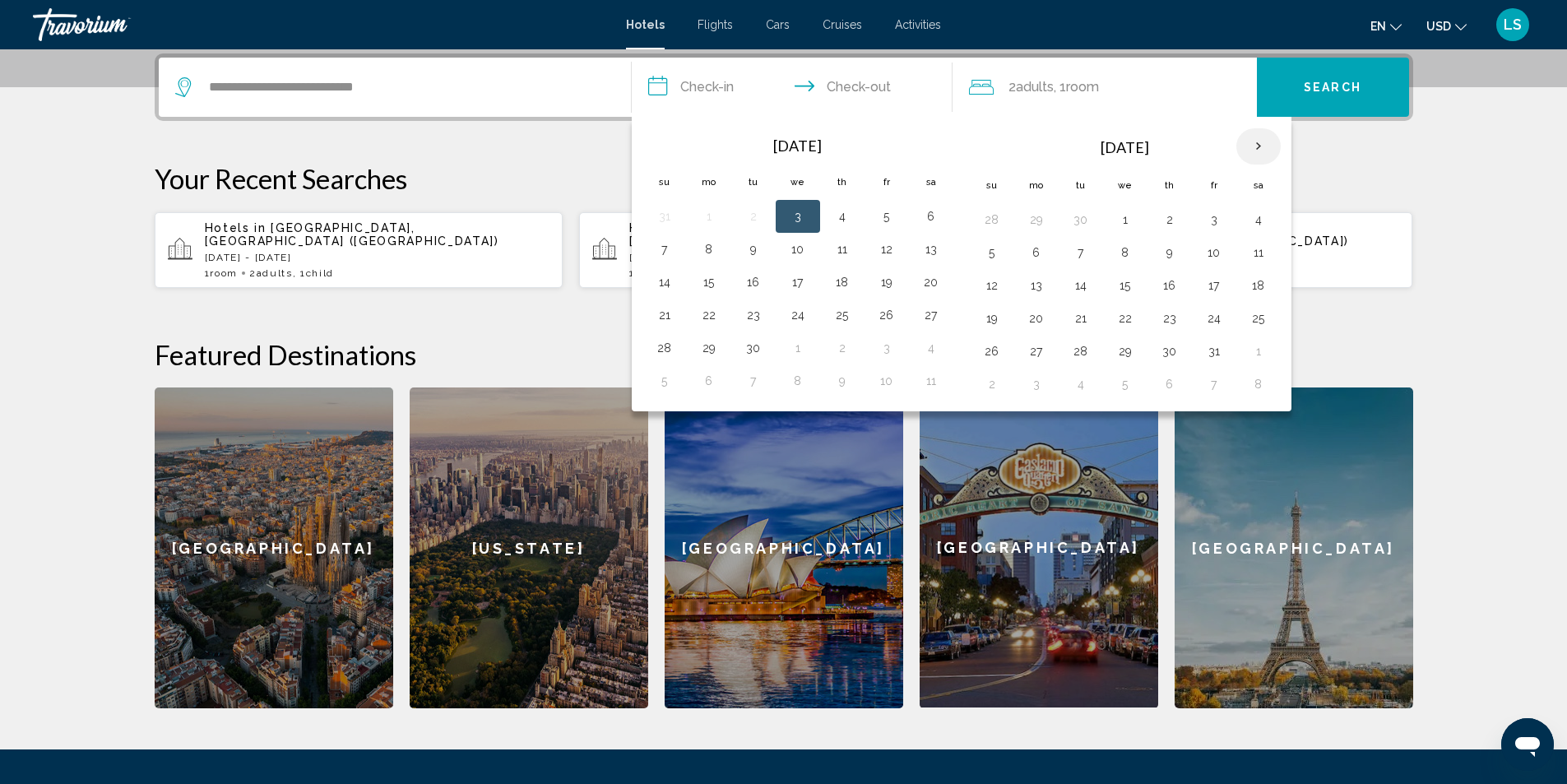
click at [1255, 146] on th "Next month" at bounding box center [1259, 146] width 44 height 37
click at [989, 284] on button "14" at bounding box center [992, 284] width 27 height 23
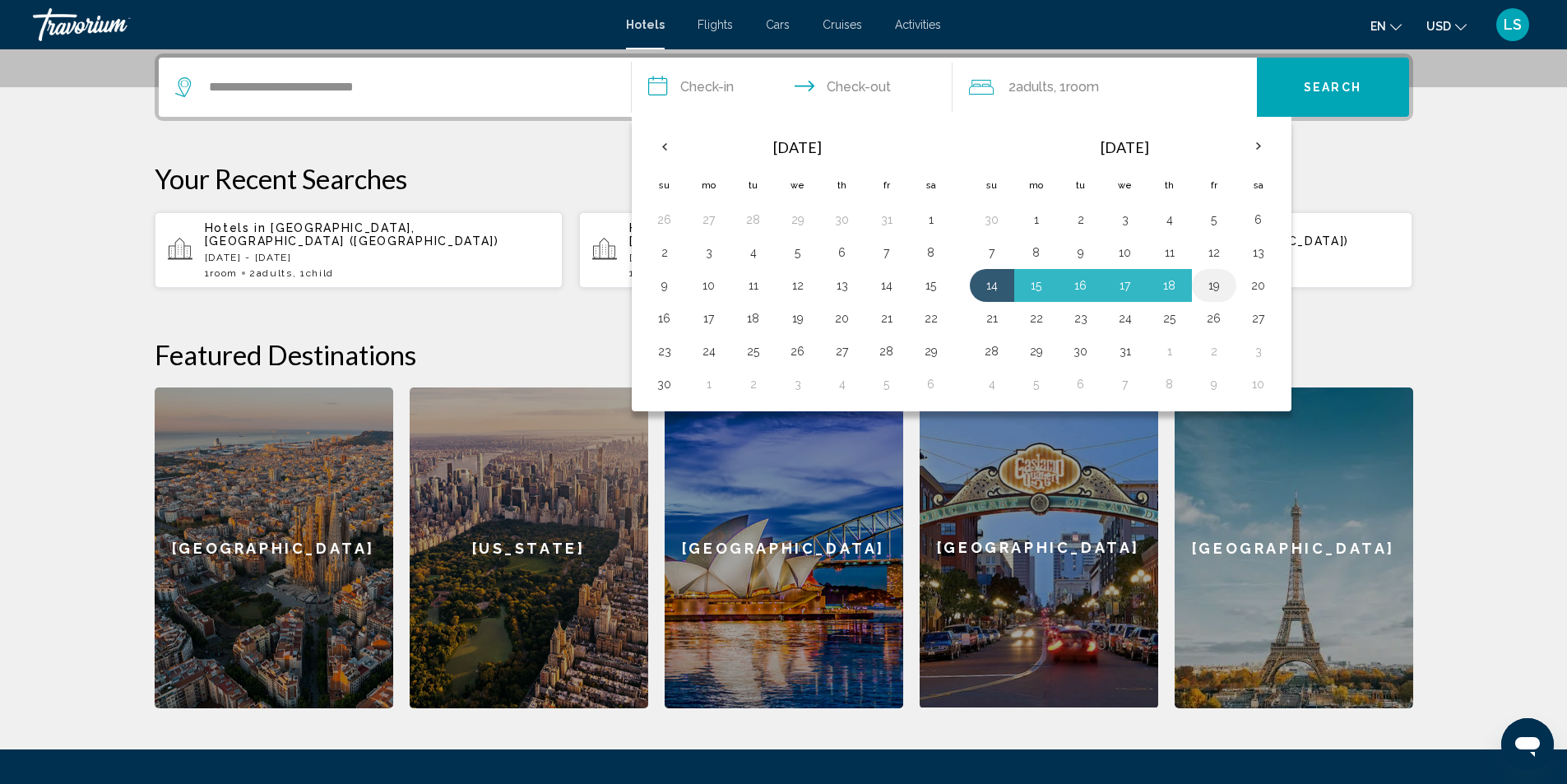
click at [1211, 282] on button "19" at bounding box center [1214, 284] width 27 height 23
type input "**********"
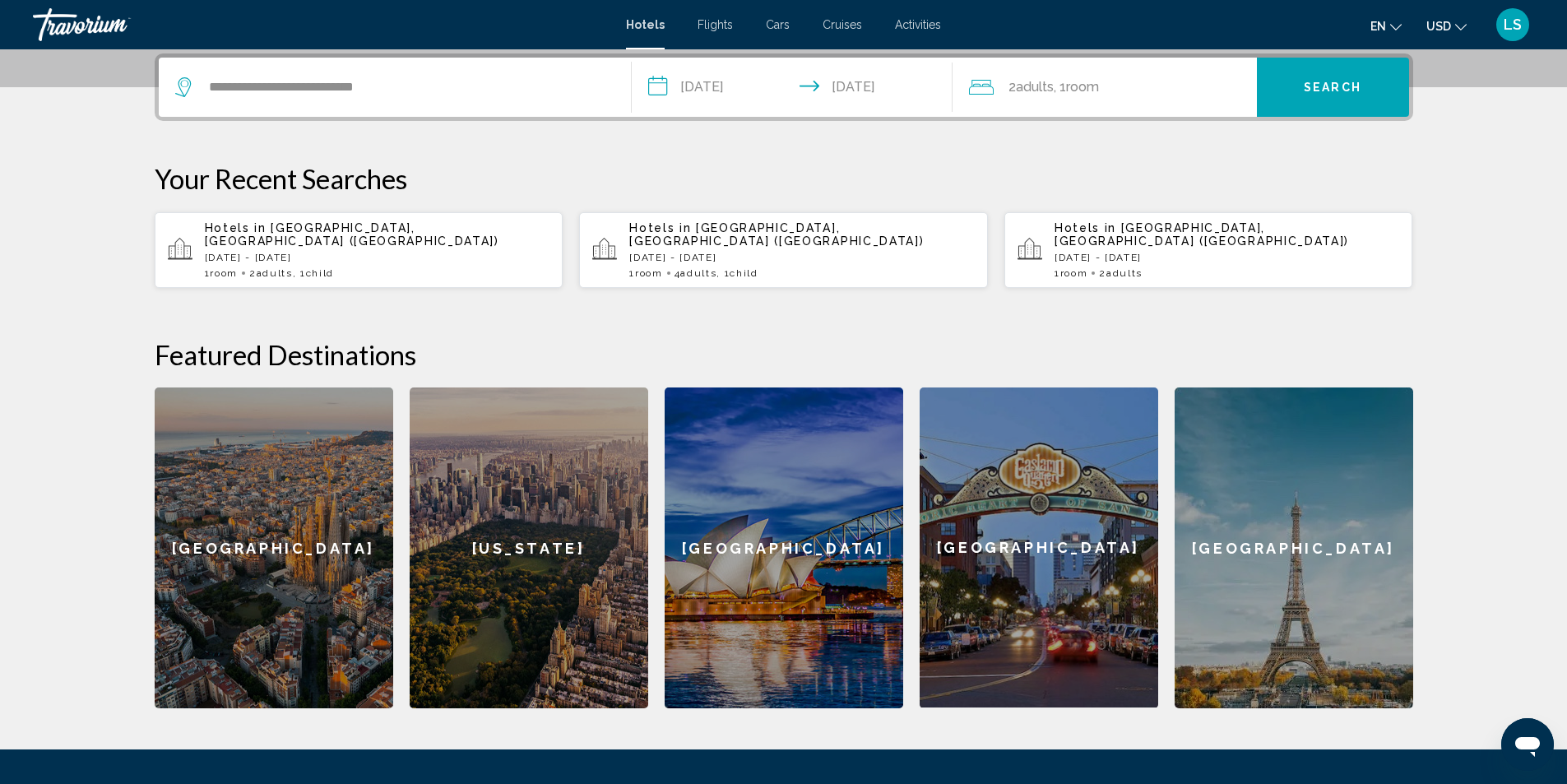
click at [1038, 90] on span "Adults" at bounding box center [1034, 87] width 38 height 16
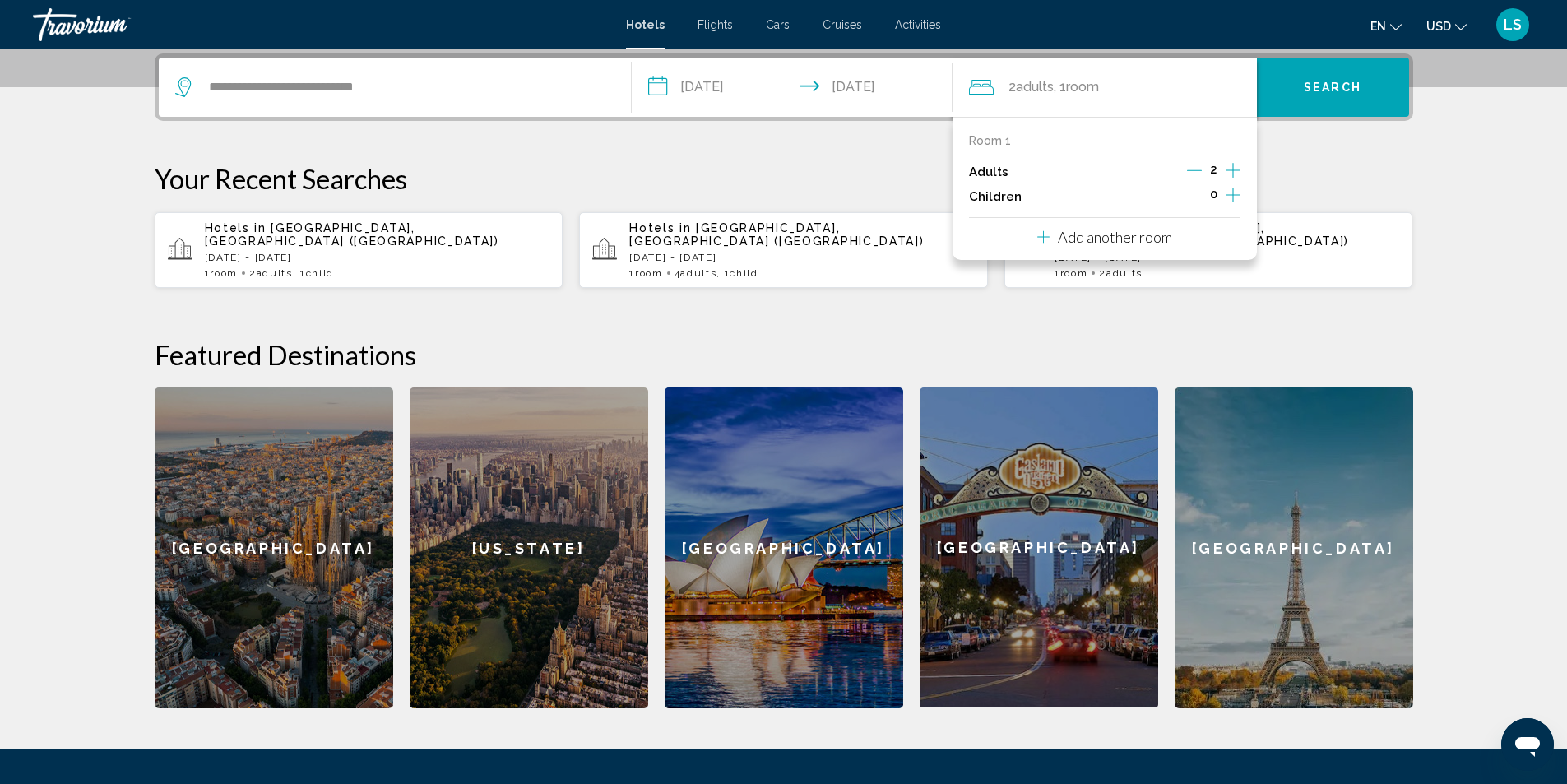
click at [1228, 195] on icon "Increment children" at bounding box center [1233, 195] width 15 height 15
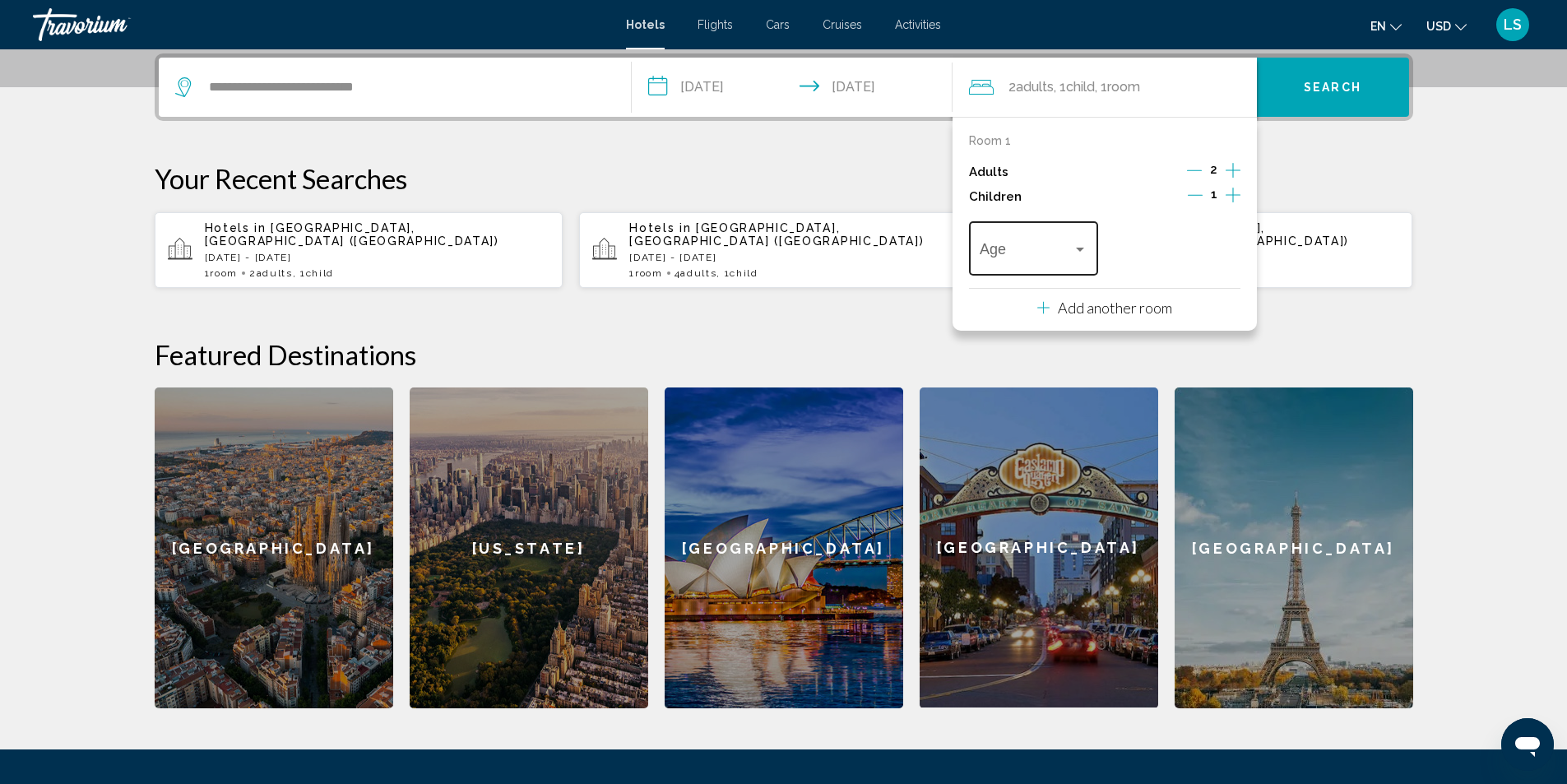
click at [1085, 243] on div "Travelers: 2 adults, 1 child" at bounding box center [1080, 249] width 15 height 13
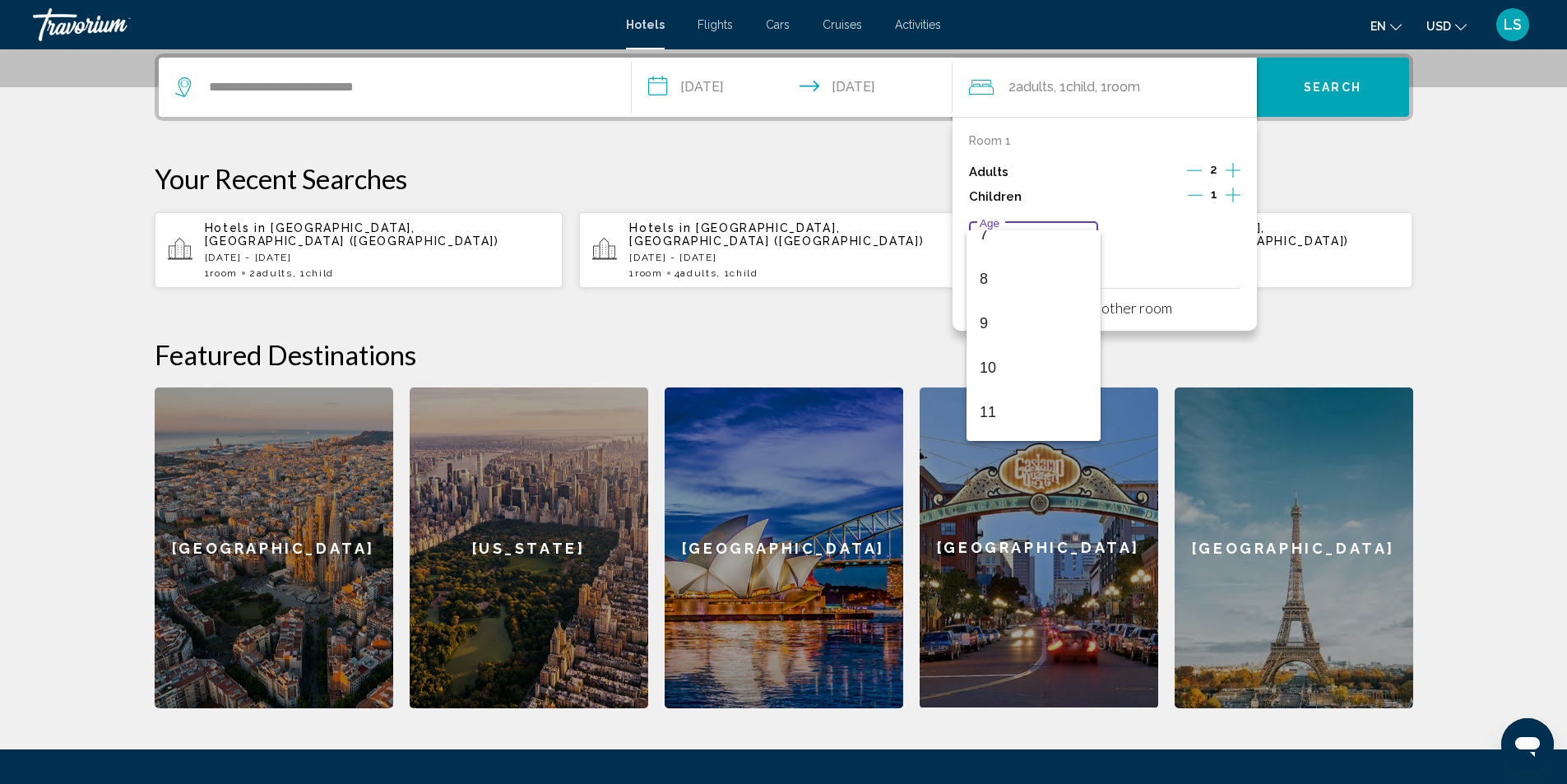
scroll to position [588, 0]
click at [999, 236] on span "13" at bounding box center [1033, 241] width 108 height 44
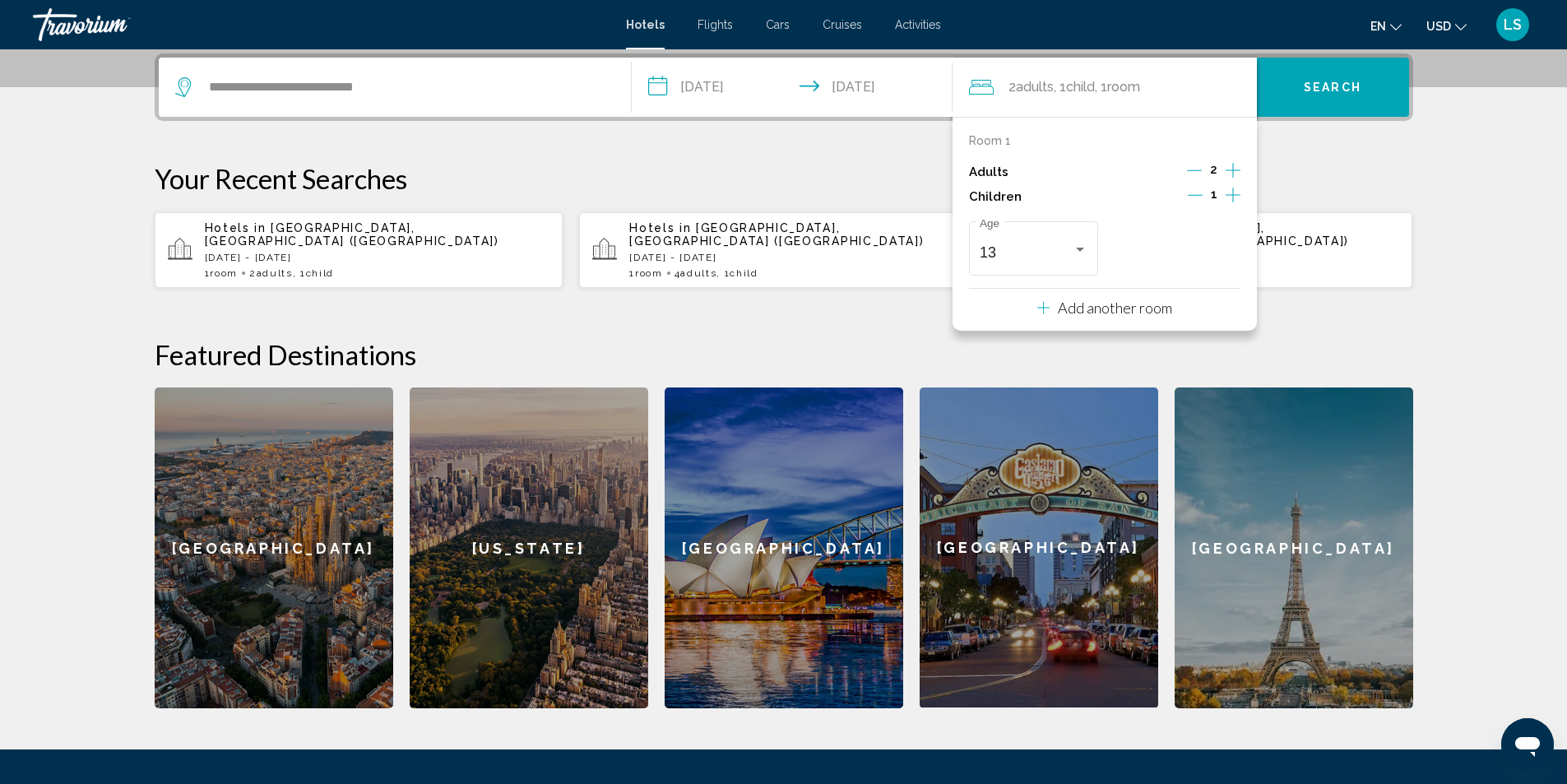
click at [1312, 86] on span "Search" at bounding box center [1333, 87] width 57 height 13
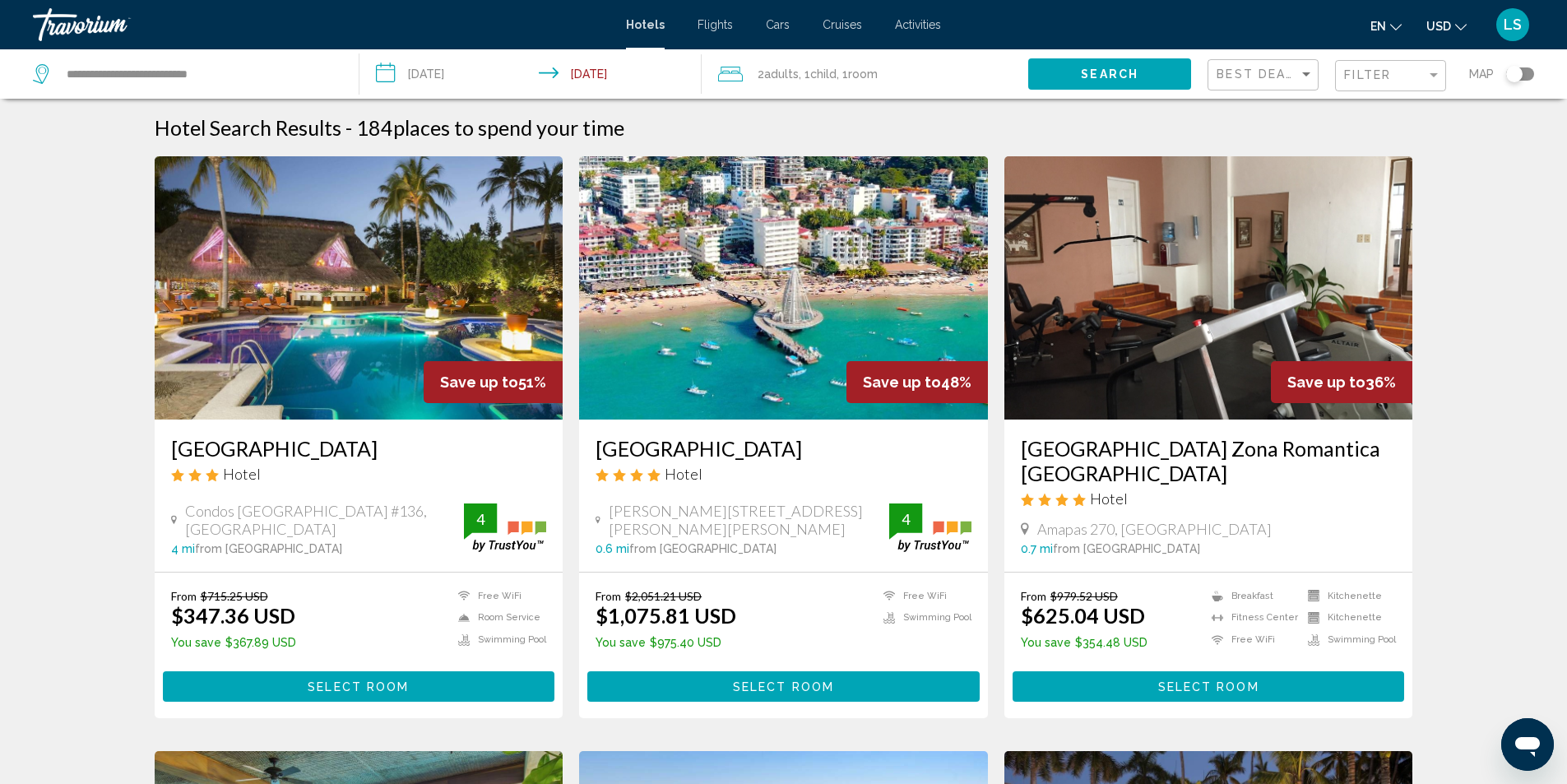
click at [303, 307] on img "Main content" at bounding box center [360, 287] width 409 height 263
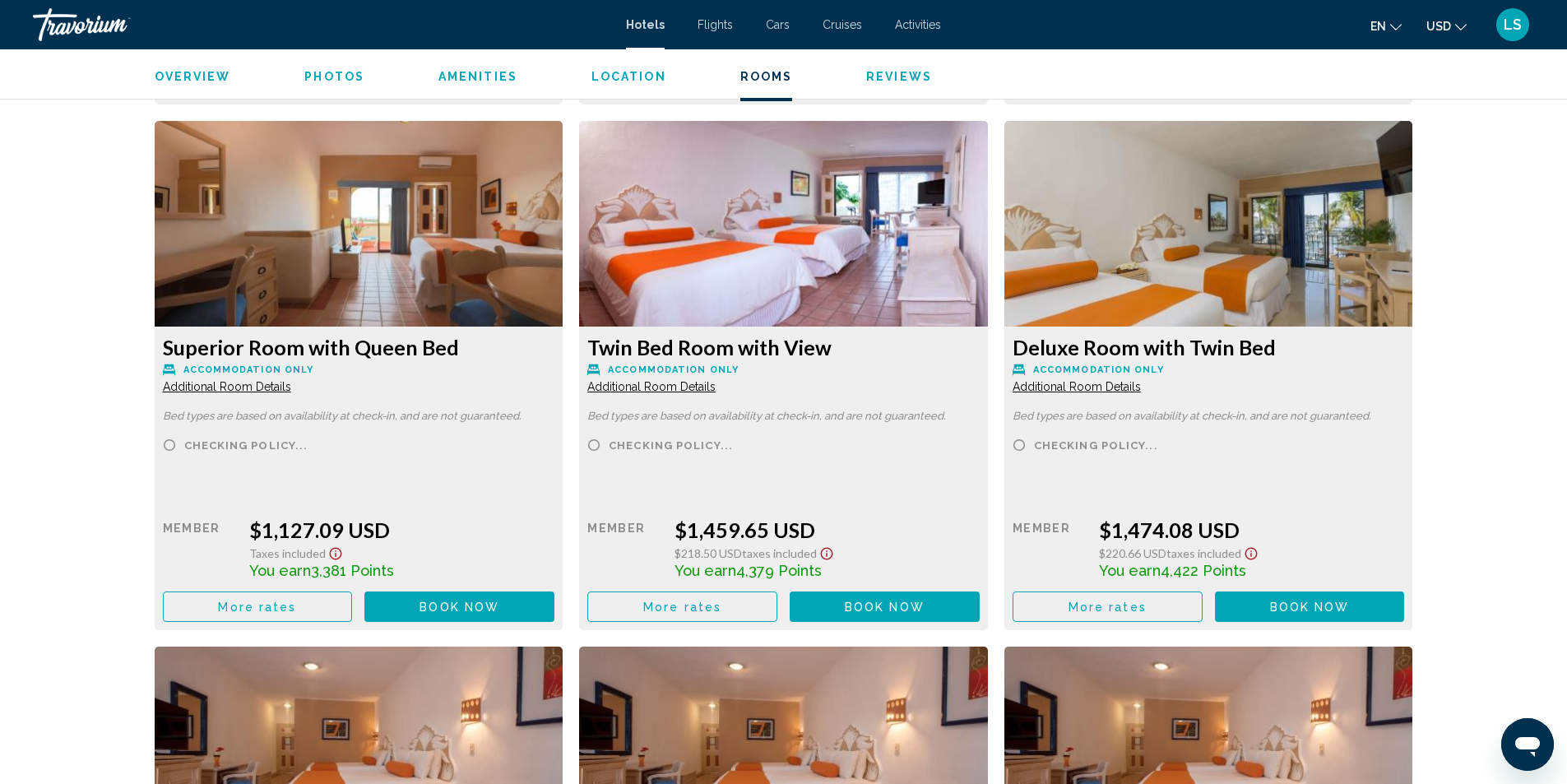
scroll to position [3873, 0]
